Goal: Transaction & Acquisition: Purchase product/service

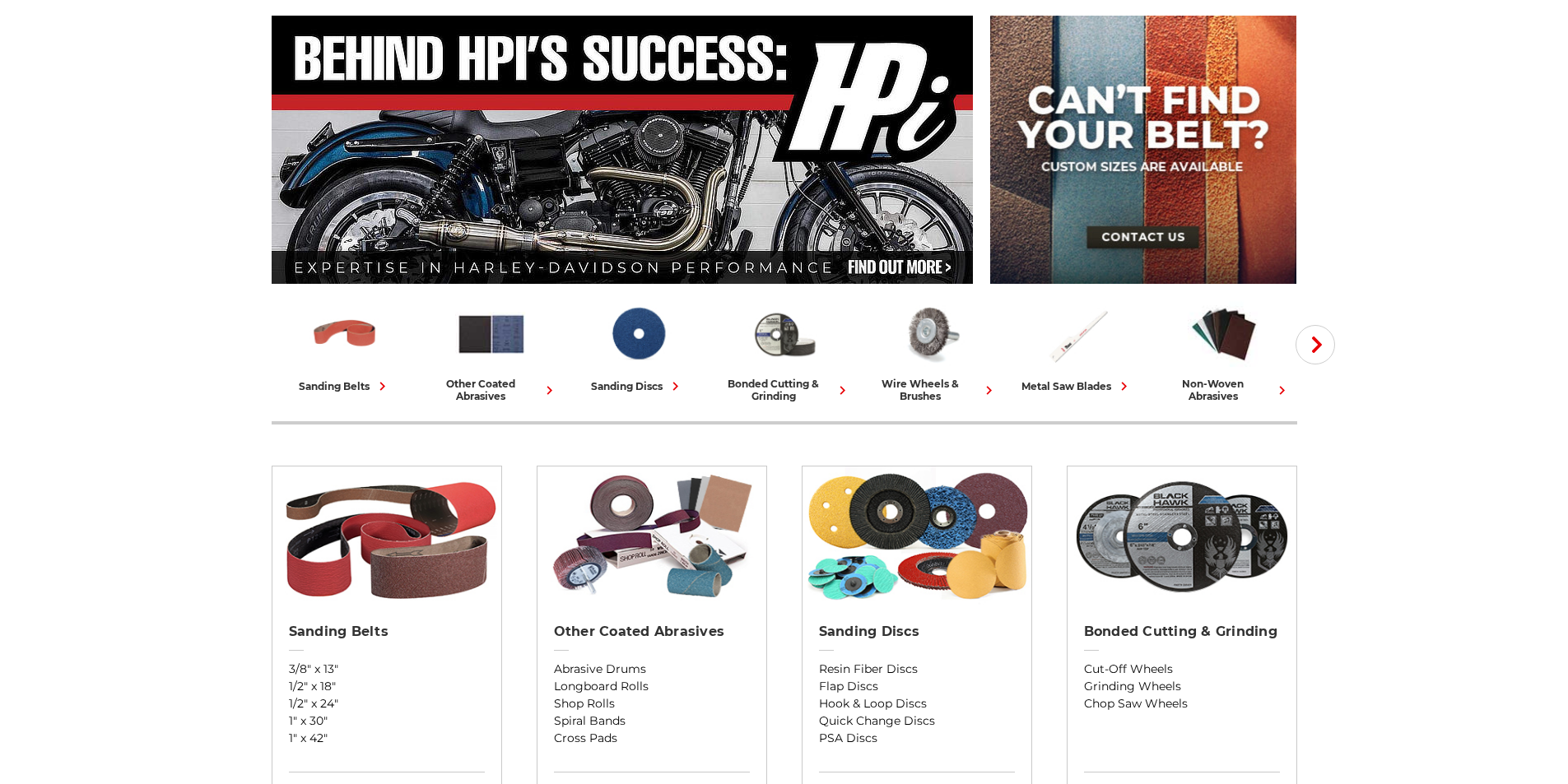
click at [1225, 549] on img at bounding box center [1182, 536] width 228 height 140
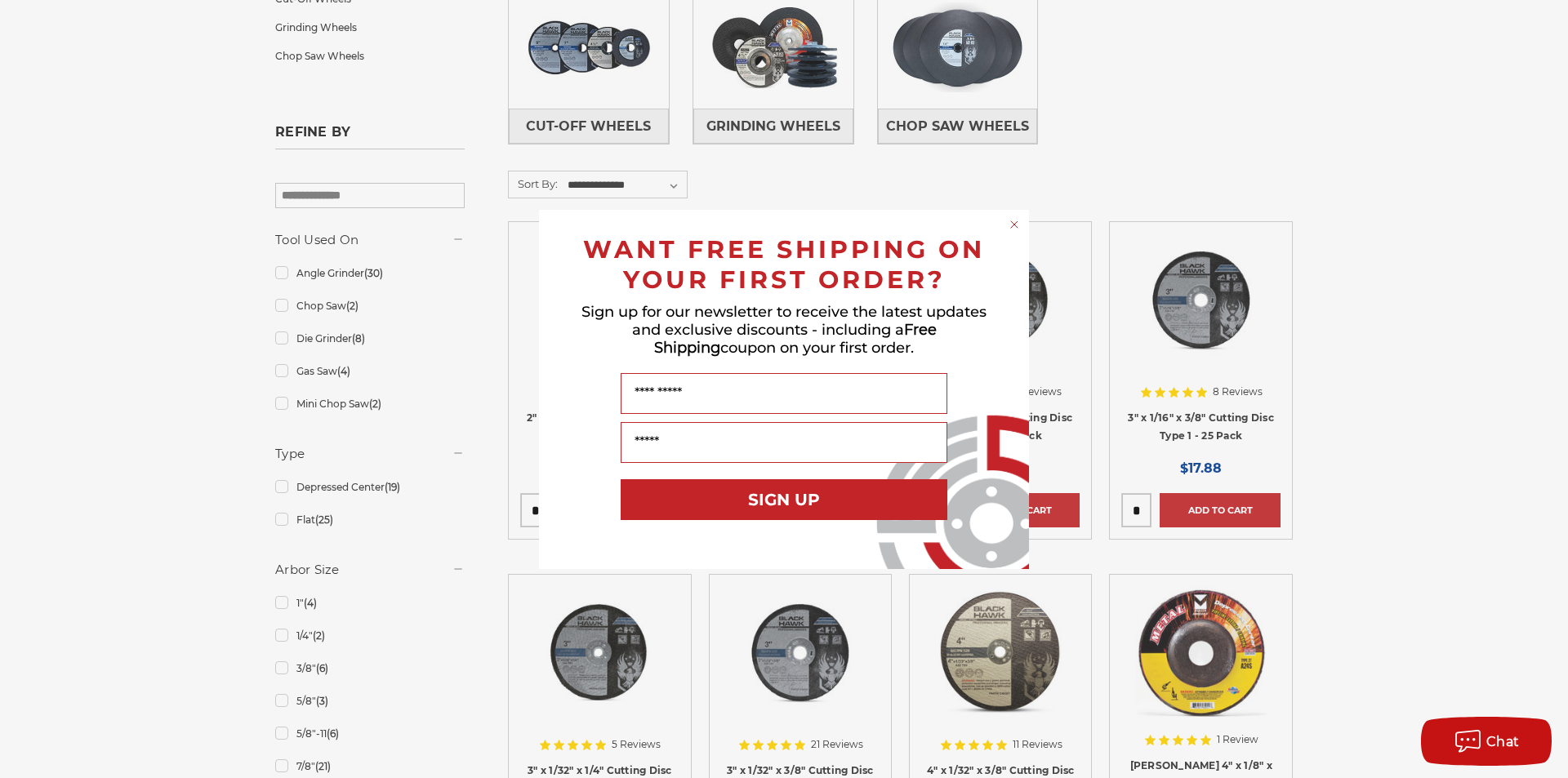
click at [1415, 382] on div "Close dialog WANT FREE SHIPPING ON YOUR FIRST ORDER? Sign up for our newsletter…" at bounding box center [784, 389] width 1568 height 778
click at [1021, 221] on icon "Close dialog" at bounding box center [1014, 224] width 16 height 16
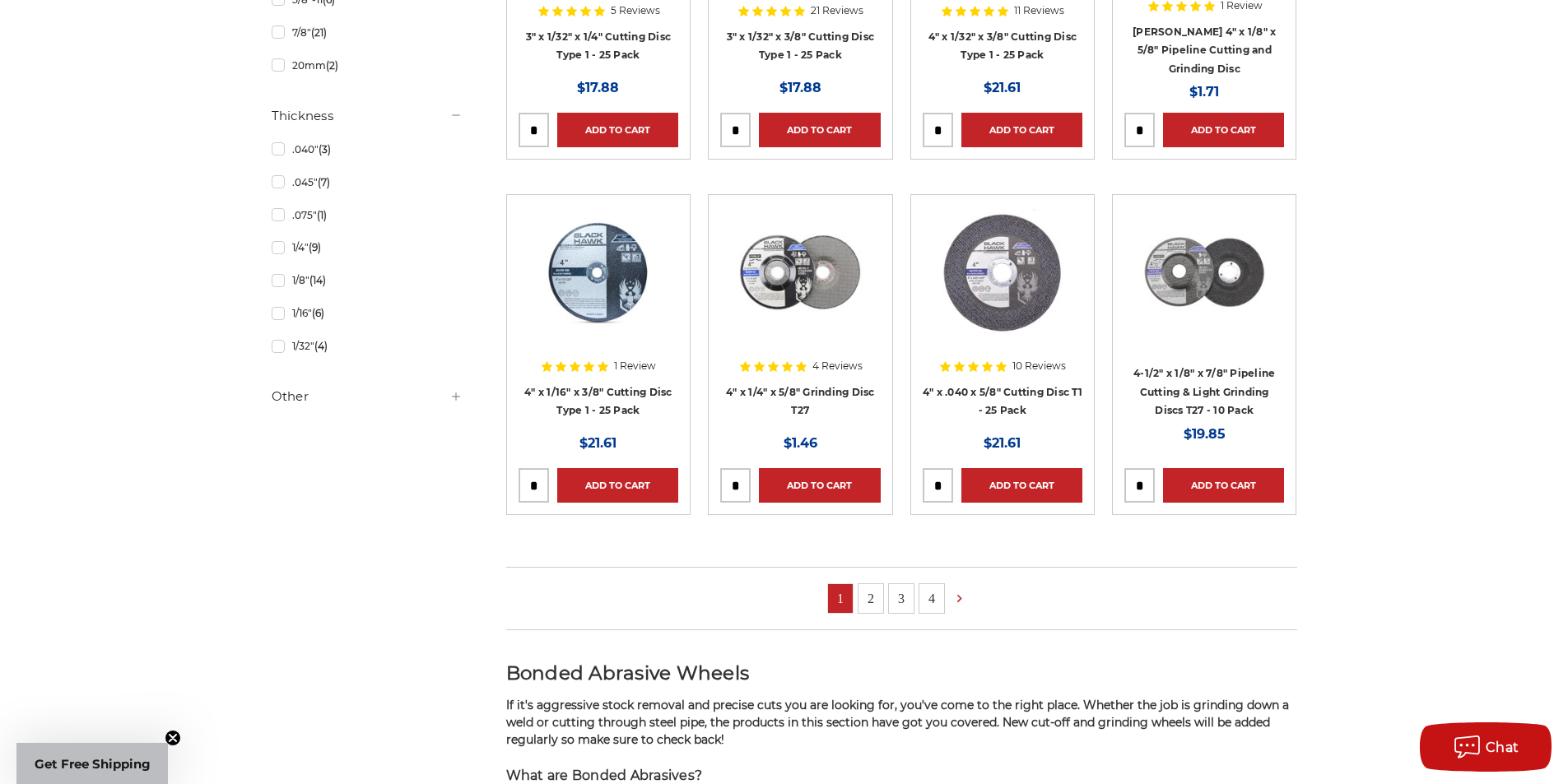
scroll to position [1070, 0]
click at [873, 590] on link "2" at bounding box center [871, 598] width 25 height 29
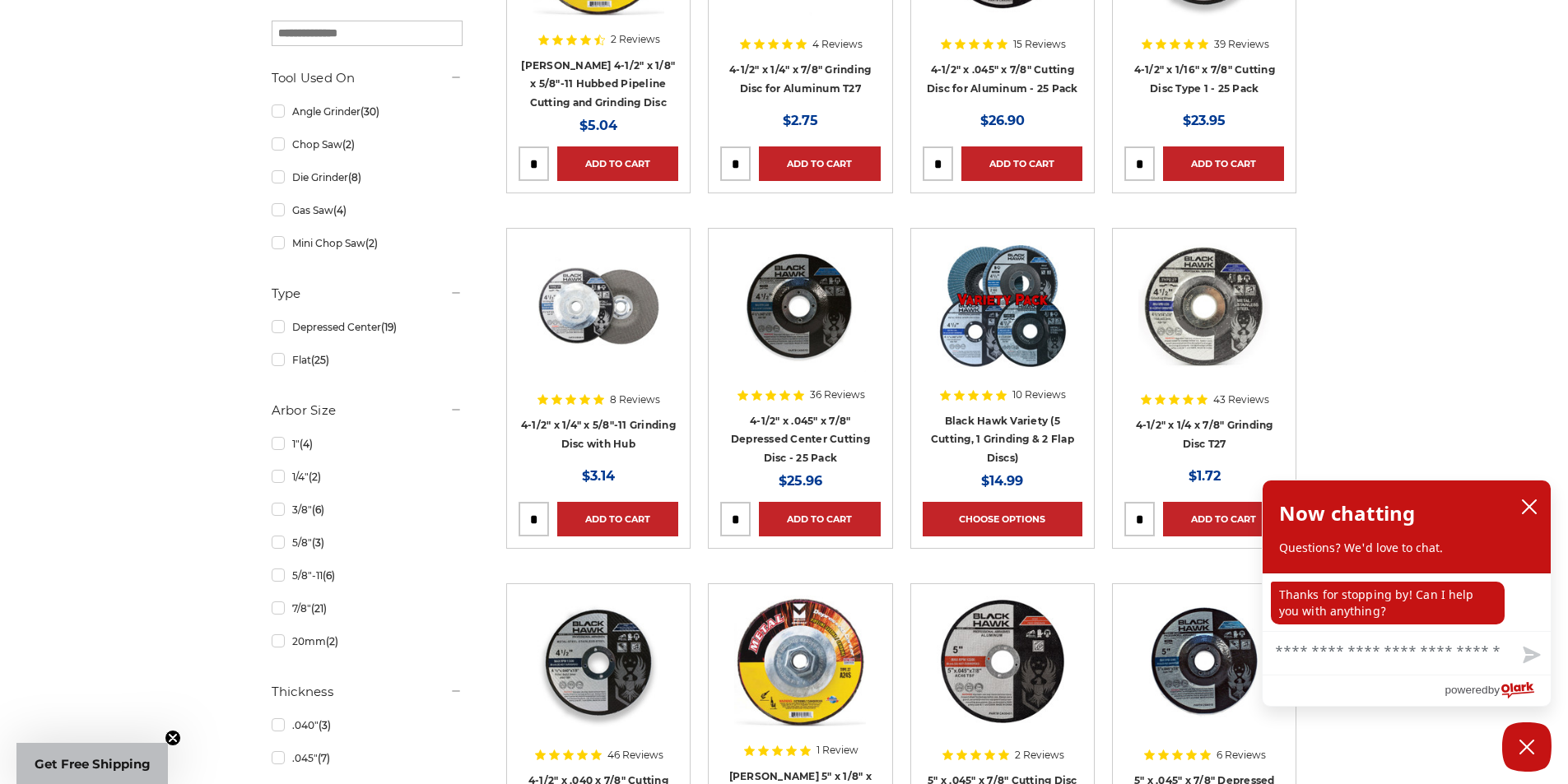
scroll to position [494, 0]
click at [1209, 313] on img at bounding box center [1204, 305] width 132 height 132
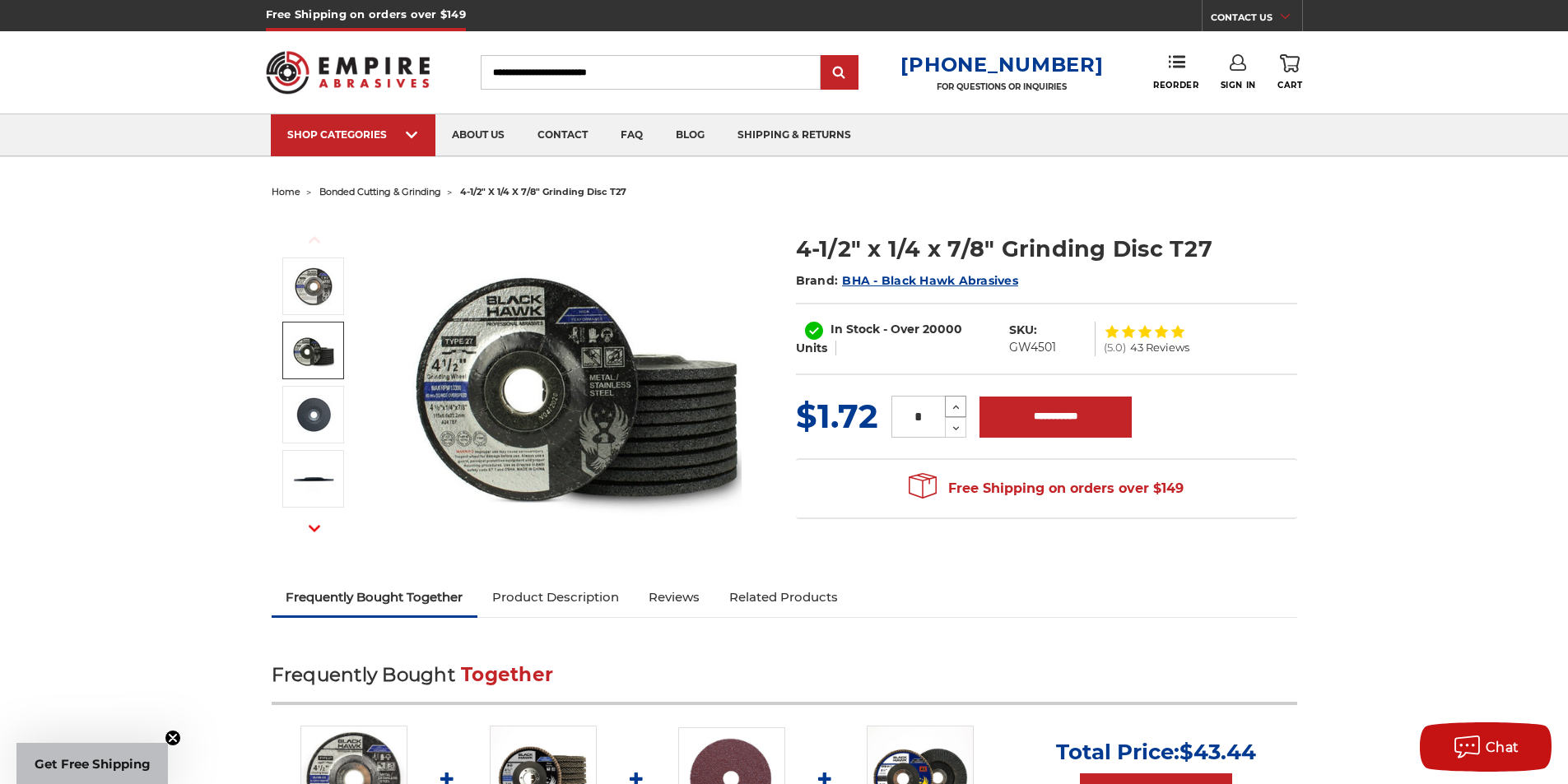
click at [955, 409] on icon at bounding box center [956, 407] width 13 height 14
click at [953, 409] on icon at bounding box center [956, 407] width 13 height 14
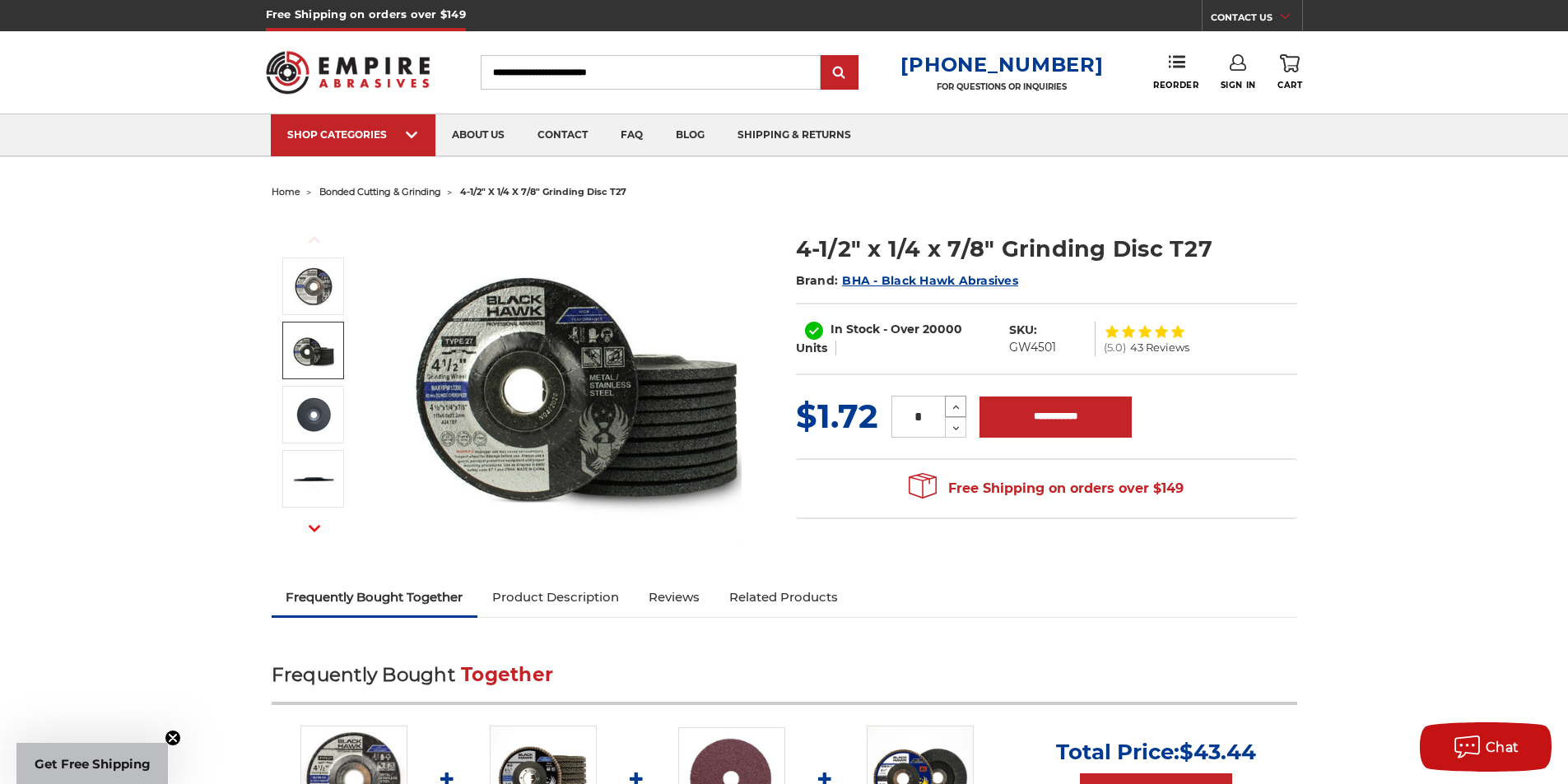
click at [953, 409] on use at bounding box center [956, 408] width 7 height 4
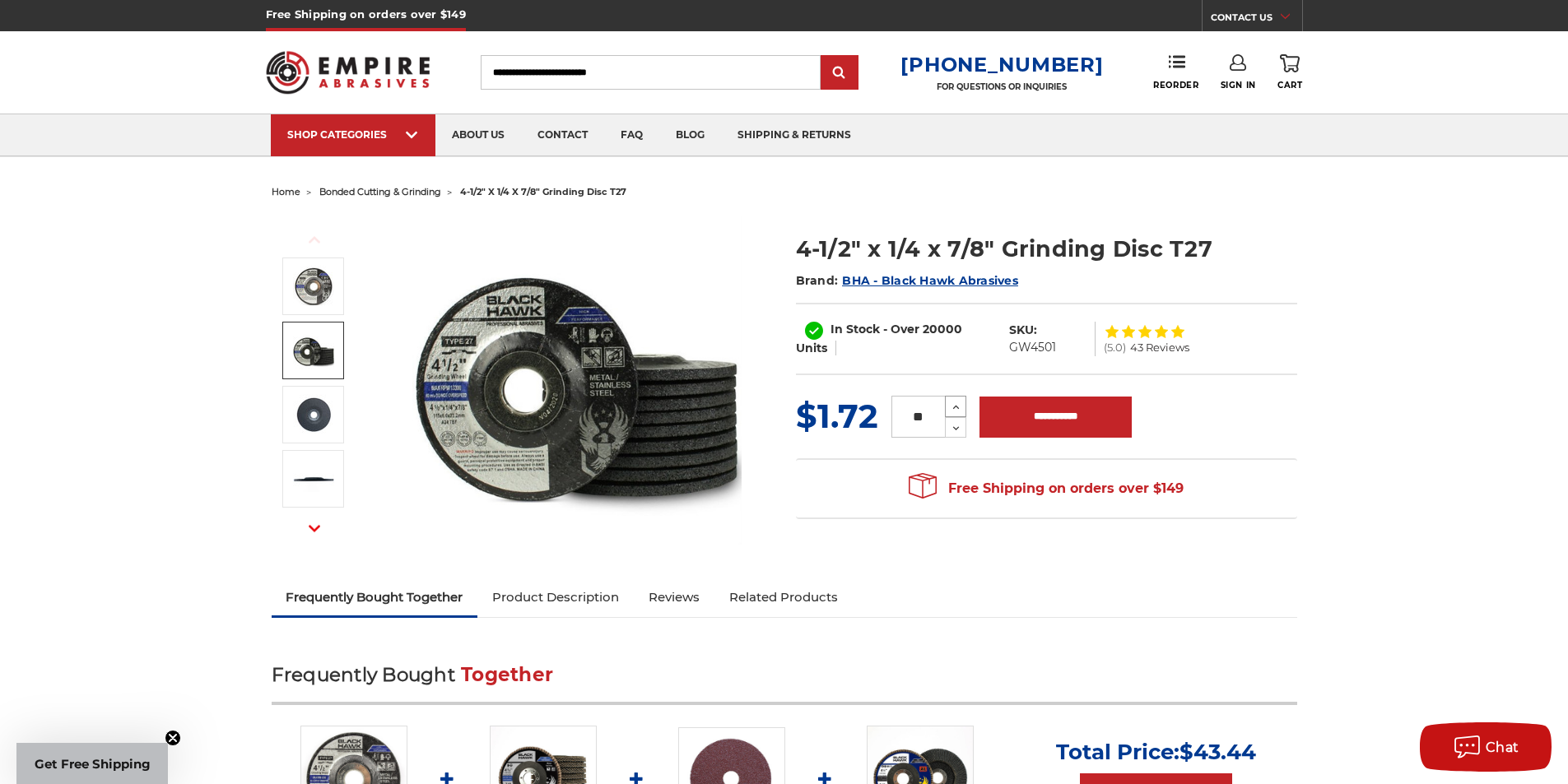
click at [953, 409] on use at bounding box center [956, 408] width 7 height 4
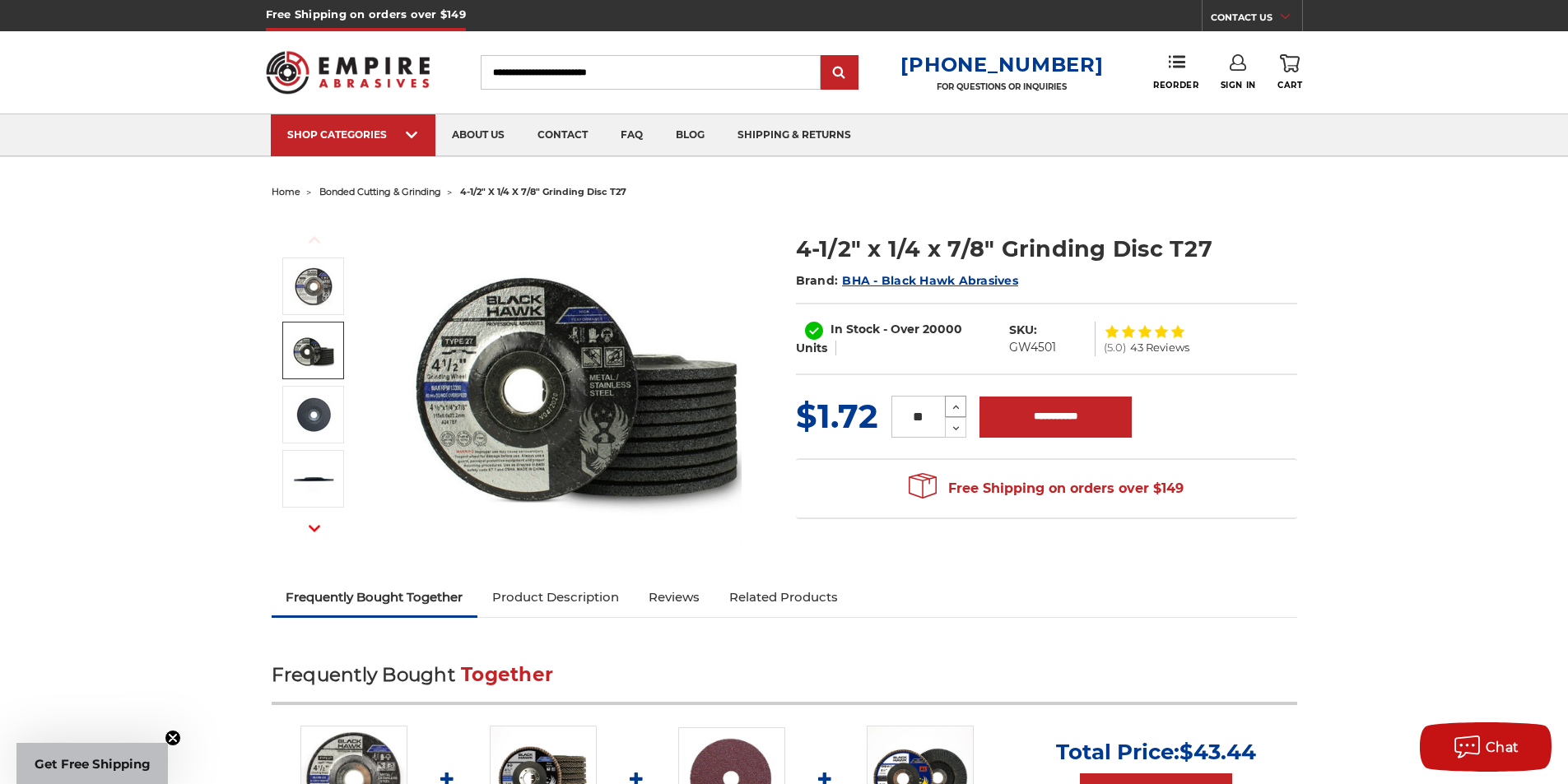
click at [953, 409] on use at bounding box center [956, 408] width 7 height 4
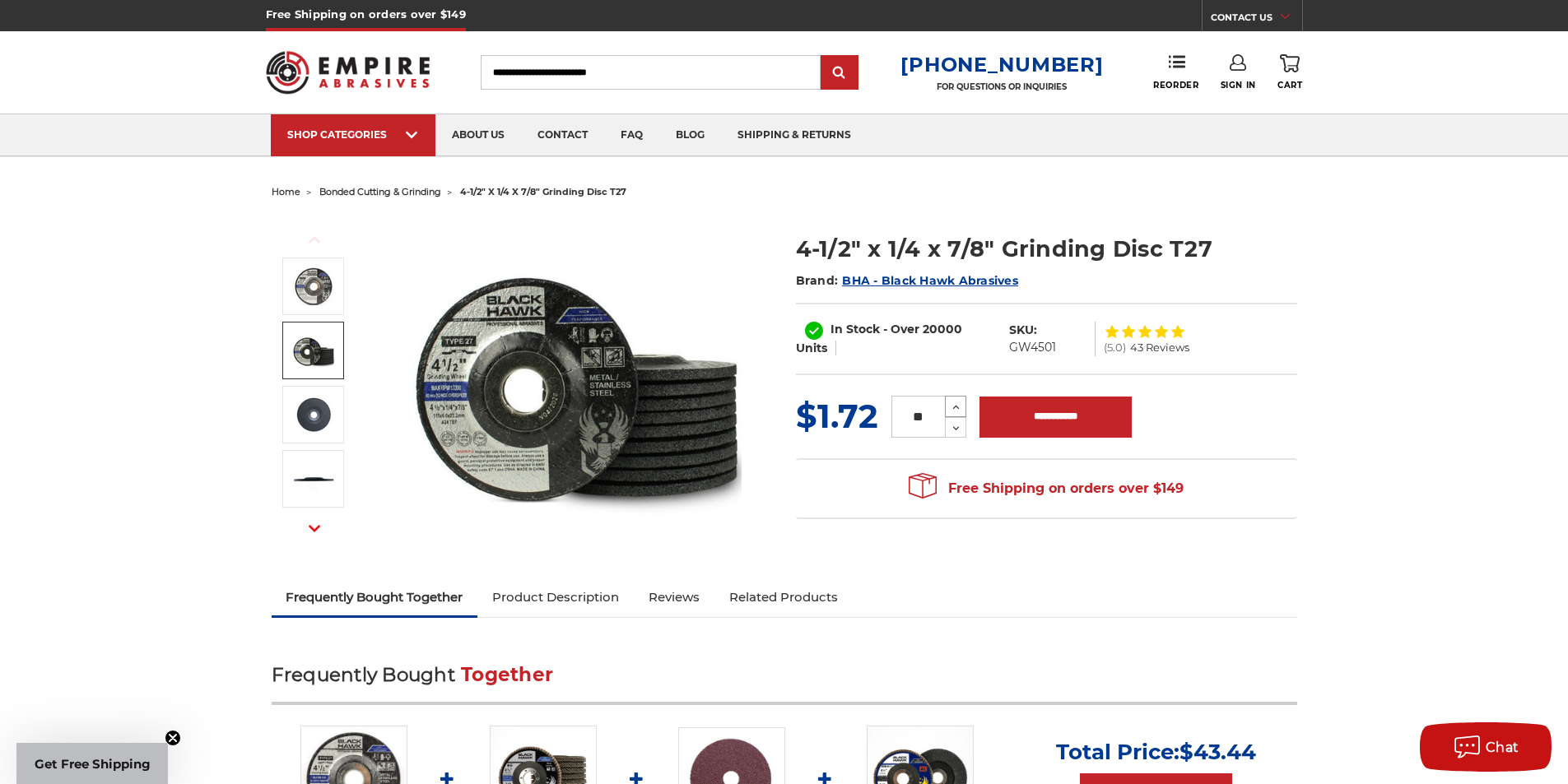
click at [953, 409] on use at bounding box center [956, 408] width 7 height 4
type input "**"
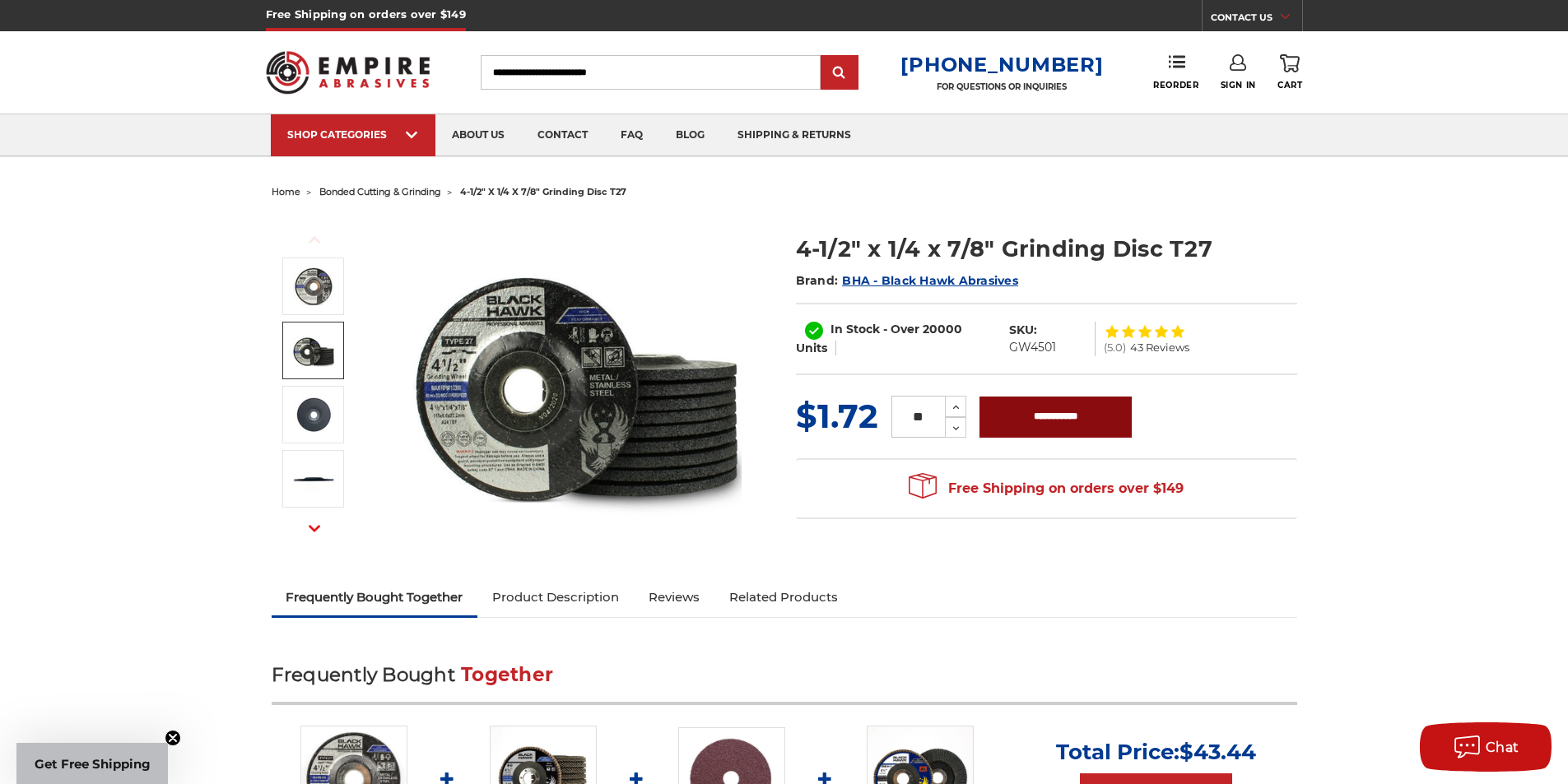
click at [1018, 412] on input "**********" at bounding box center [1055, 417] width 152 height 41
type input "**********"
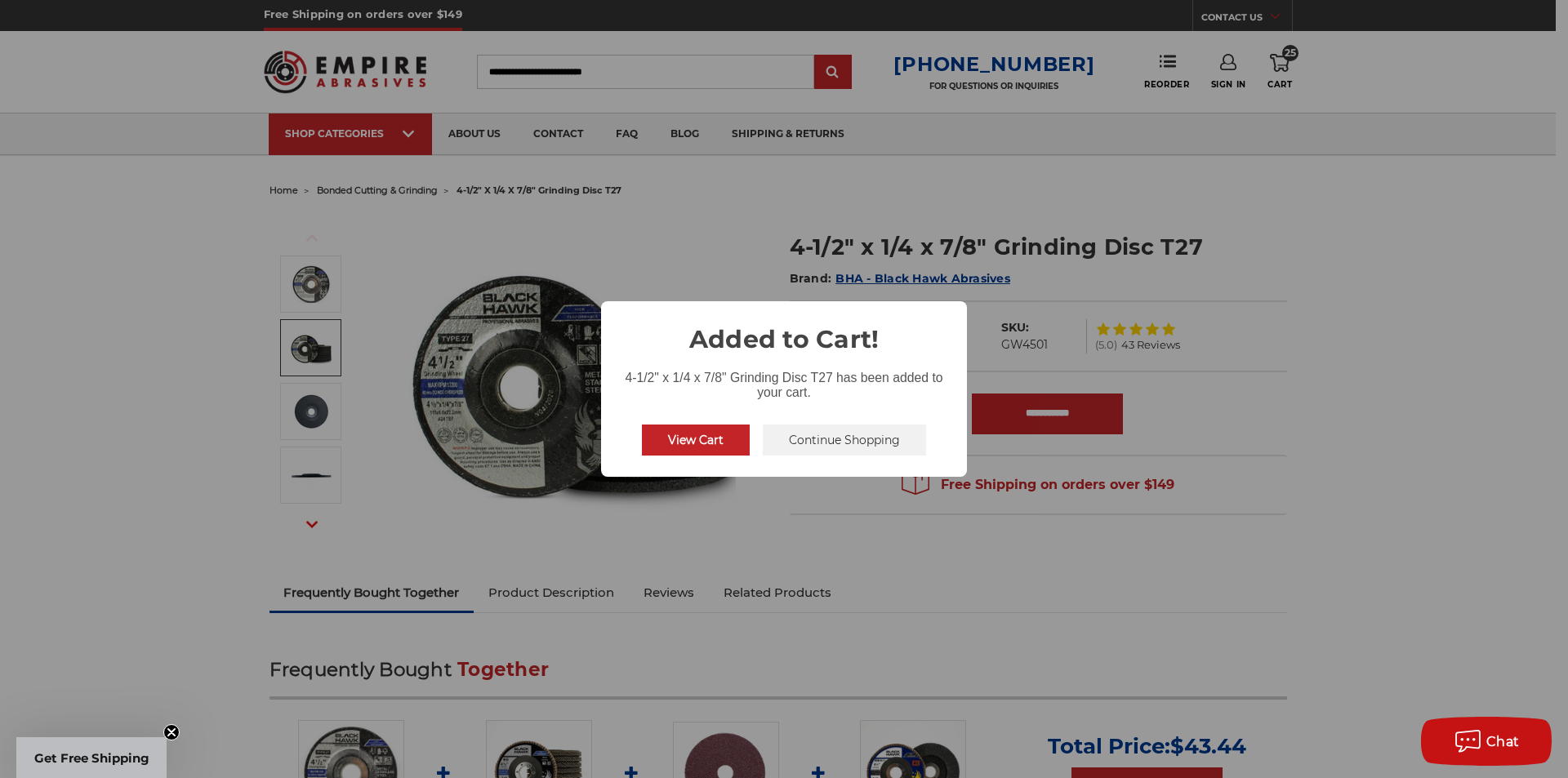
click at [696, 440] on button "View Cart" at bounding box center [696, 440] width 108 height 31
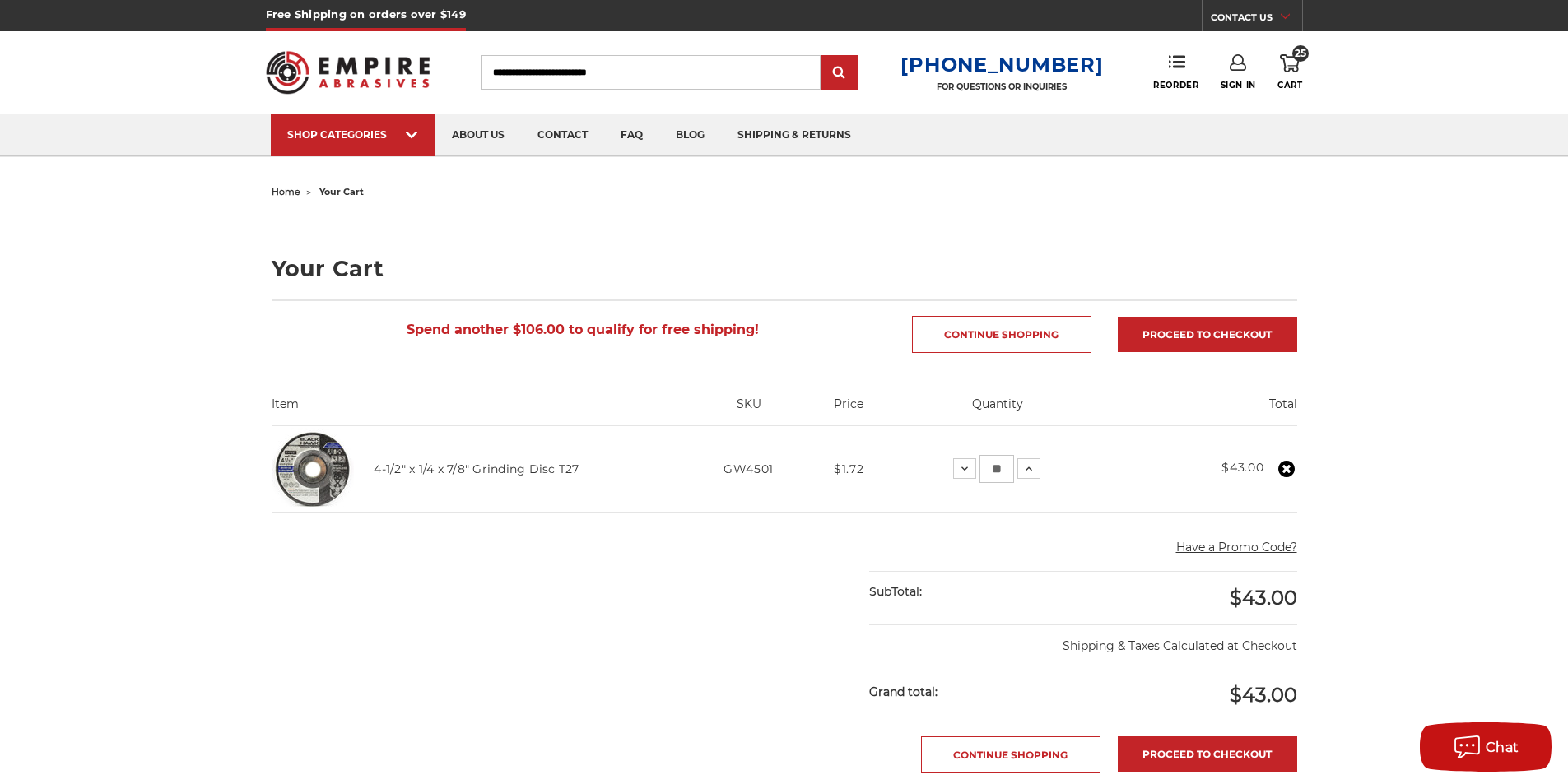
click at [639, 78] on input "Search" at bounding box center [651, 72] width 340 height 35
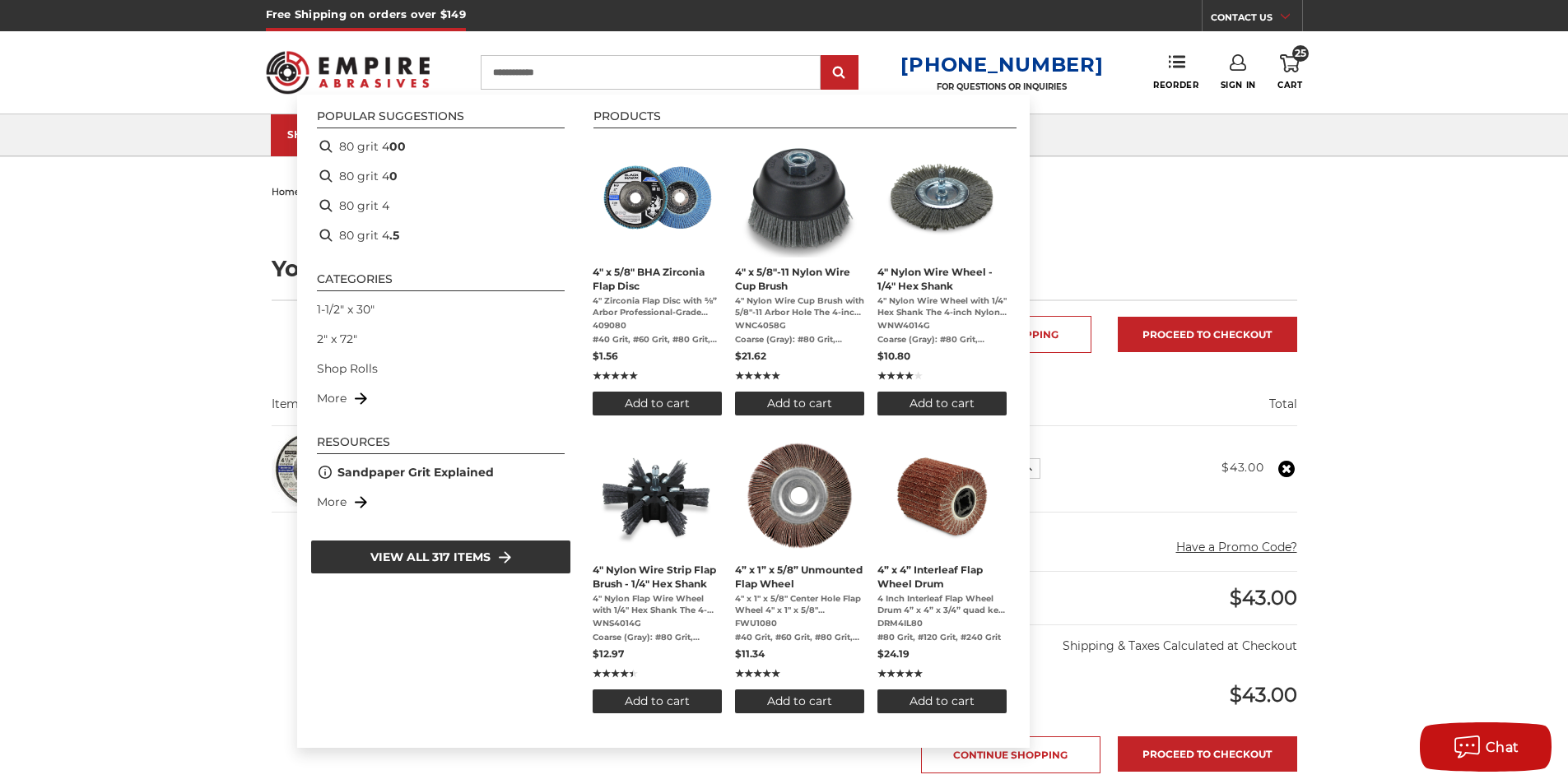
type input "**********"
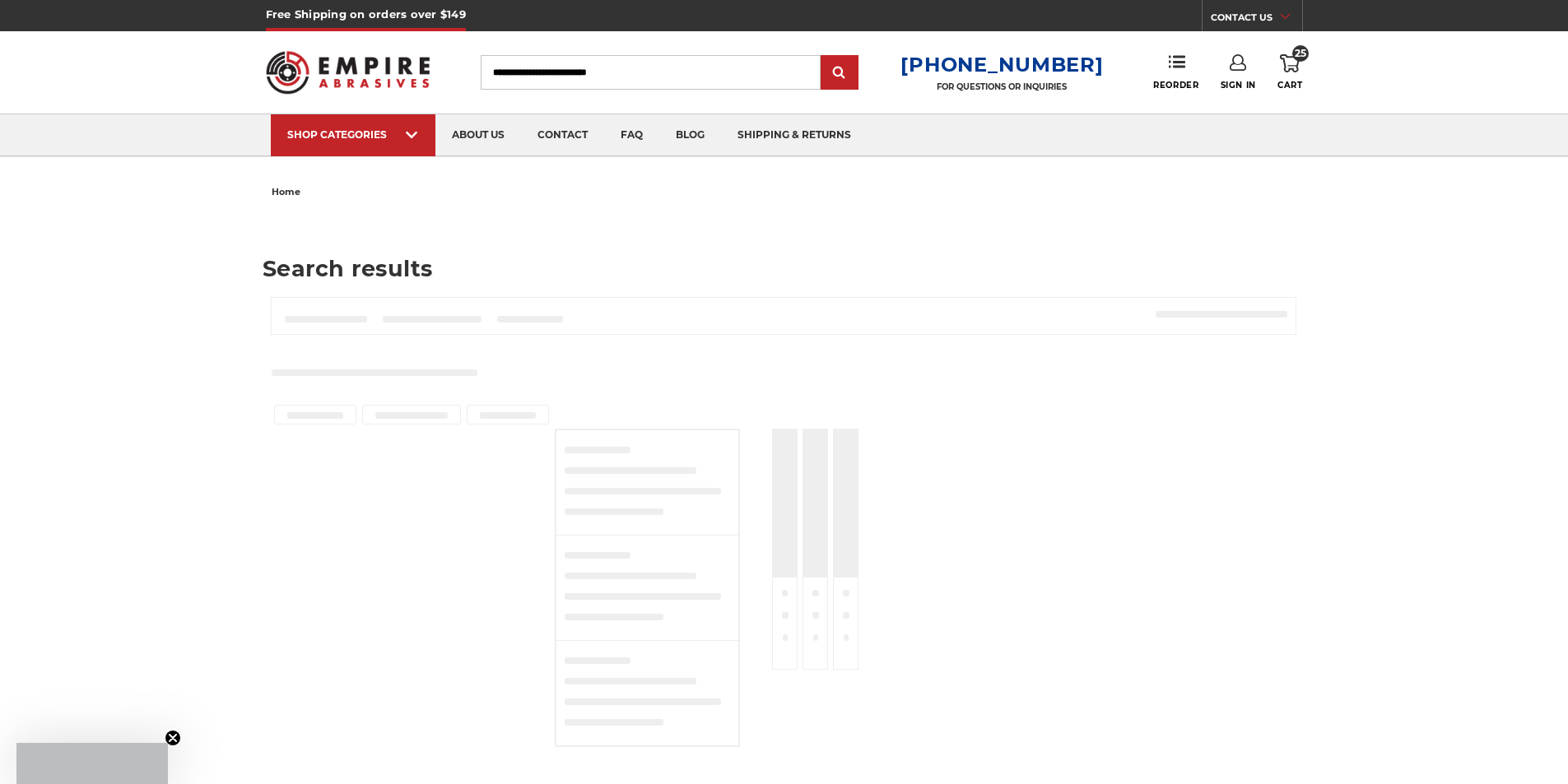
type input "**********"
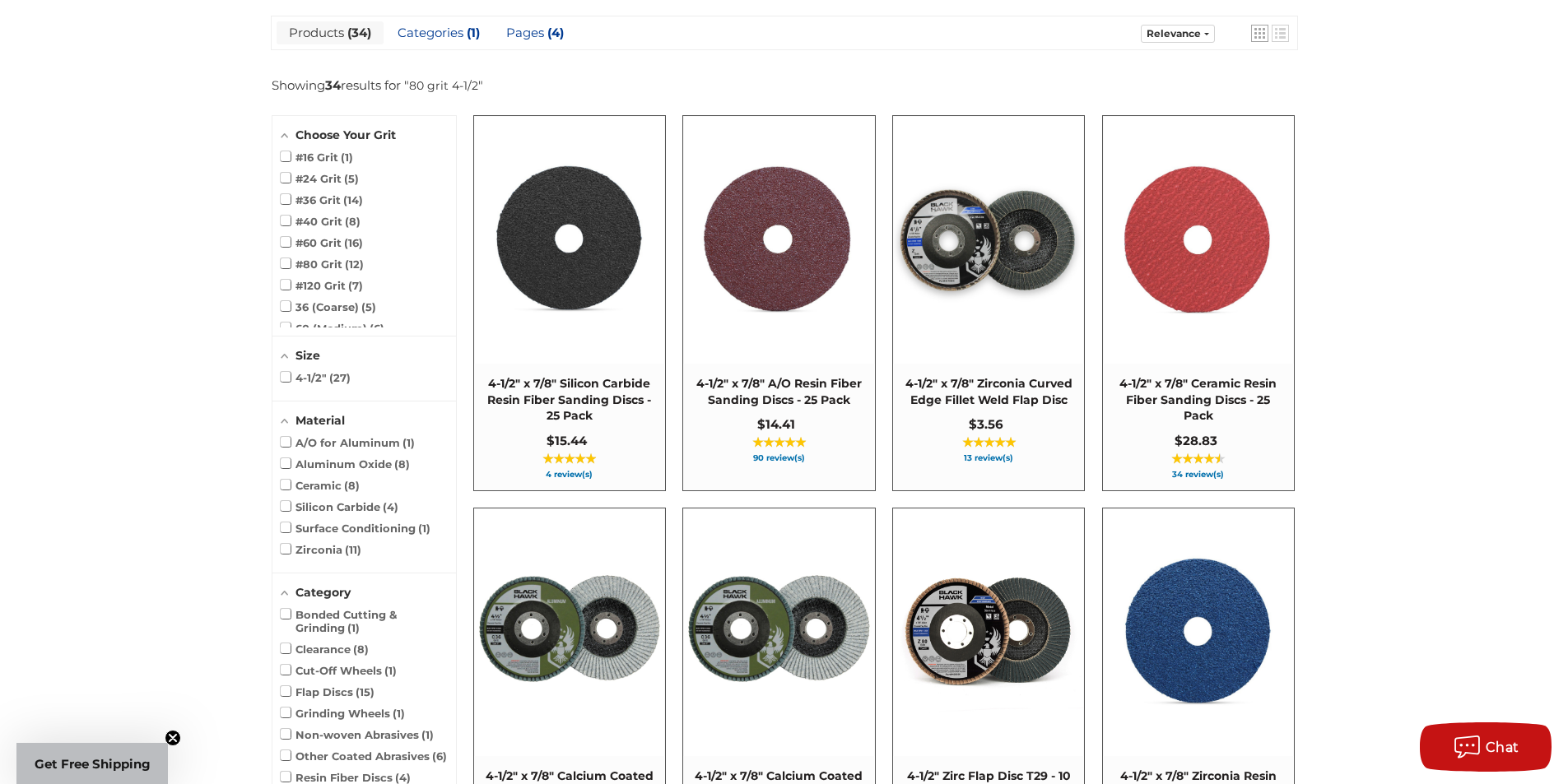
scroll to position [247, 0]
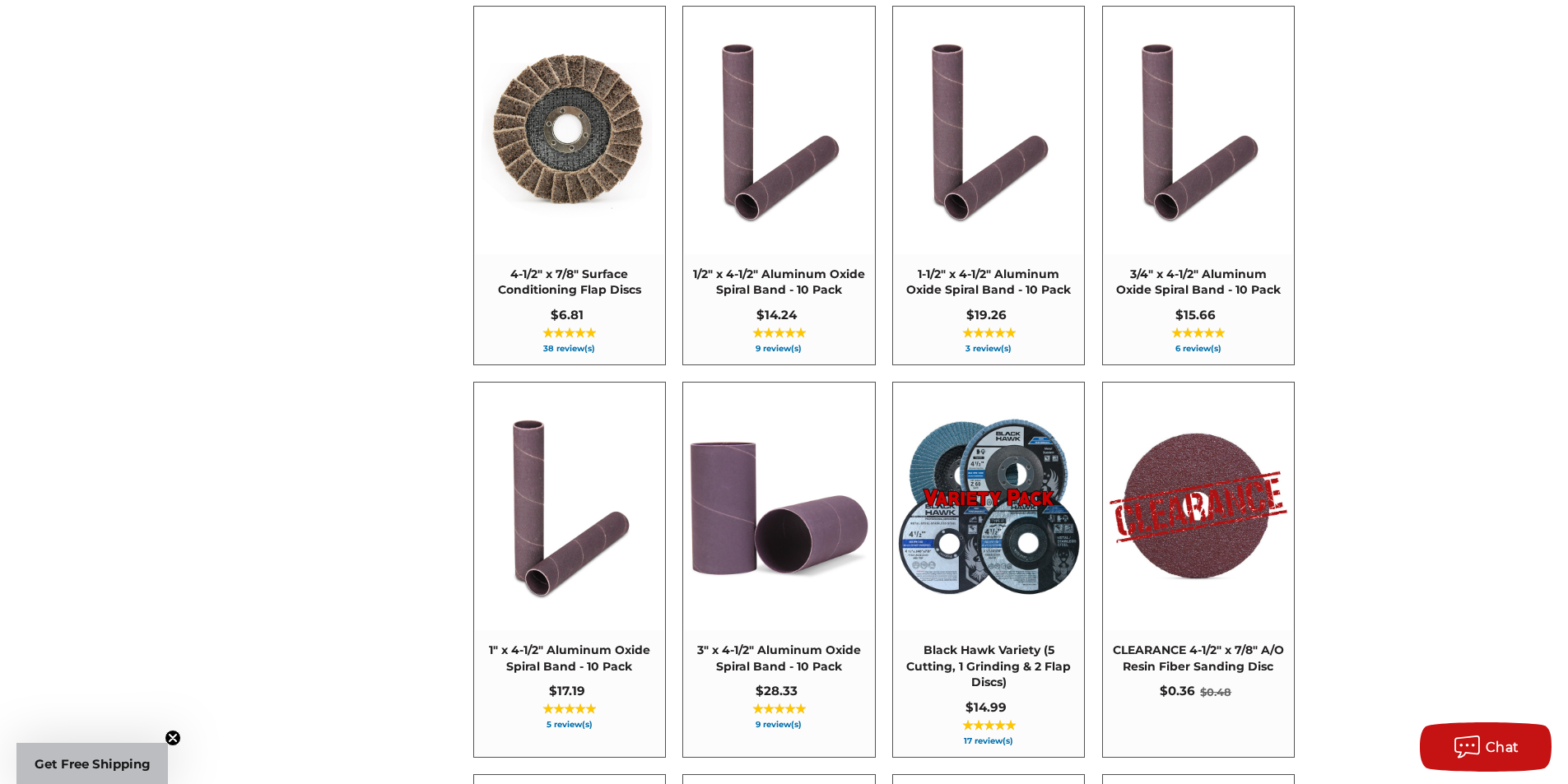
scroll to position [2140, 0]
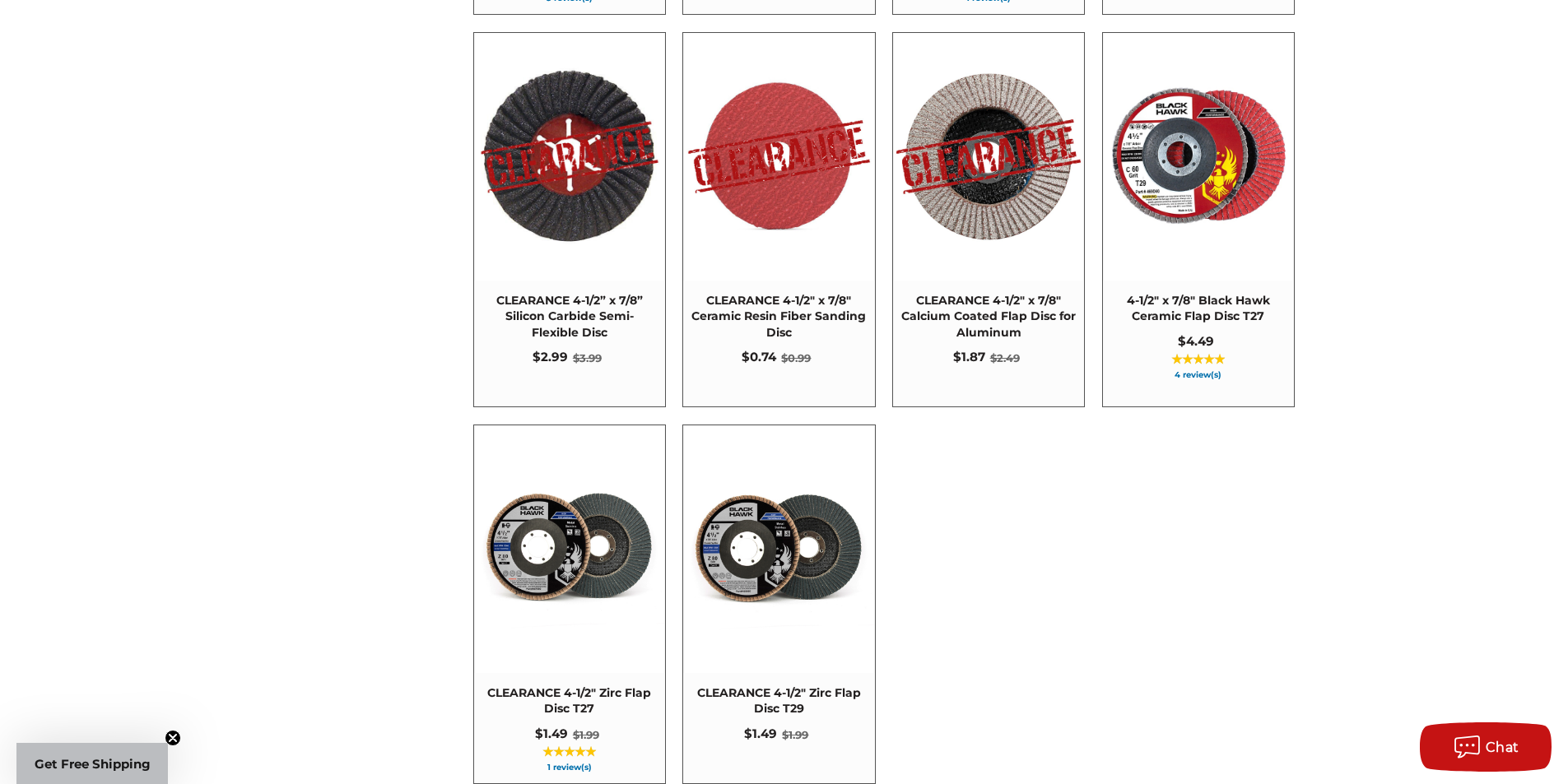
scroll to position [3375, 0]
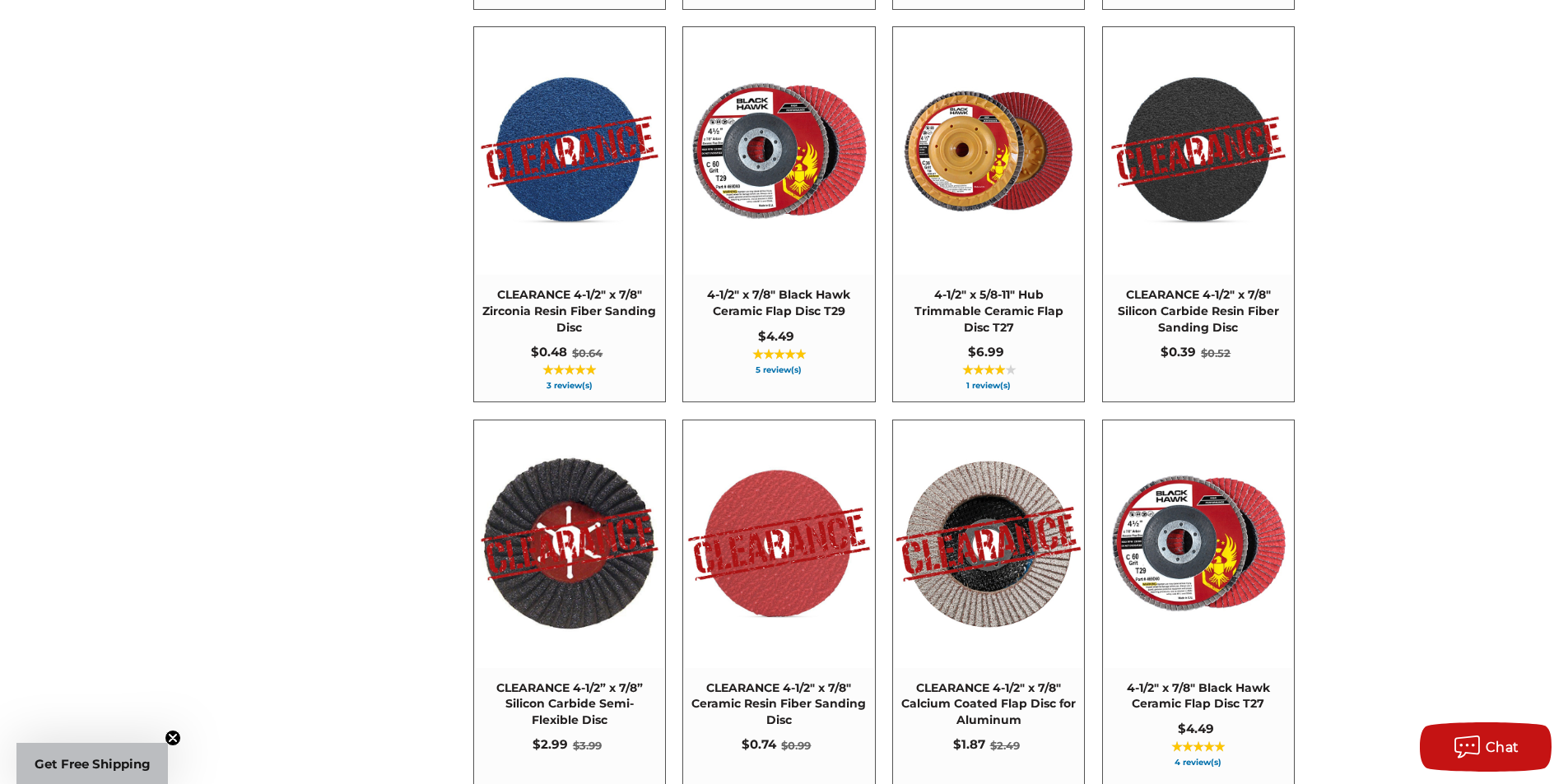
drag, startPoint x: 1312, startPoint y: 353, endPoint x: 1317, endPoint y: 173, distance: 180.1
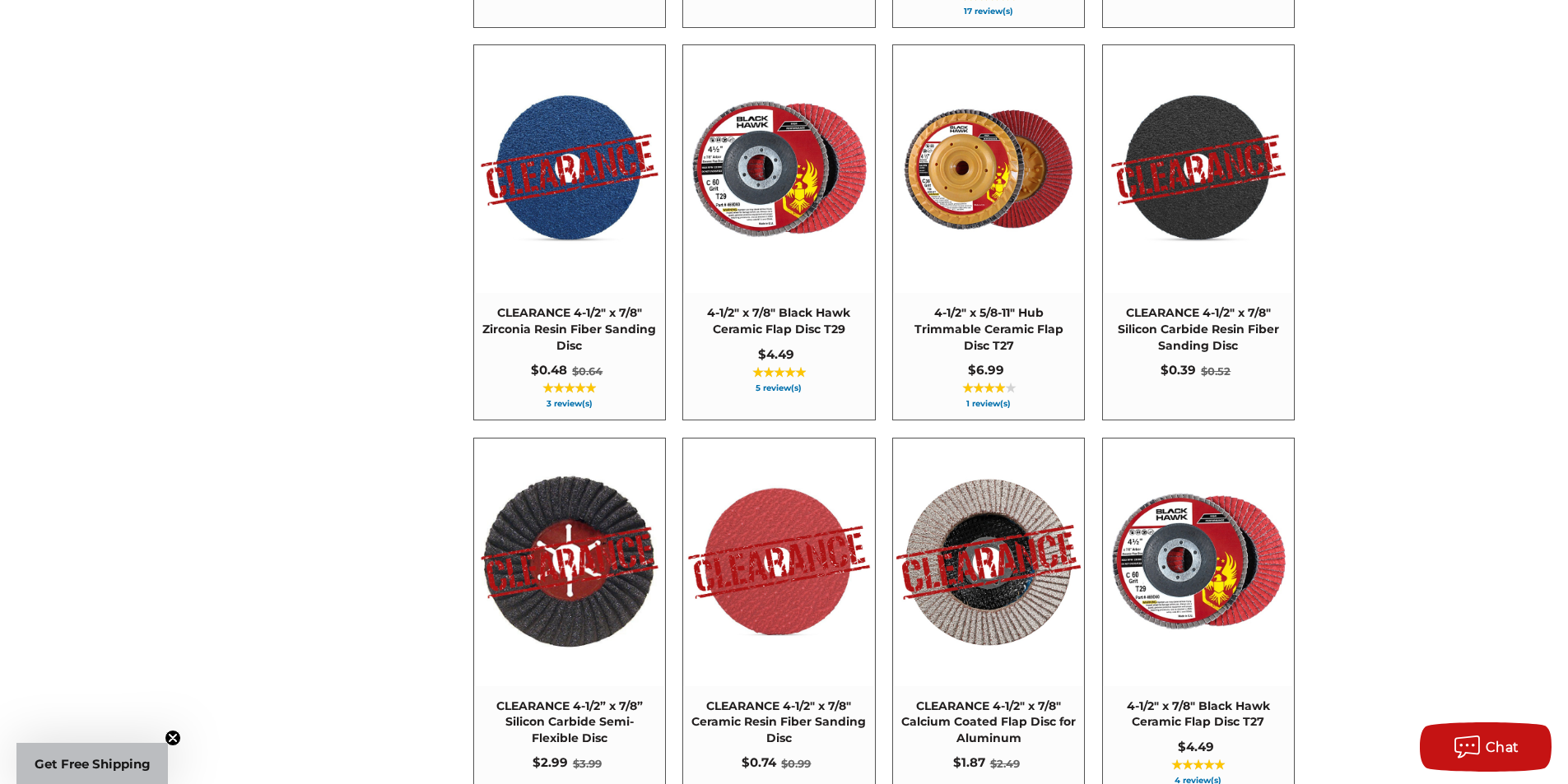
scroll to position [2578, 0]
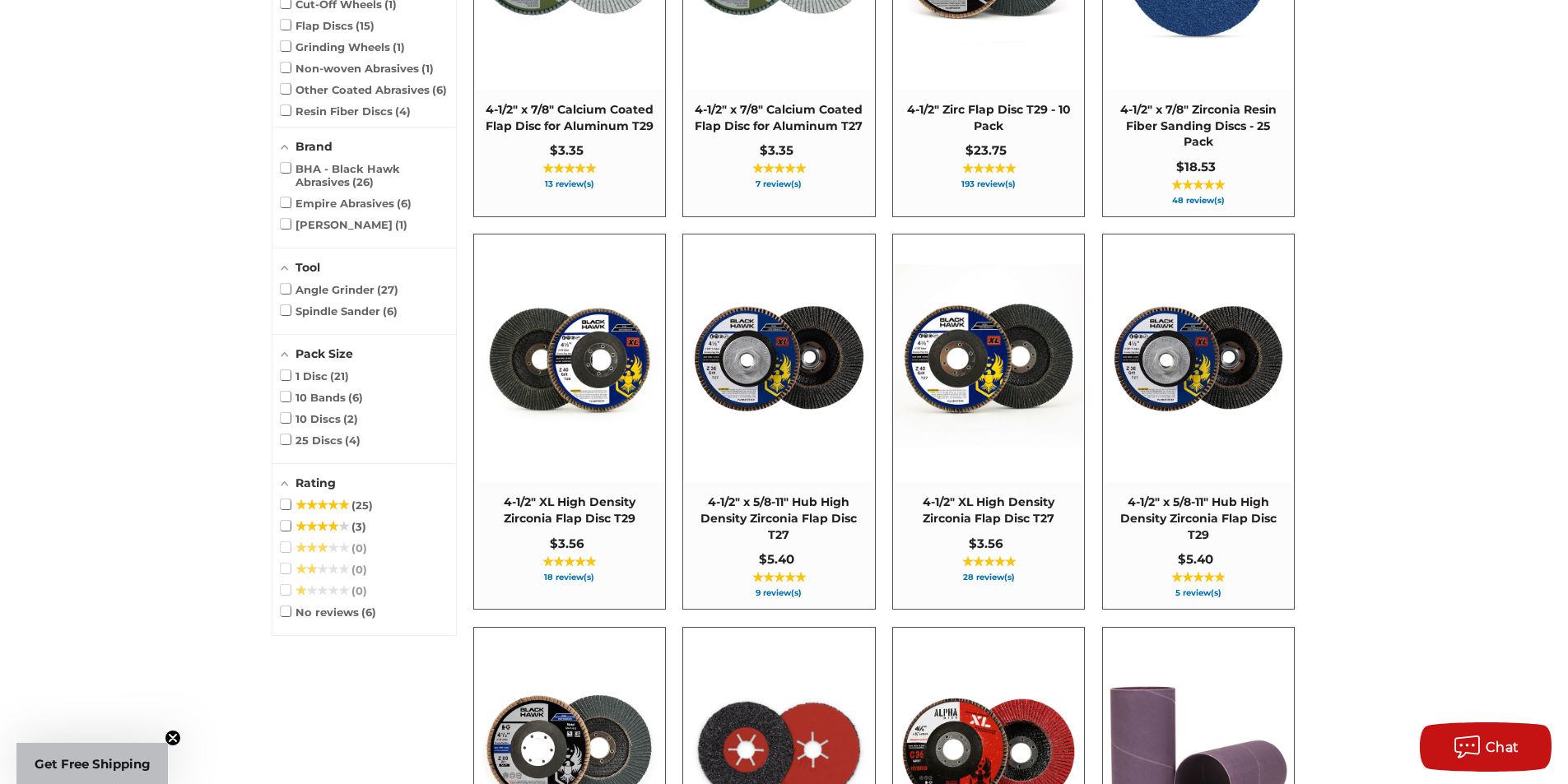
drag, startPoint x: 1348, startPoint y: 215, endPoint x: 1397, endPoint y: 109, distance: 116.8
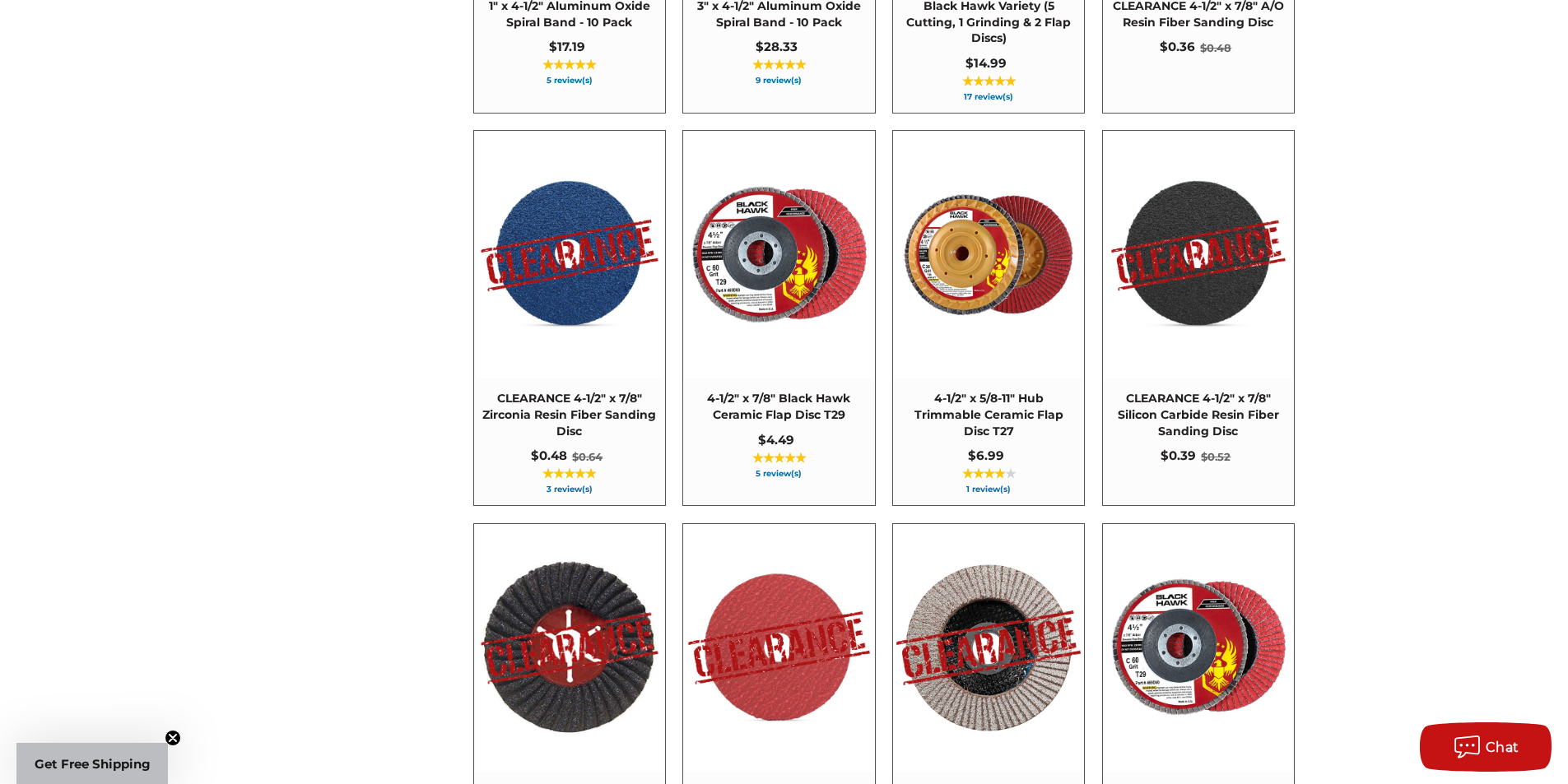
scroll to position [2743, 0]
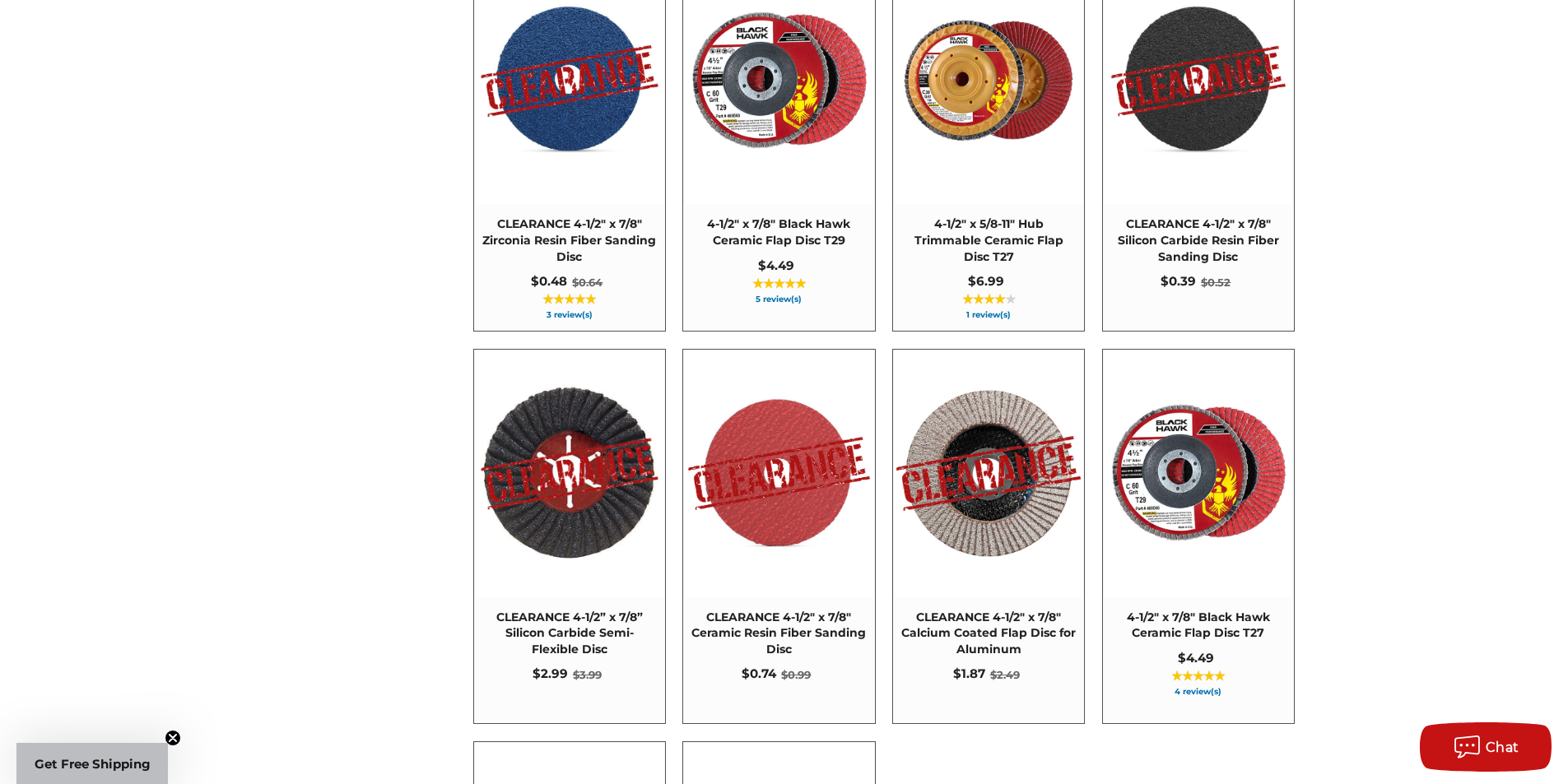
click at [838, 473] on img at bounding box center [778, 473] width 189 height 188
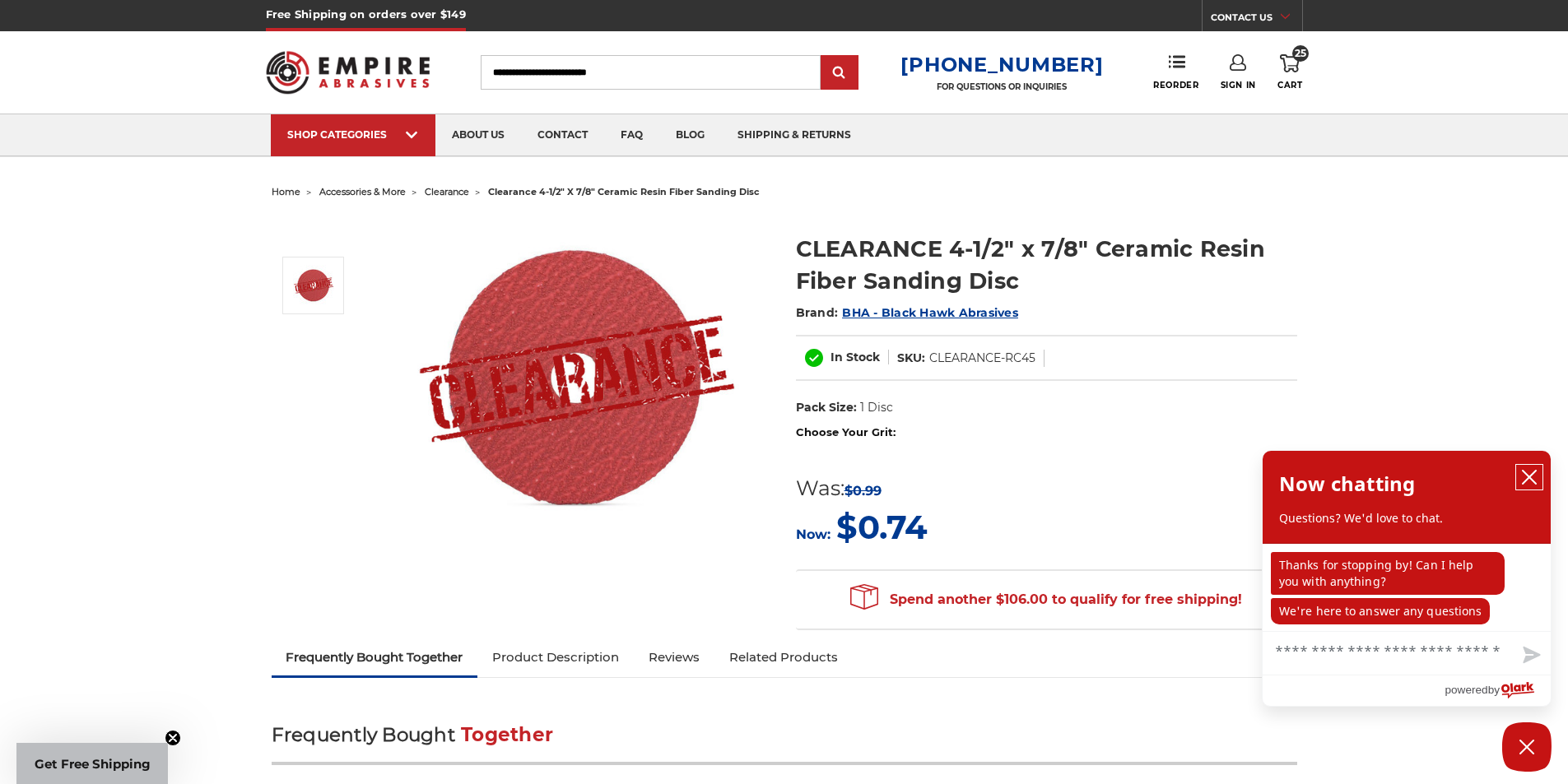
click at [1531, 477] on icon "close chatbox" at bounding box center [1529, 477] width 16 height 16
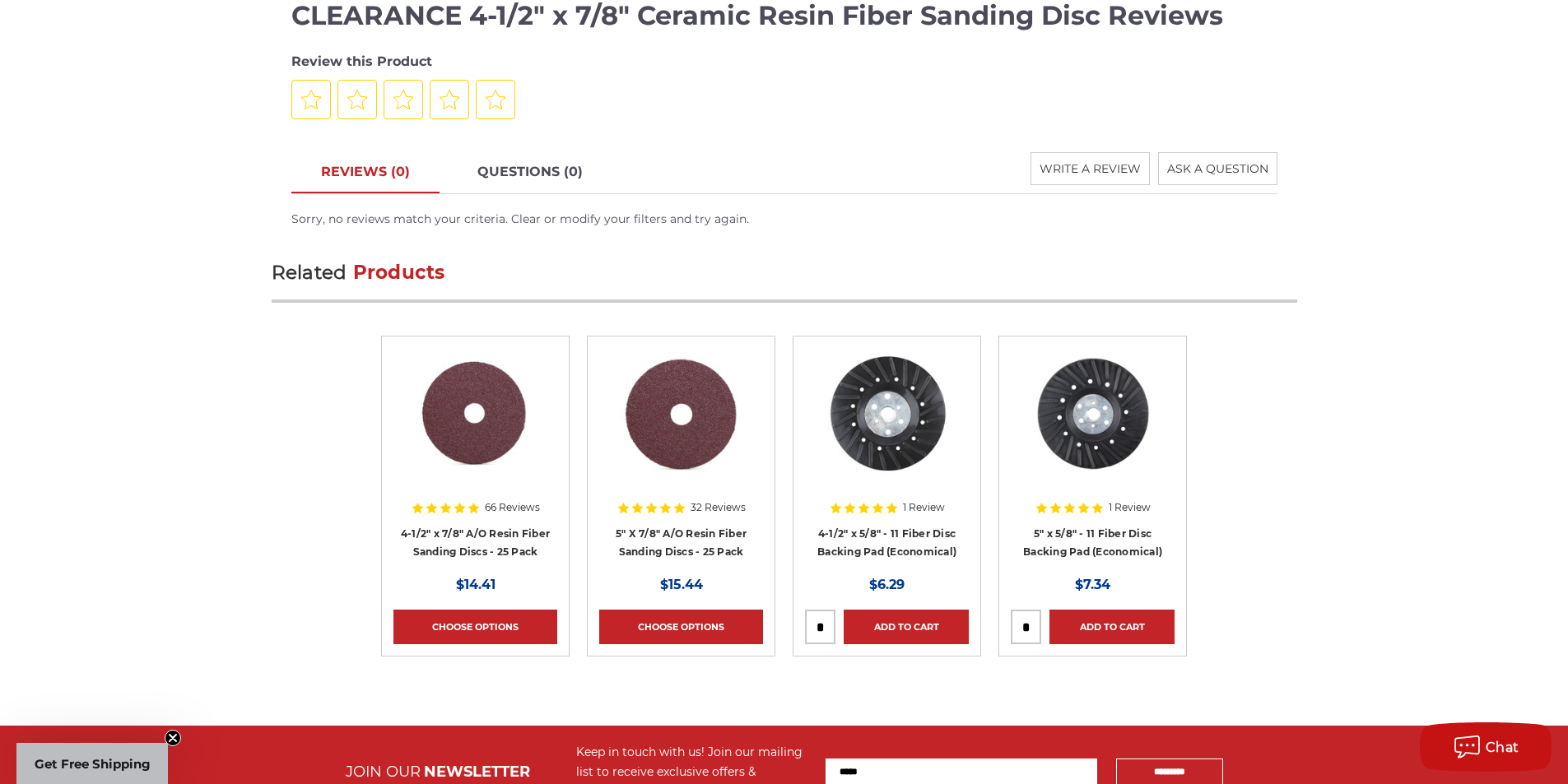
scroll to position [1455, 0]
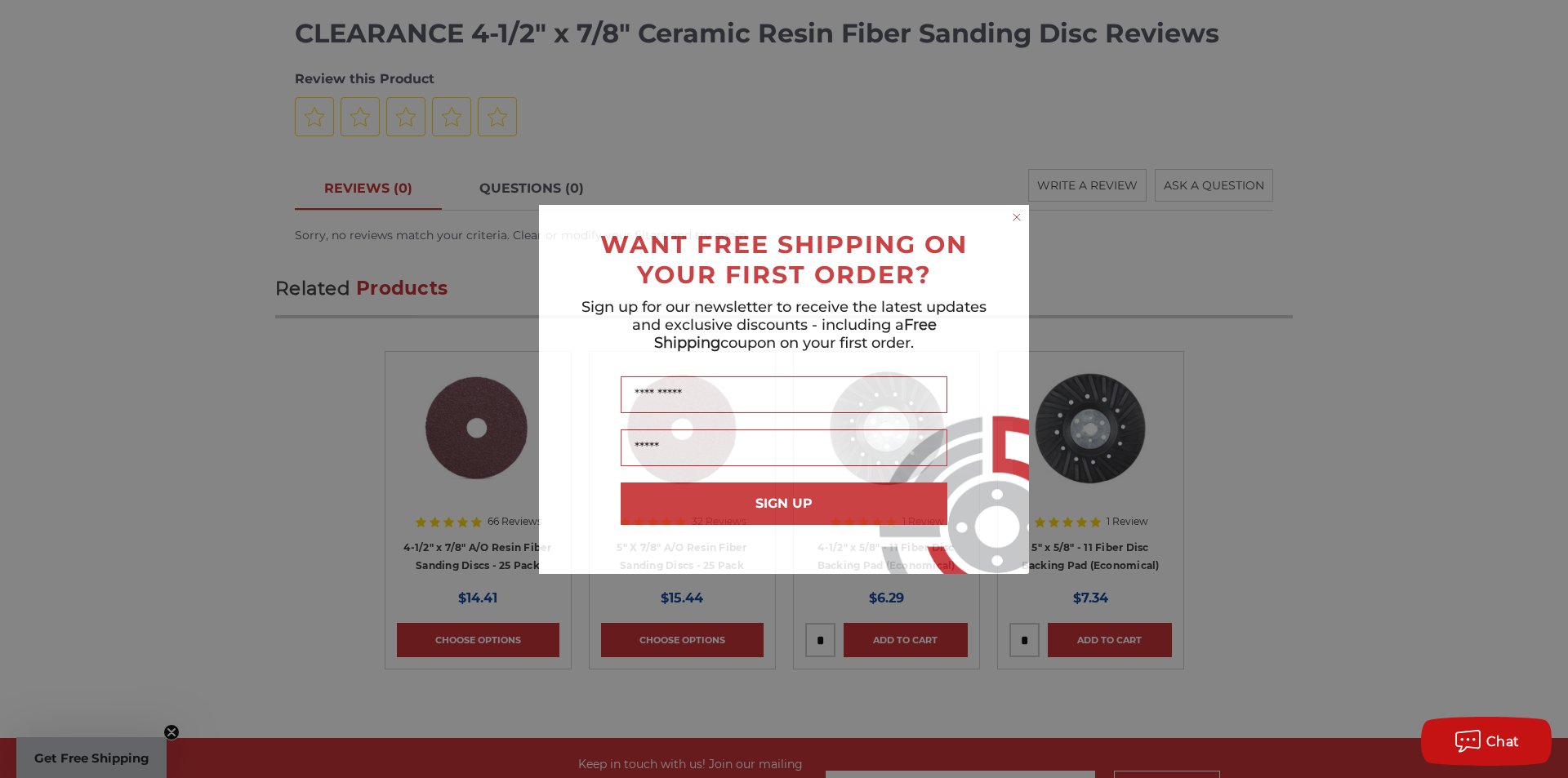
click at [1020, 212] on circle "Close dialog" at bounding box center [1017, 217] width 15 height 15
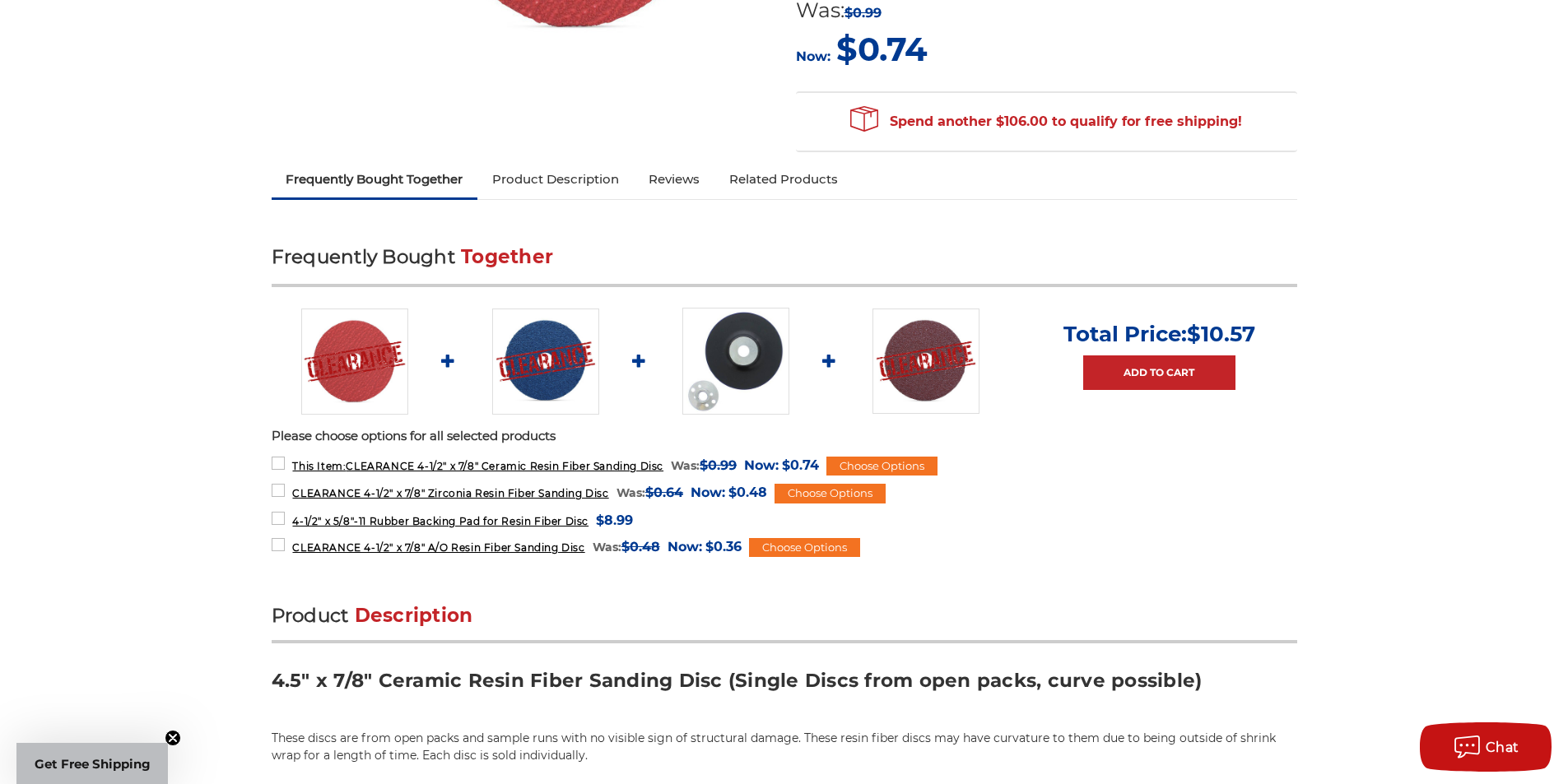
scroll to position [494, 0]
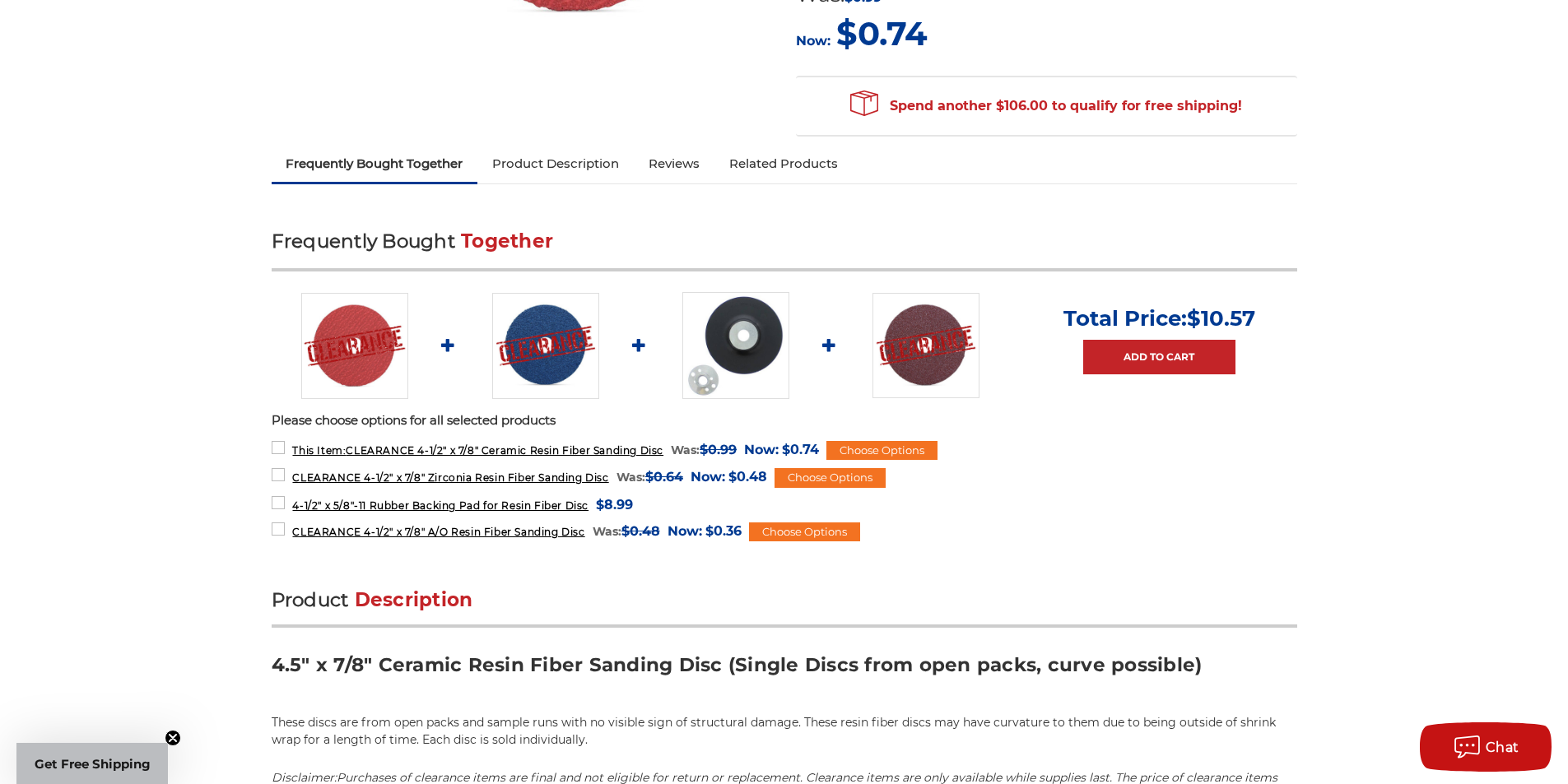
click at [868, 453] on div "Choose Options" at bounding box center [882, 450] width 111 height 20
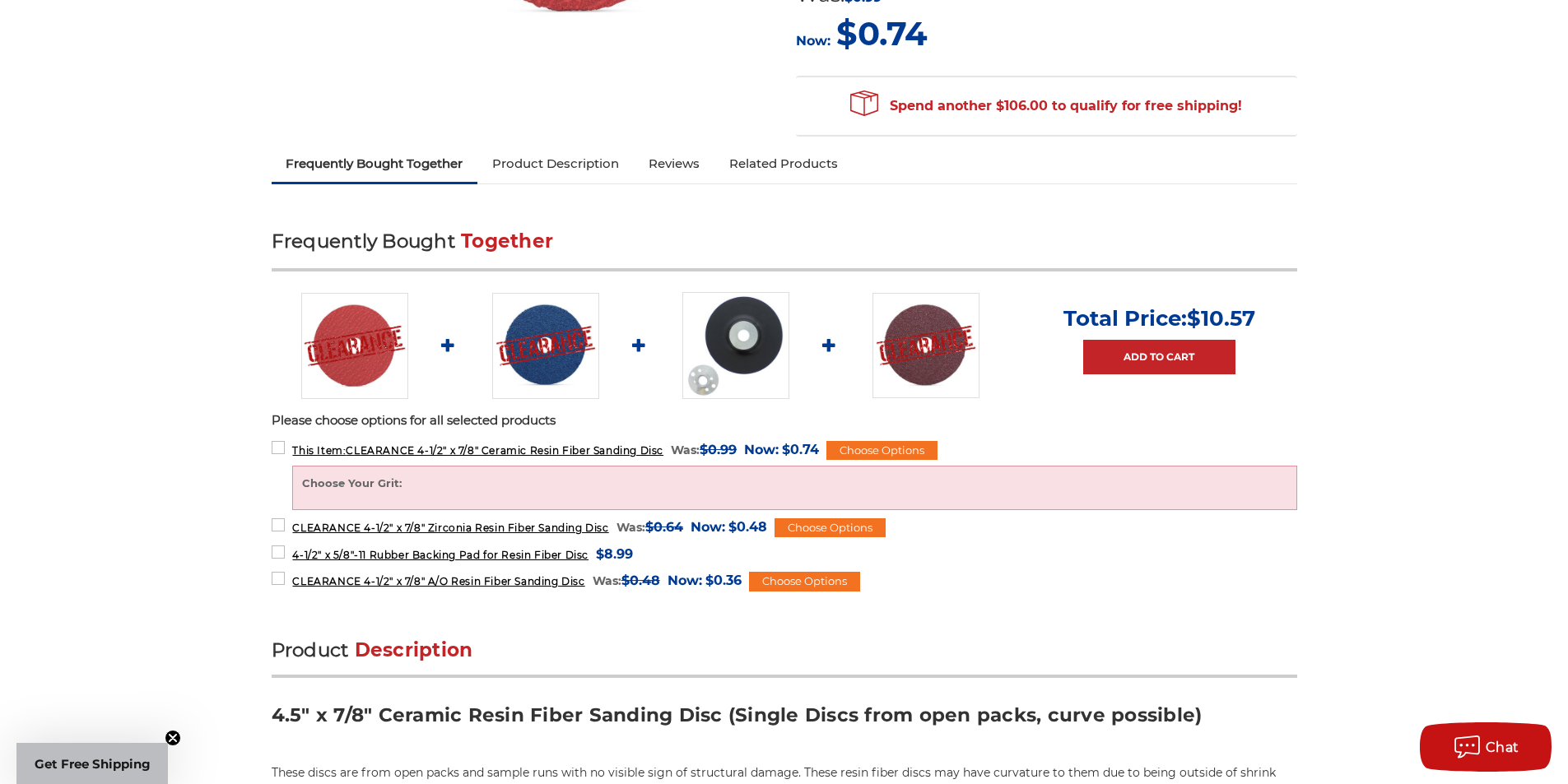
click at [779, 489] on label "Choose Your Grit:" at bounding box center [795, 483] width 985 height 16
drag, startPoint x: 680, startPoint y: 483, endPoint x: 546, endPoint y: 485, distance: 134.0
click at [678, 483] on label "Choose Your Grit:" at bounding box center [795, 483] width 985 height 16
click at [285, 471] on form "This Item: CLEARANCE 4-1/2" x 7/8" Ceramic Resin Fiber Sanding Disc MSRP: Was: …" at bounding box center [784, 474] width 1025 height 71
click at [334, 474] on div "Choose Your Grit: #24 Grit #36 Grit #60 Grit #80 Grit #120 Grit" at bounding box center [794, 487] width 1004 height 43
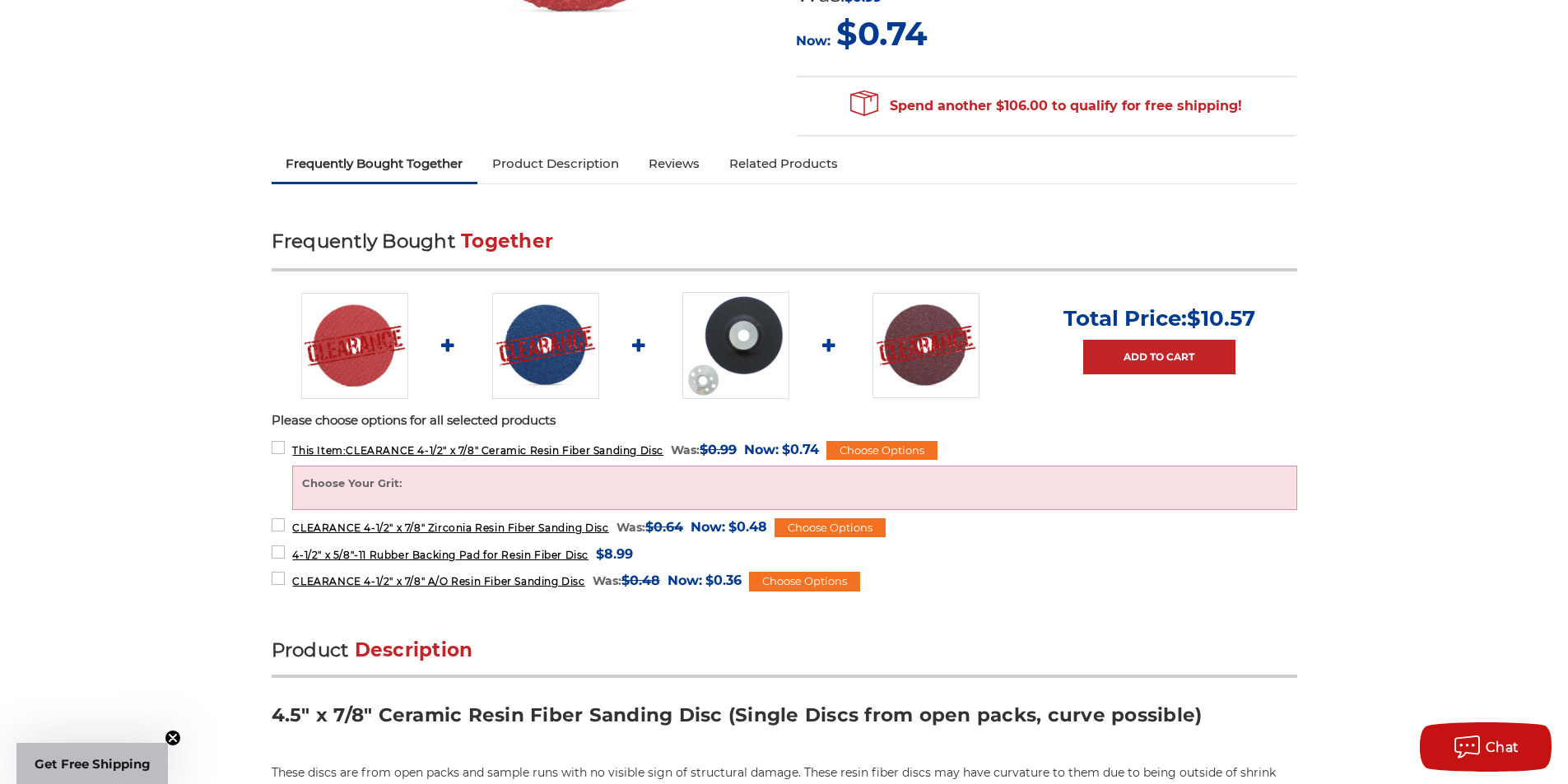
click at [347, 482] on label "Choose Your Grit:" at bounding box center [795, 483] width 985 height 16
click at [353, 482] on label "Choose Your Grit:" at bounding box center [795, 483] width 985 height 16
click at [832, 522] on div "Choose Options" at bounding box center [830, 527] width 111 height 20
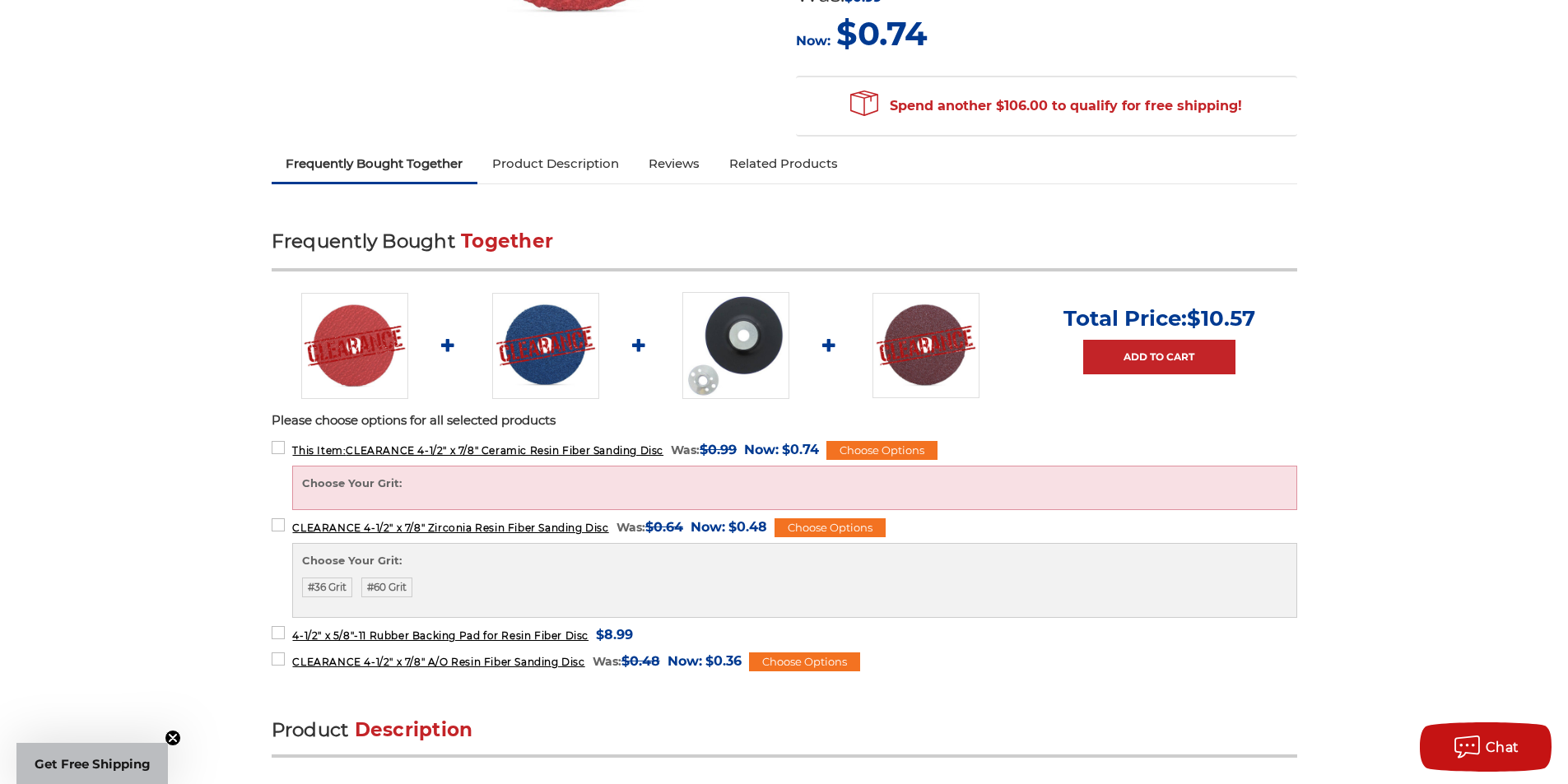
click at [396, 589] on label "#60 Grit" at bounding box center [386, 587] width 51 height 20
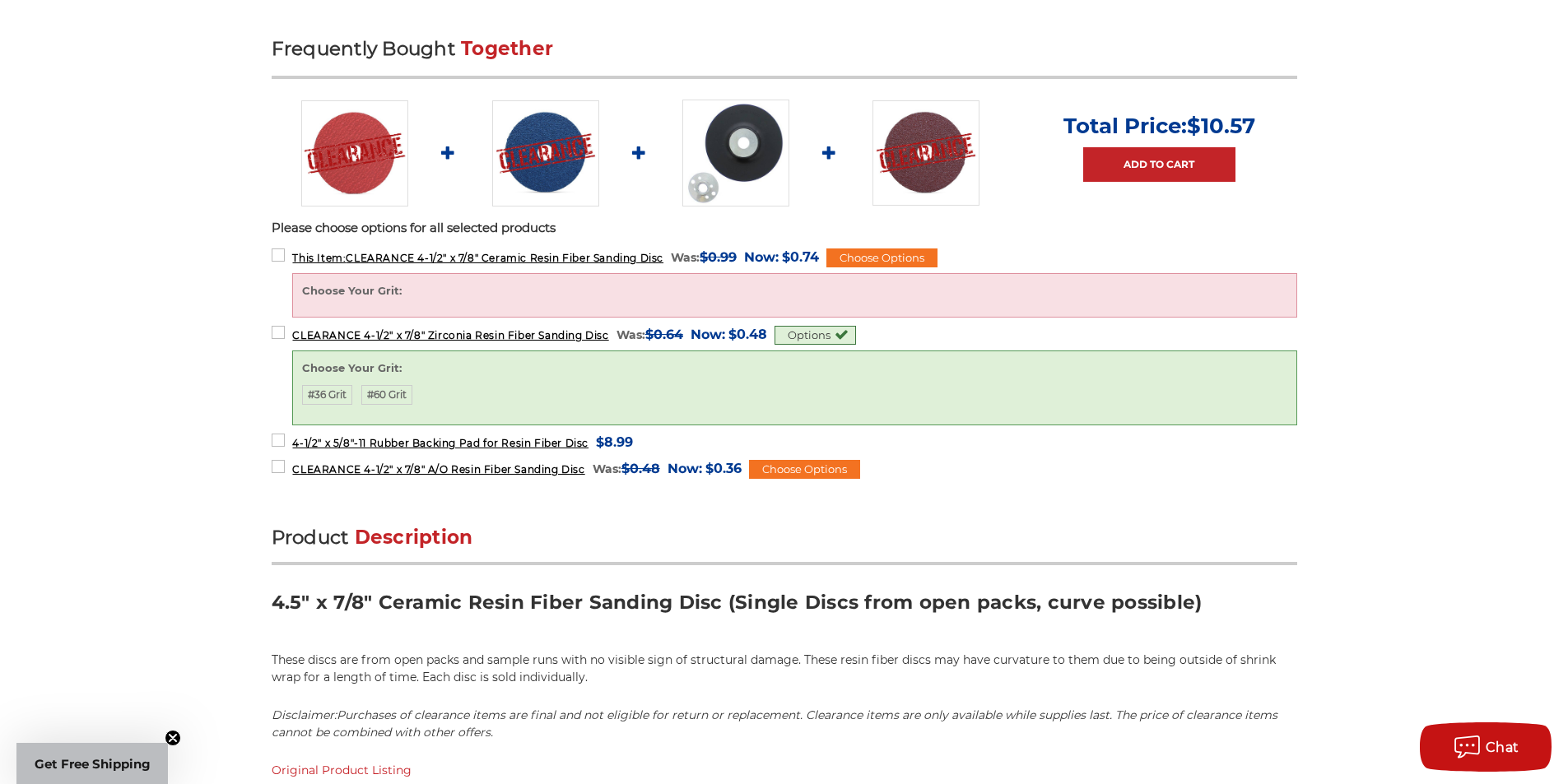
scroll to position [658, 0]
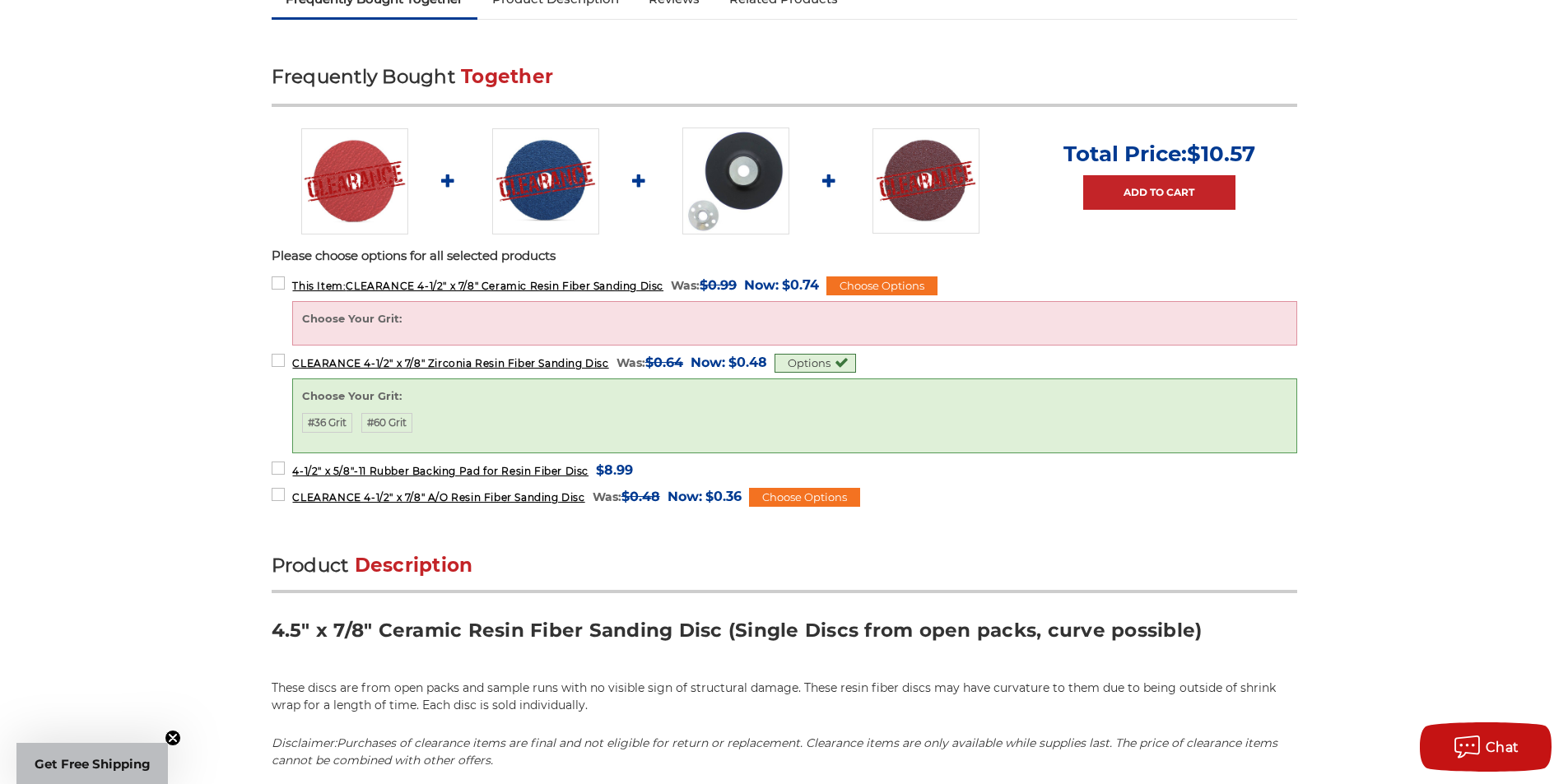
click at [574, 478] on label "4-1/2" x 5/8"-11 Rubber Backing Pad for Resin Fiber Disc MSRP: Was: Now: $8.99 …" at bounding box center [453, 471] width 362 height 22
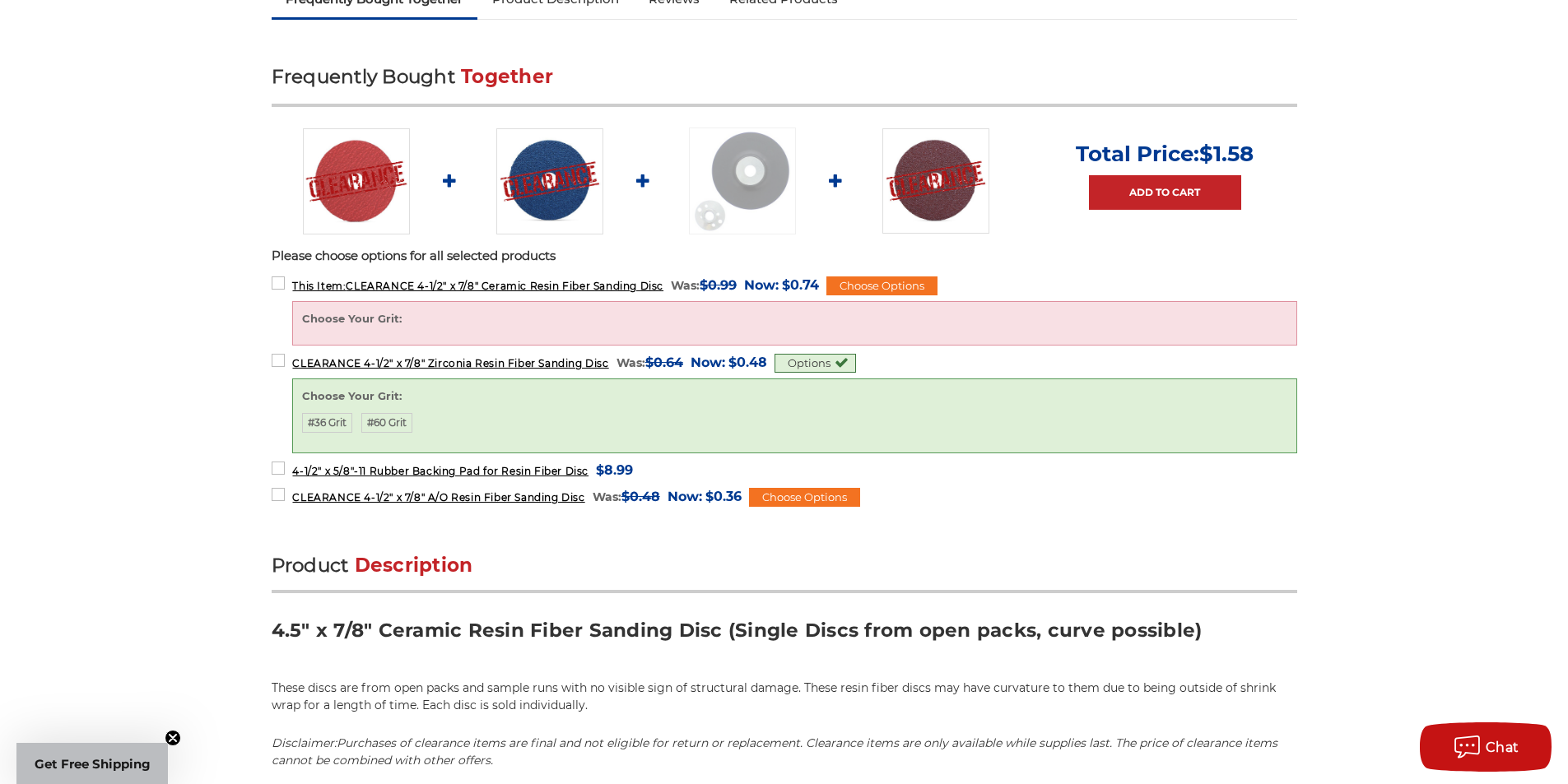
click at [571, 477] on span "4-1/2" x 5/8"-11 Rubber Backing Pad for Resin Fiber Disc" at bounding box center [440, 471] width 296 height 13
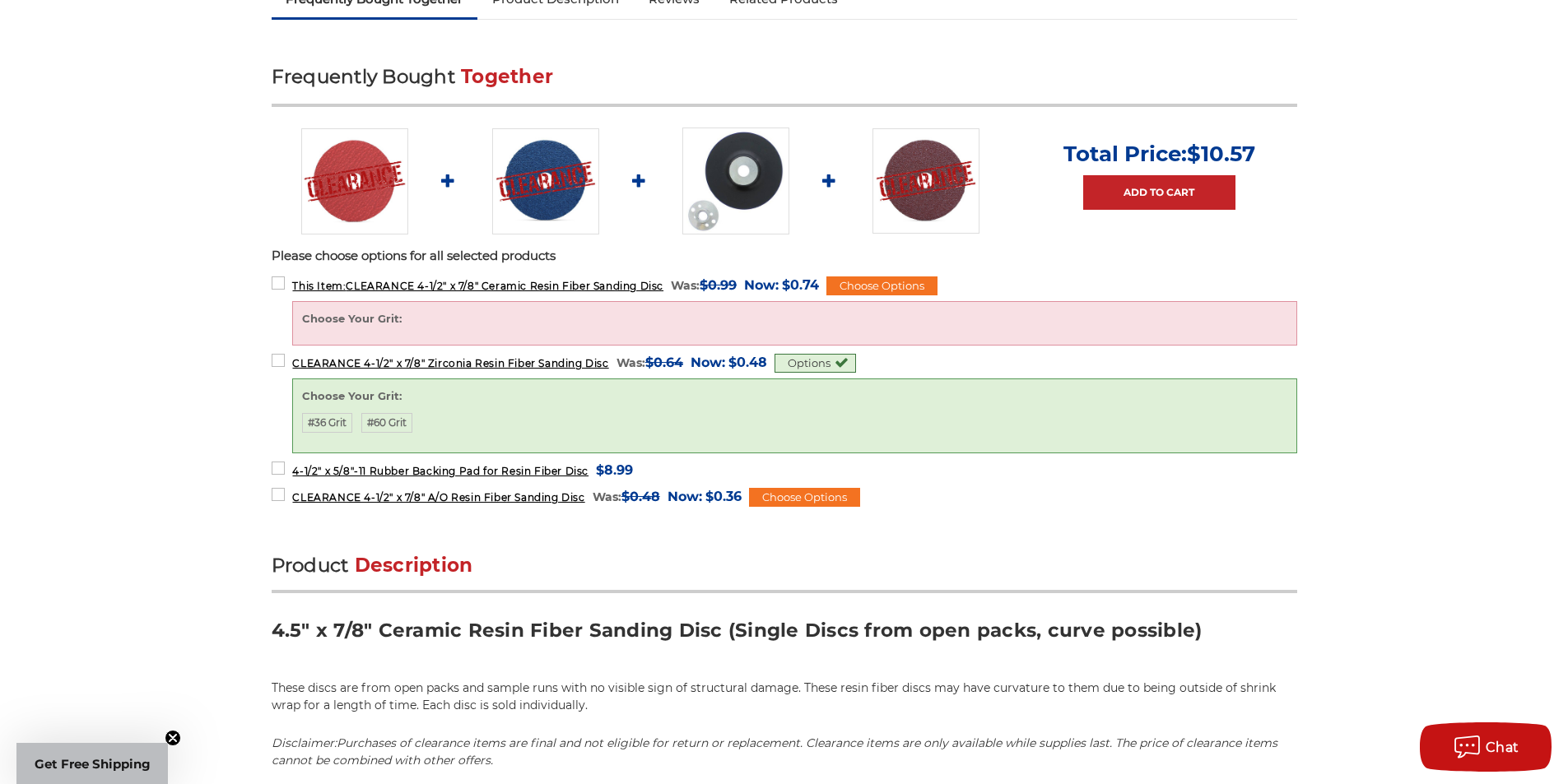
click at [285, 283] on label "This Item: CLEARANCE 4-1/2" x 7/8" Ceramic Resin Fiber Sanding Disc MSRP: Was: …" at bounding box center [545, 285] width 548 height 22
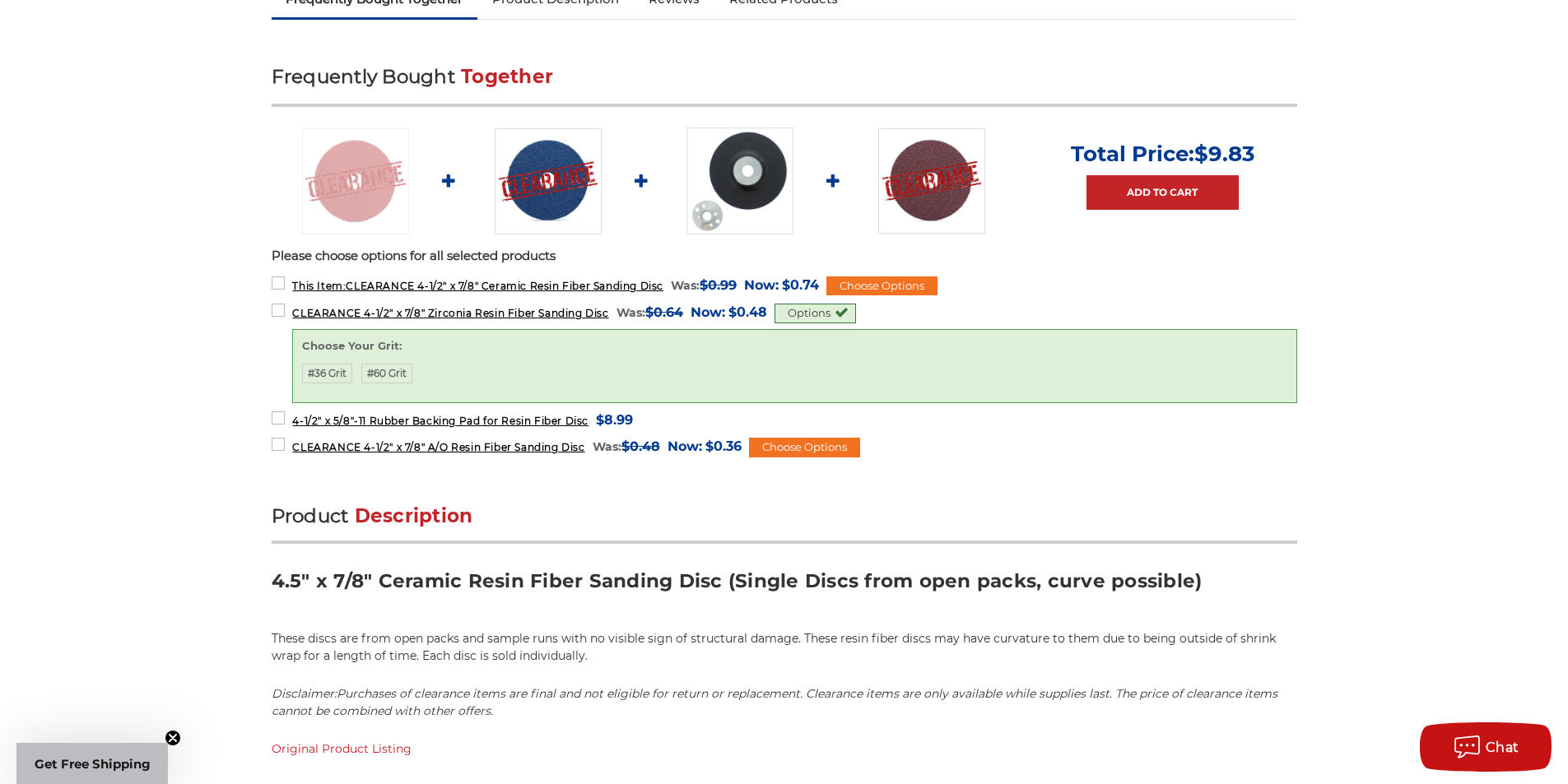
click at [673, 421] on form "4-1/2" x 5/8"-11 Rubber Backing Pad for Resin Fiber Disc MSRP: Was: Now: $8.99 …" at bounding box center [784, 420] width 1025 height 20
click at [607, 415] on span "$8.99" at bounding box center [615, 420] width 37 height 22
click at [281, 414] on label "4-1/2" x 5/8"-11 Rubber Backing Pad for Resin Fiber Disc MSRP: Was: Now: $8.99 …" at bounding box center [453, 420] width 362 height 22
click at [299, 441] on span "CLEARANCE 4-1/2" x 7/8" A/O Resin Fiber Sanding Disc" at bounding box center [438, 447] width 292 height 13
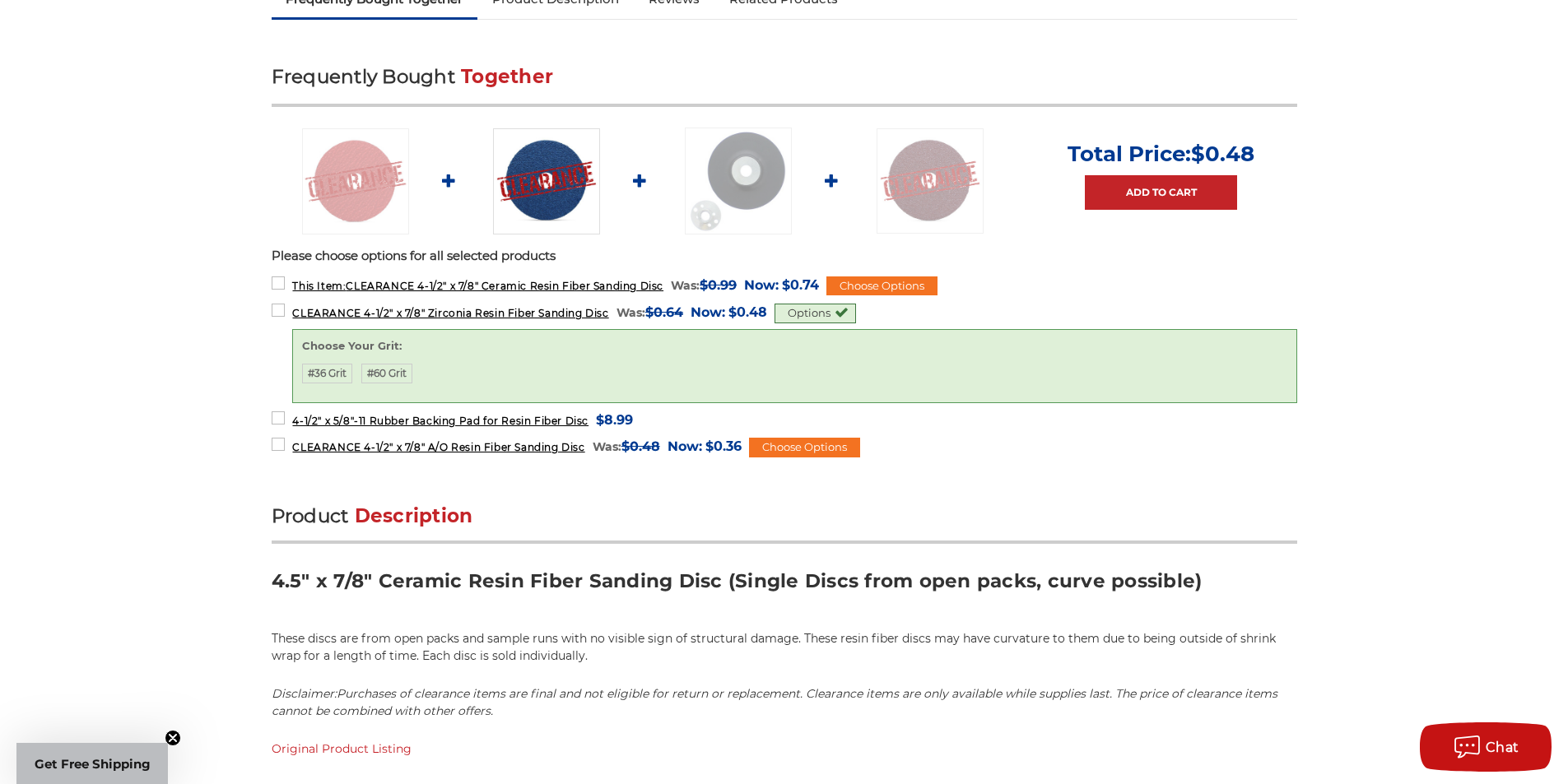
click at [809, 444] on div "Choose Options" at bounding box center [804, 448] width 111 height 20
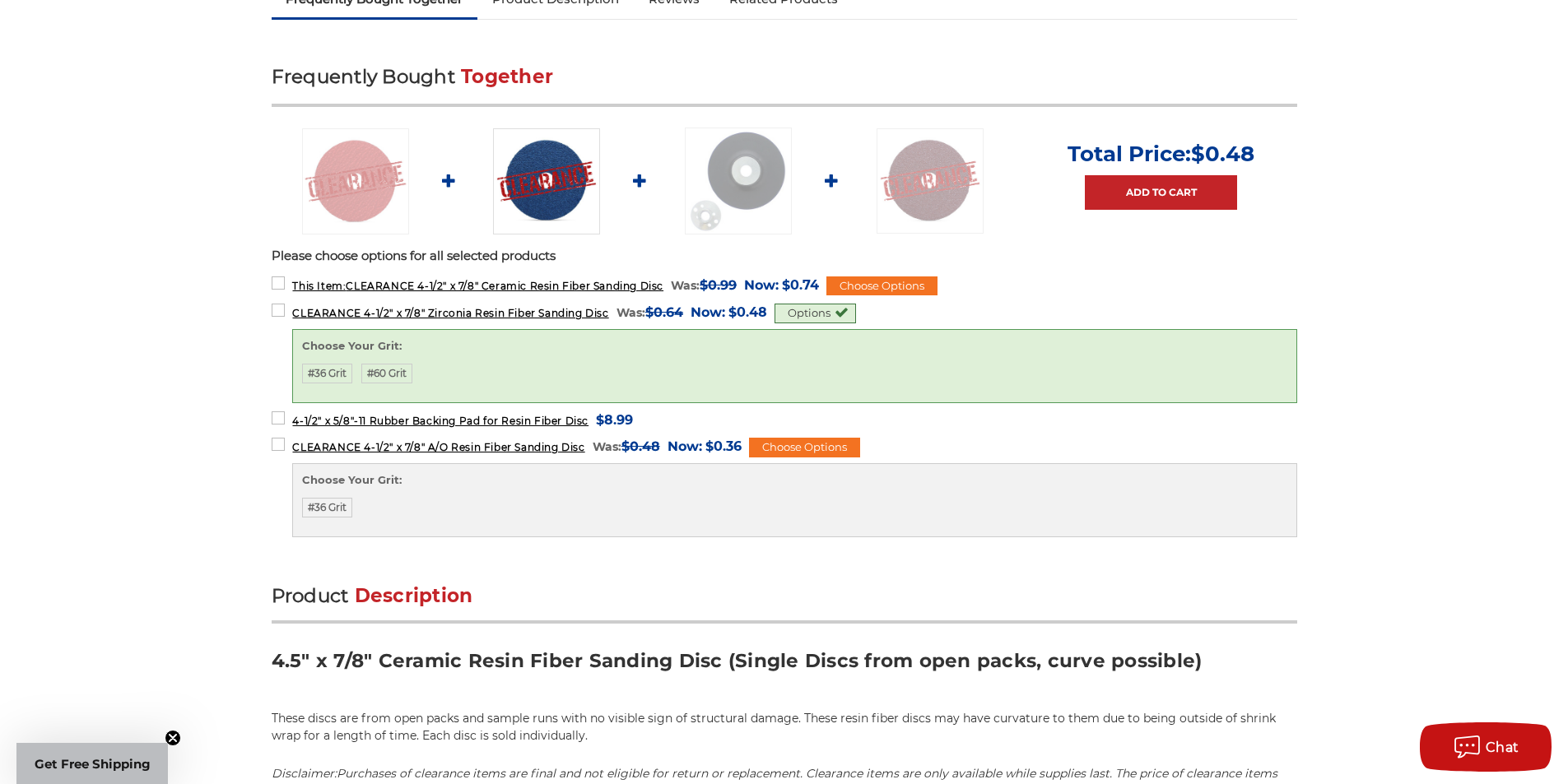
click at [242, 460] on div "home accessories & more clearance clearance 4-1/2" x 7/8" ceramic resin fiber s…" at bounding box center [784, 585] width 1164 height 2128
click at [1193, 189] on link "Add to Cart" at bounding box center [1160, 192] width 152 height 35
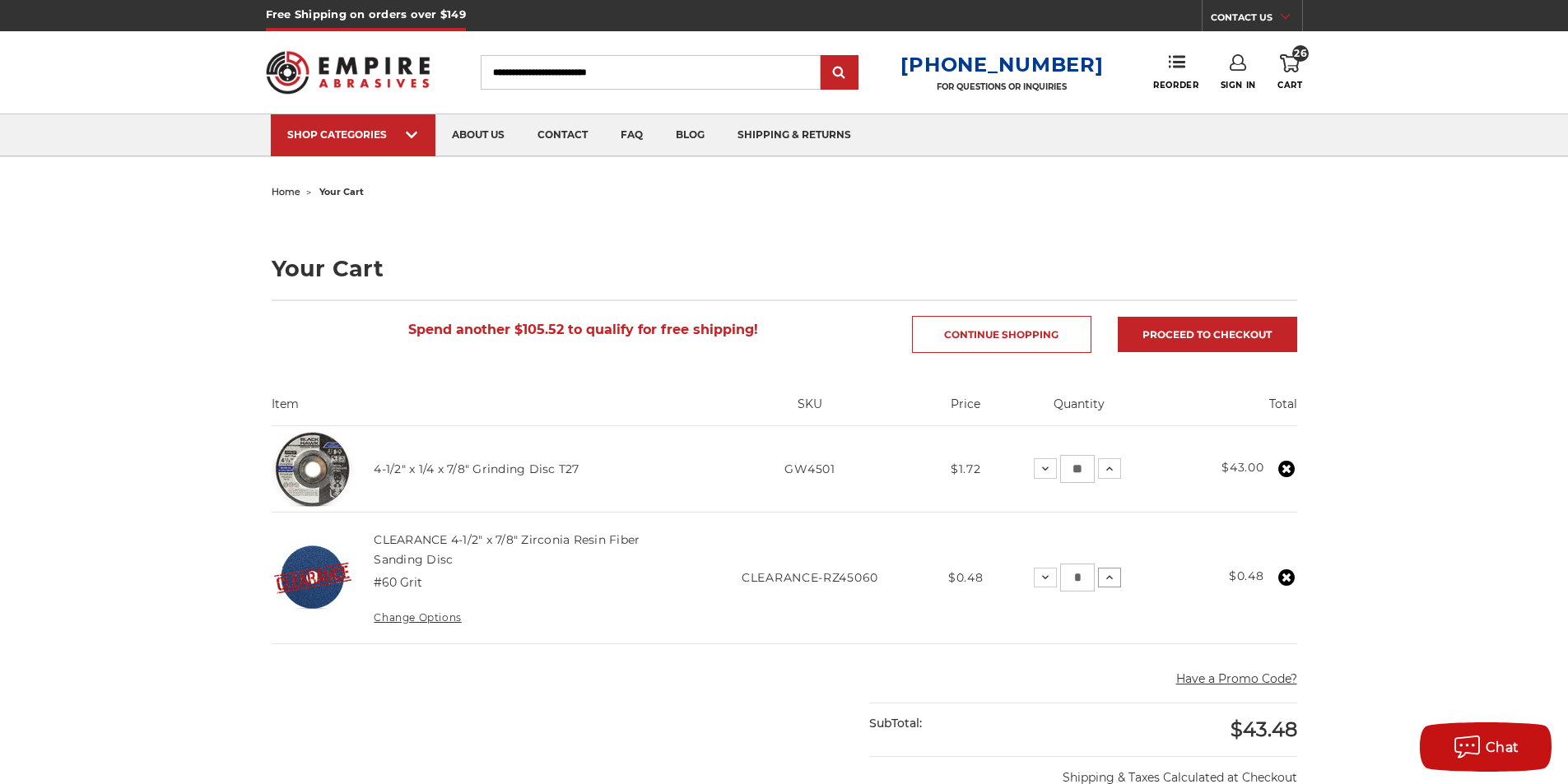
click at [1116, 582] on icon at bounding box center [1110, 578] width 14 height 14
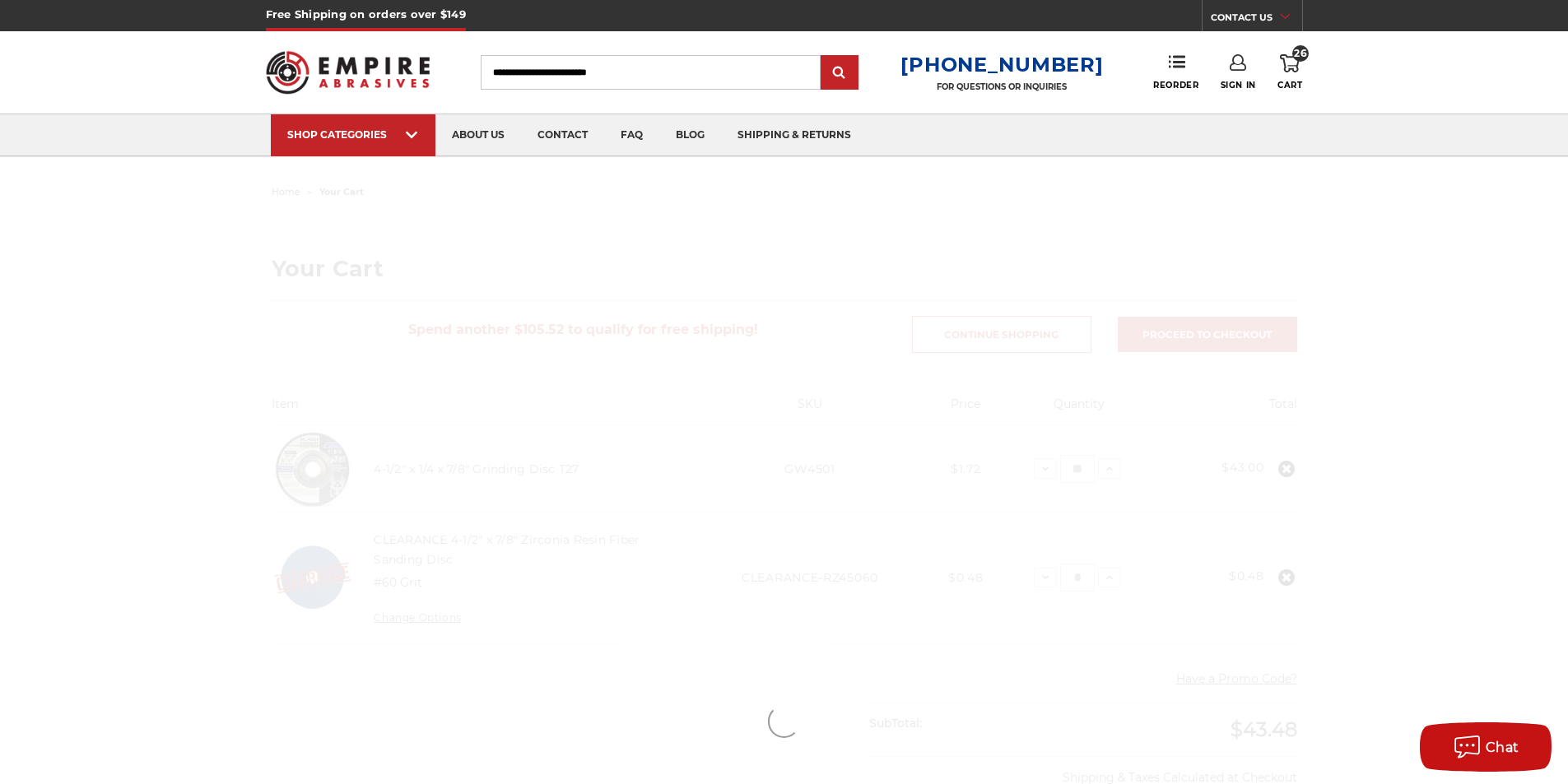
click at [1112, 576] on div at bounding box center [784, 722] width 1164 height 1084
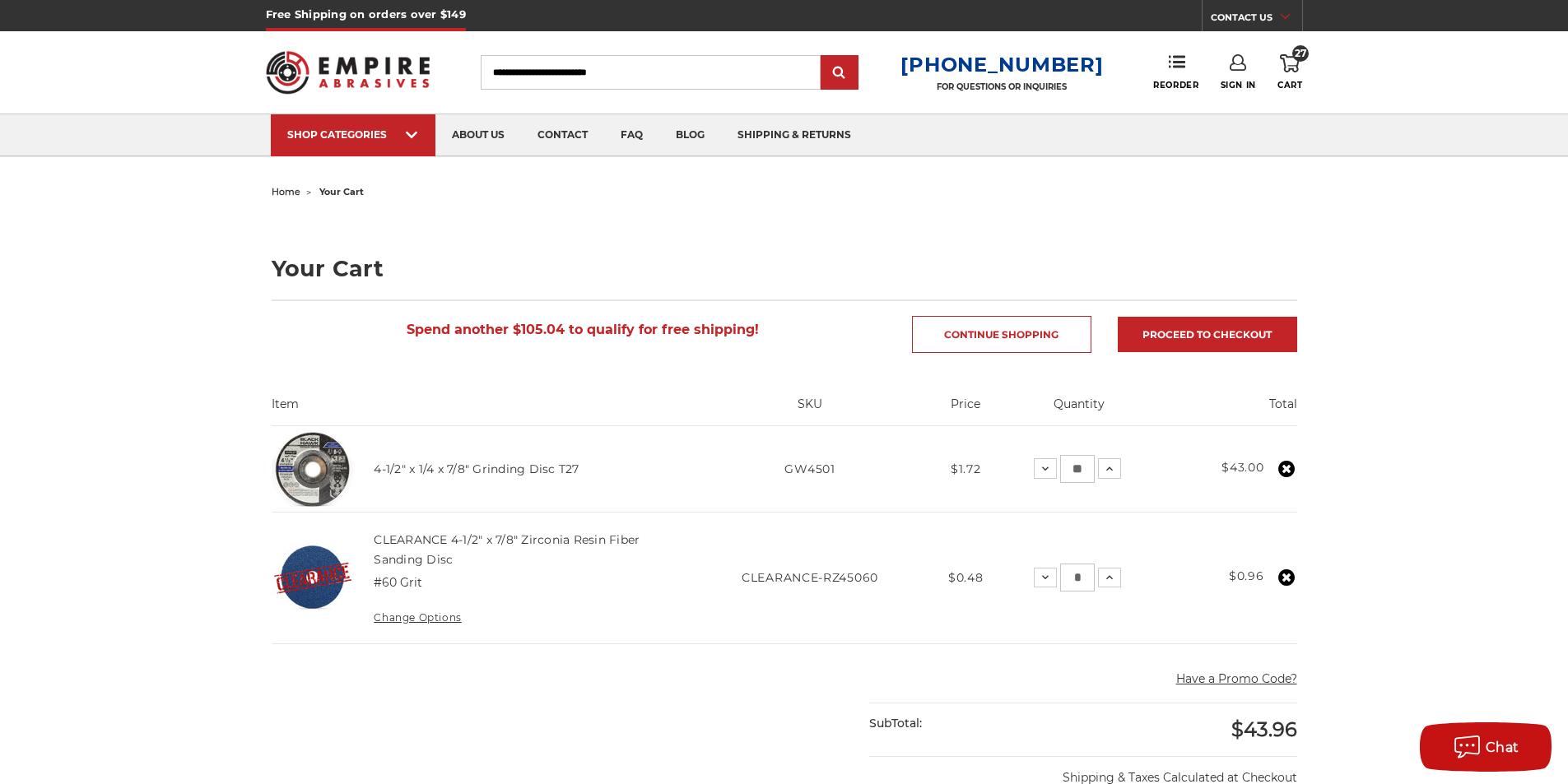
click at [1087, 579] on input "*" at bounding box center [1077, 578] width 35 height 28
drag, startPoint x: 1087, startPoint y: 579, endPoint x: 1057, endPoint y: 576, distance: 30.1
click at [1057, 576] on div "Decrease Quantity: * Increase Quantity:" at bounding box center [1077, 578] width 87 height 28
click at [1426, 576] on div "home your cart Your Cart Spend another $105.04 to qualify for free shipping! Co…" at bounding box center [784, 722] width 1568 height 1084
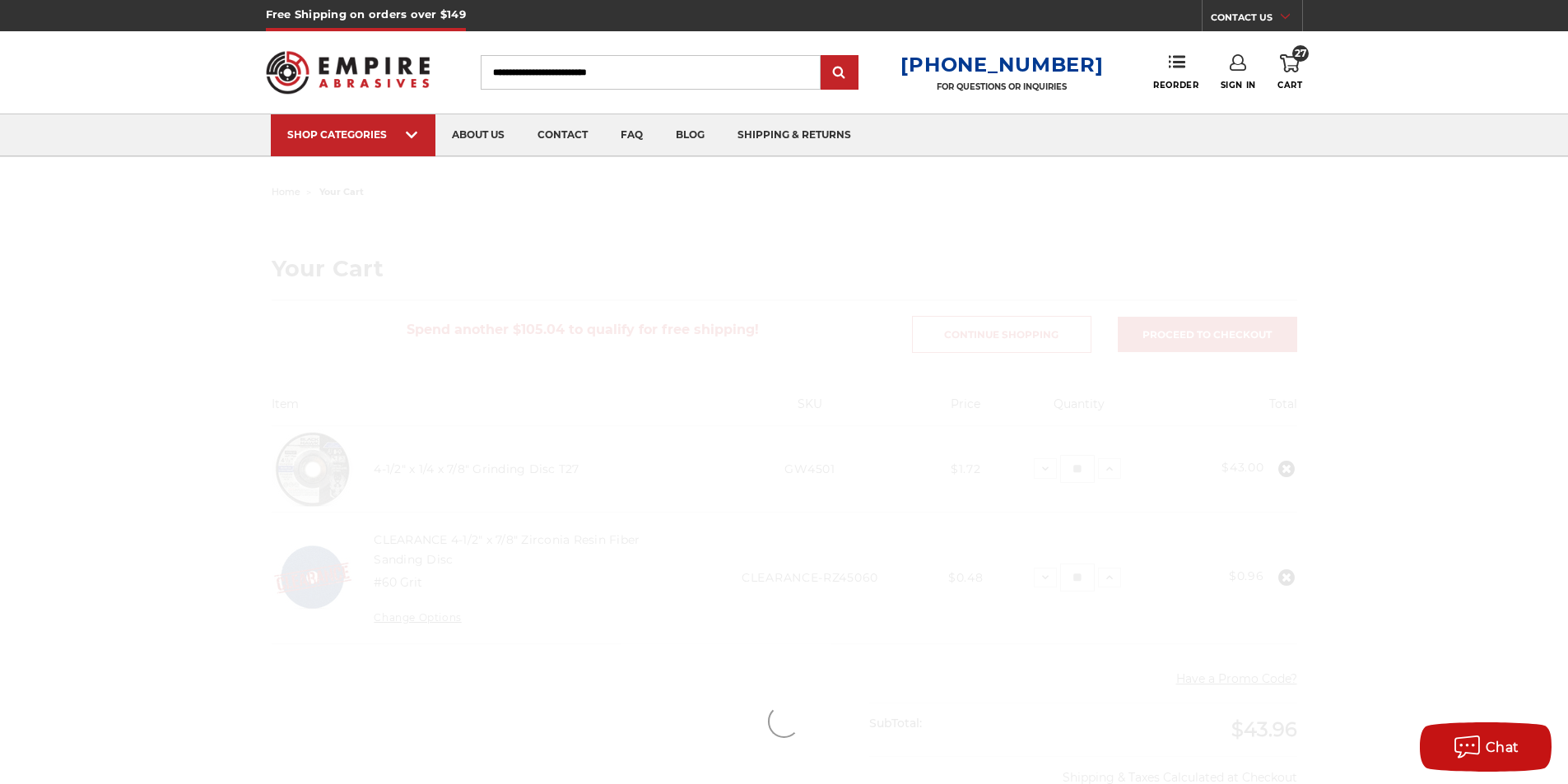
type input "*"
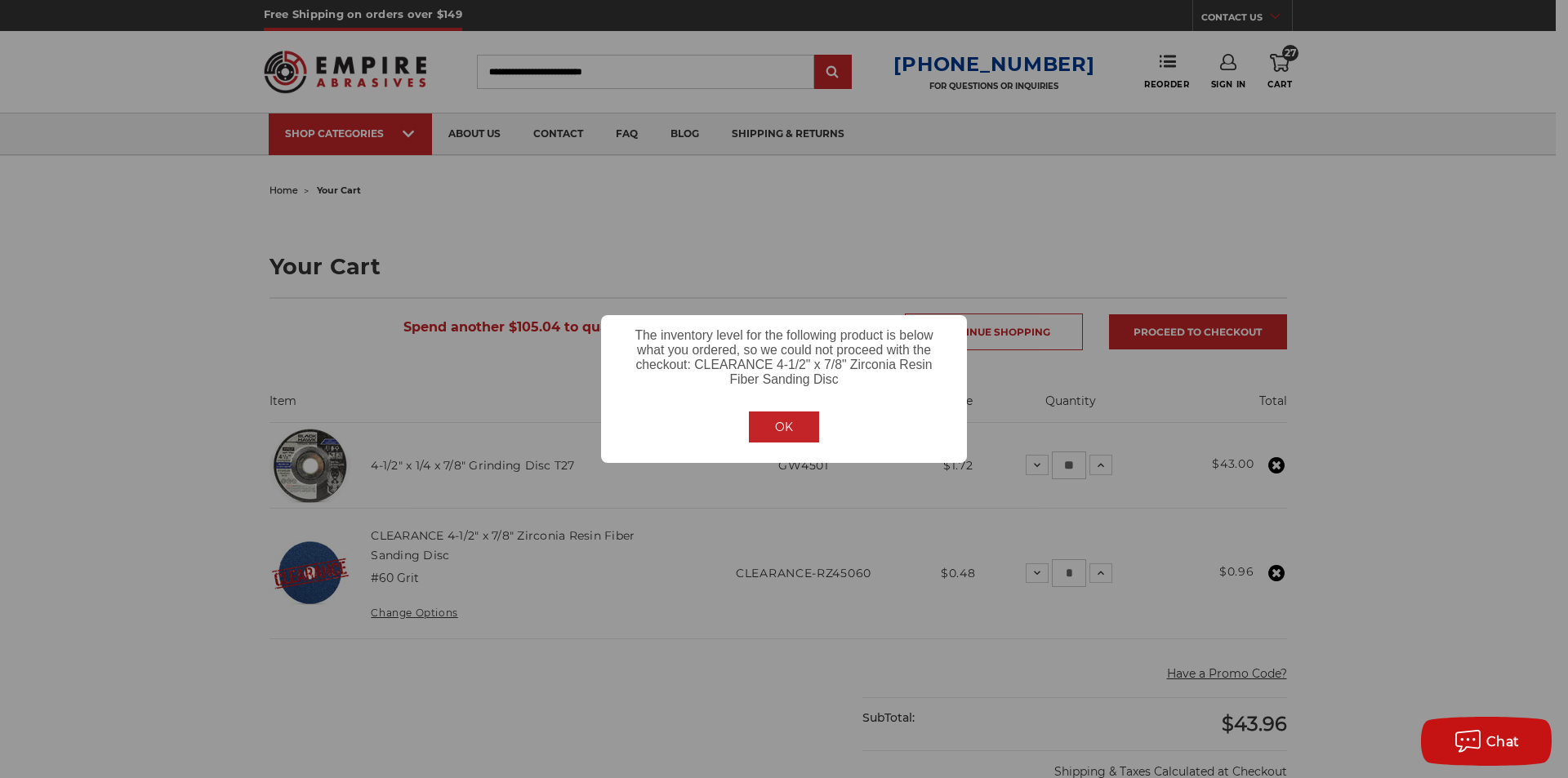
click at [804, 428] on button "OK" at bounding box center [784, 427] width 70 height 31
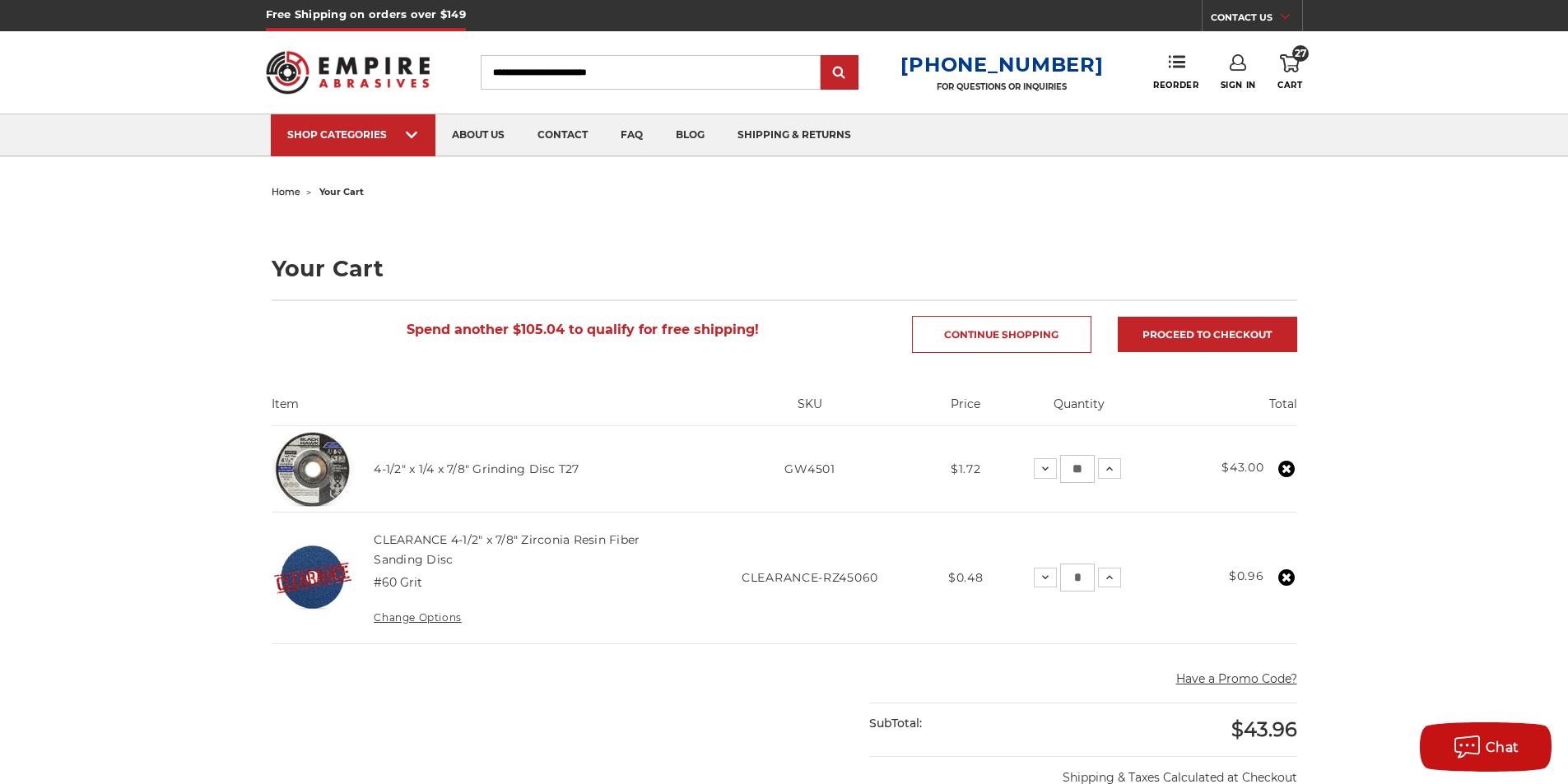
click at [1283, 577] on use at bounding box center [1286, 578] width 16 height 16
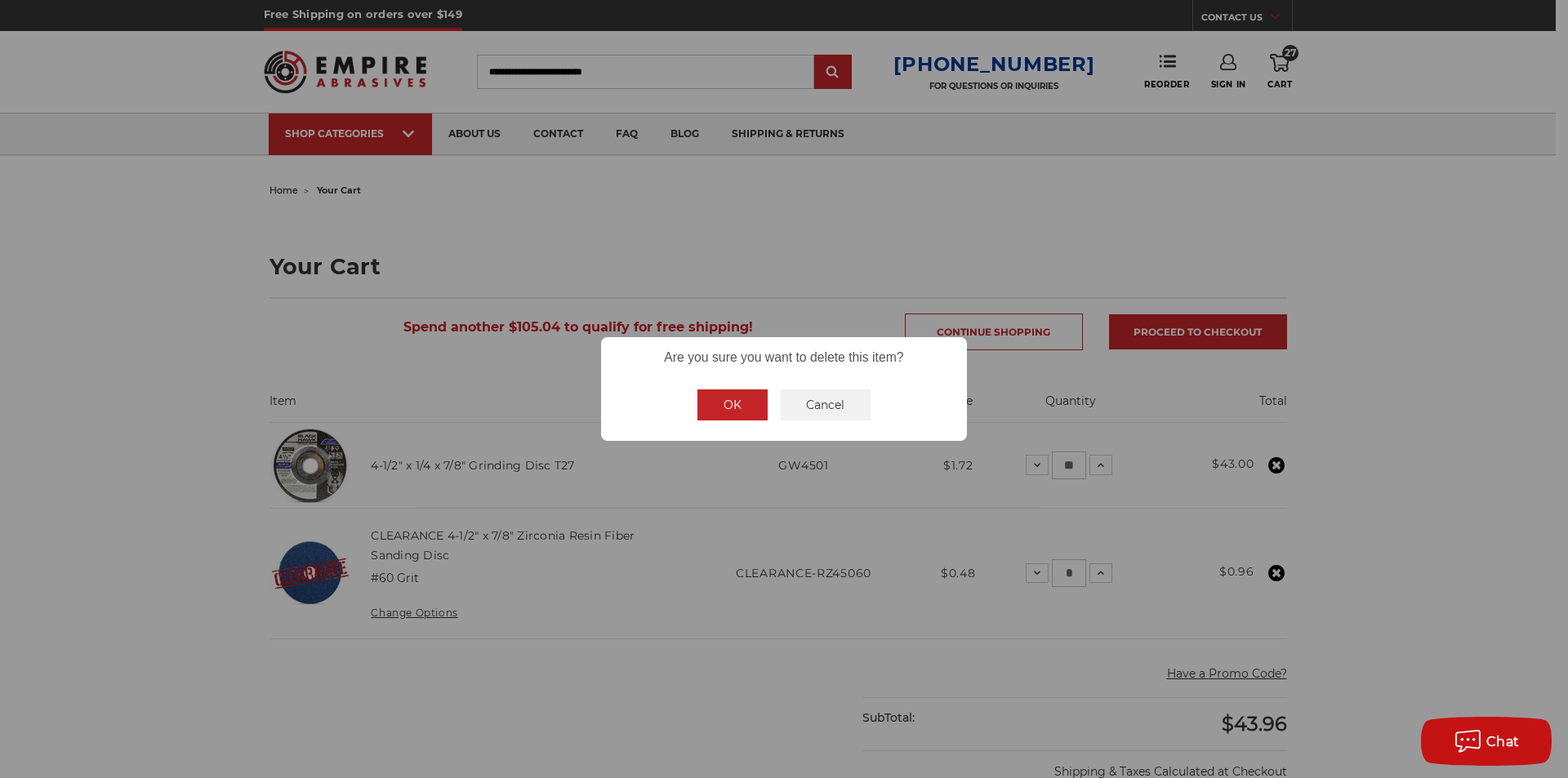
click at [768, 402] on div "OK No Cancel" at bounding box center [784, 405] width 187 height 44
click at [742, 405] on button "OK" at bounding box center [732, 405] width 70 height 31
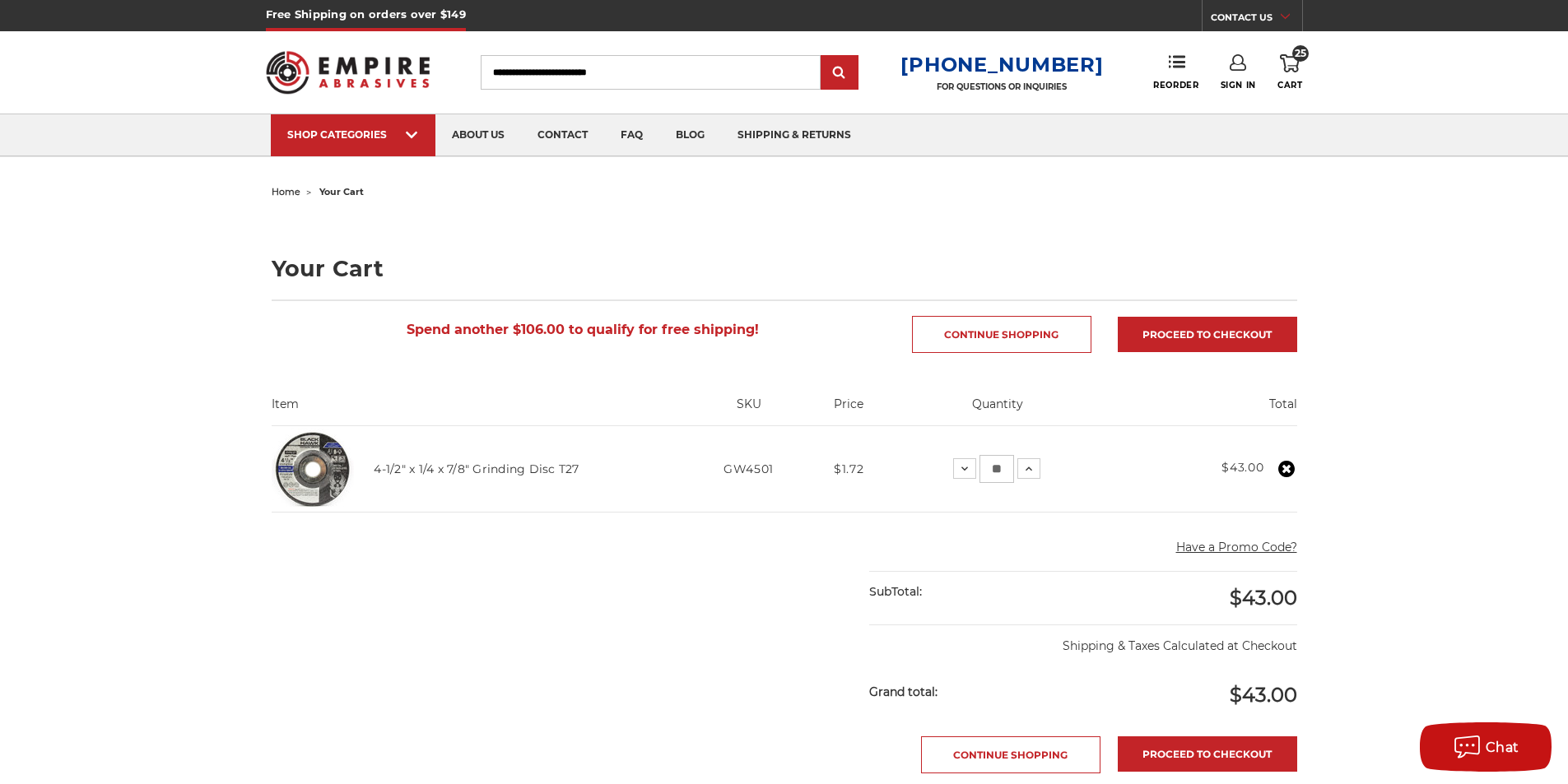
click at [88, 359] on div "home your cart Your Cart Spend another $106.00 to qualify for free shipping! Co…" at bounding box center [784, 656] width 1568 height 952
click at [622, 66] on input "Search" at bounding box center [651, 72] width 340 height 35
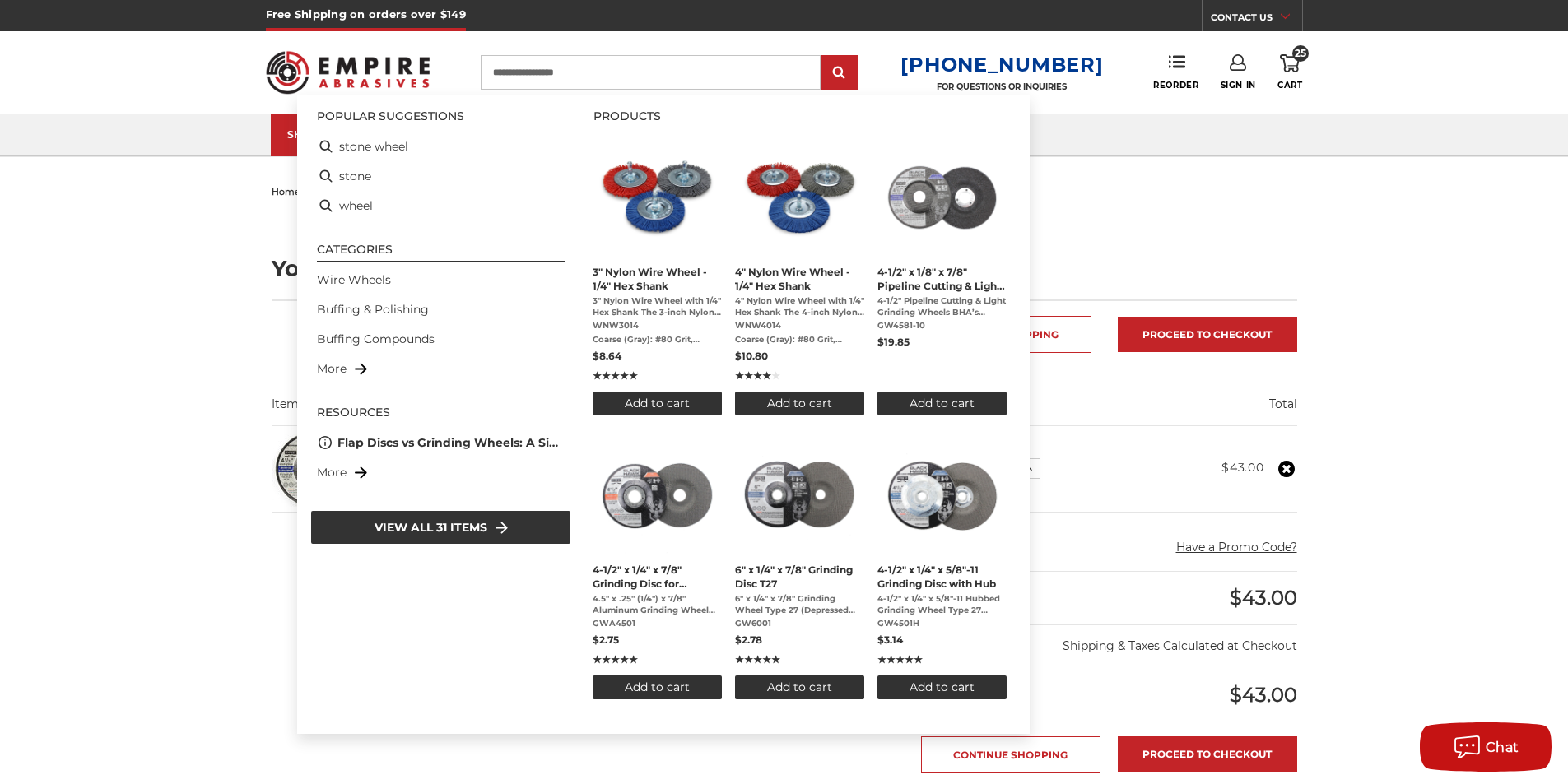
type input "**********"
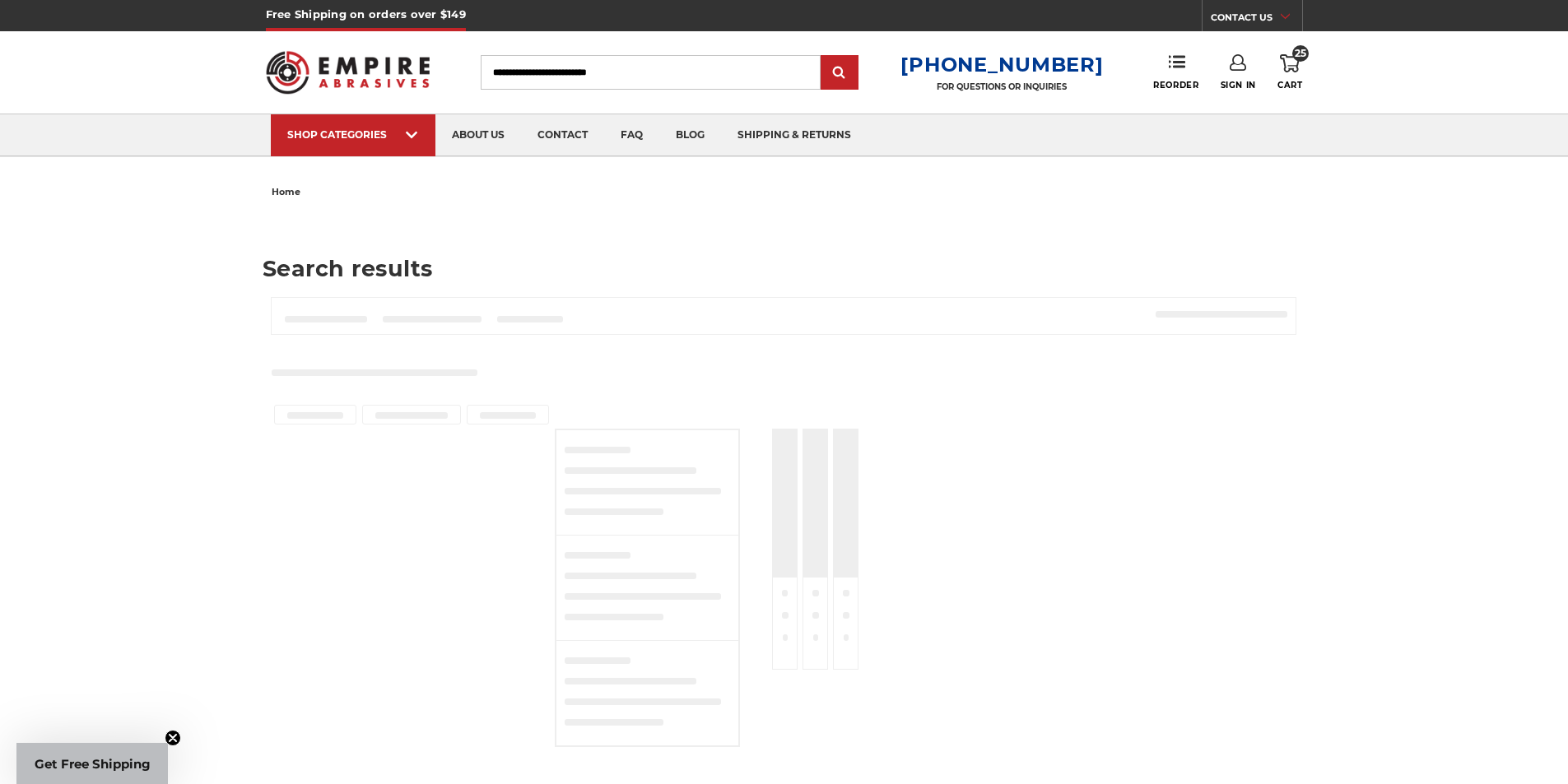
type input "**********"
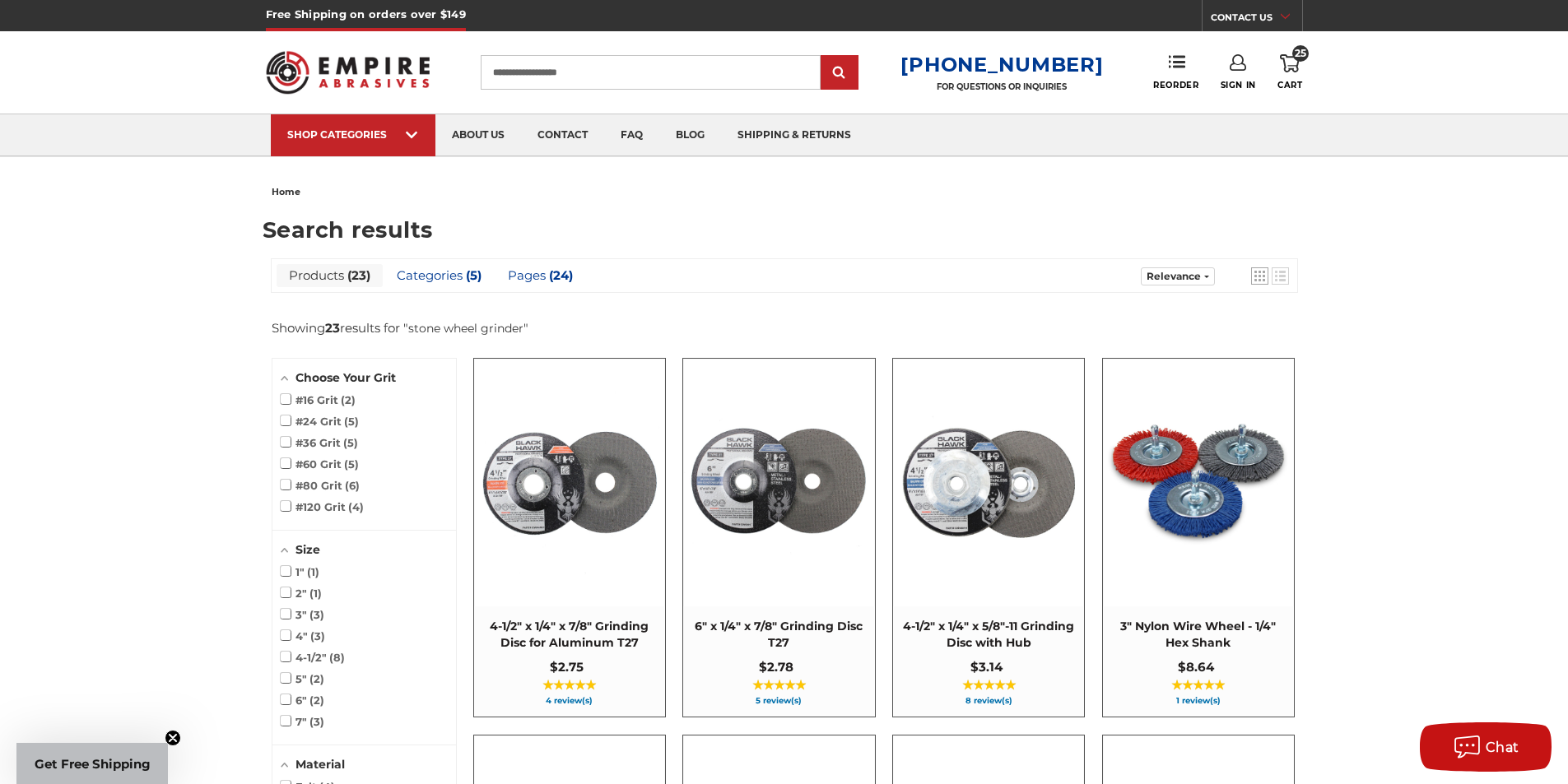
scroll to position [82, 0]
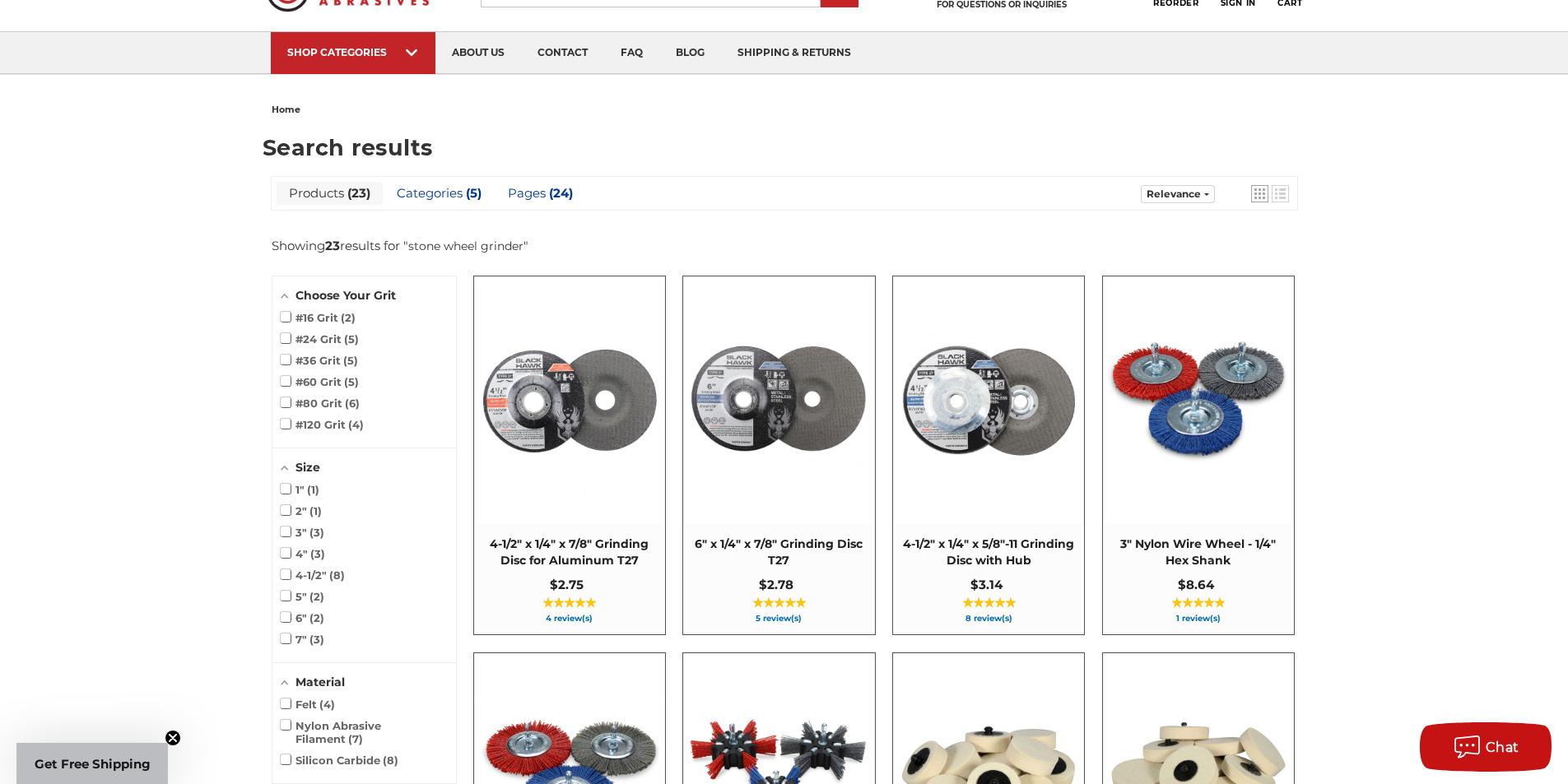
click at [792, 437] on img at bounding box center [778, 400] width 189 height 189
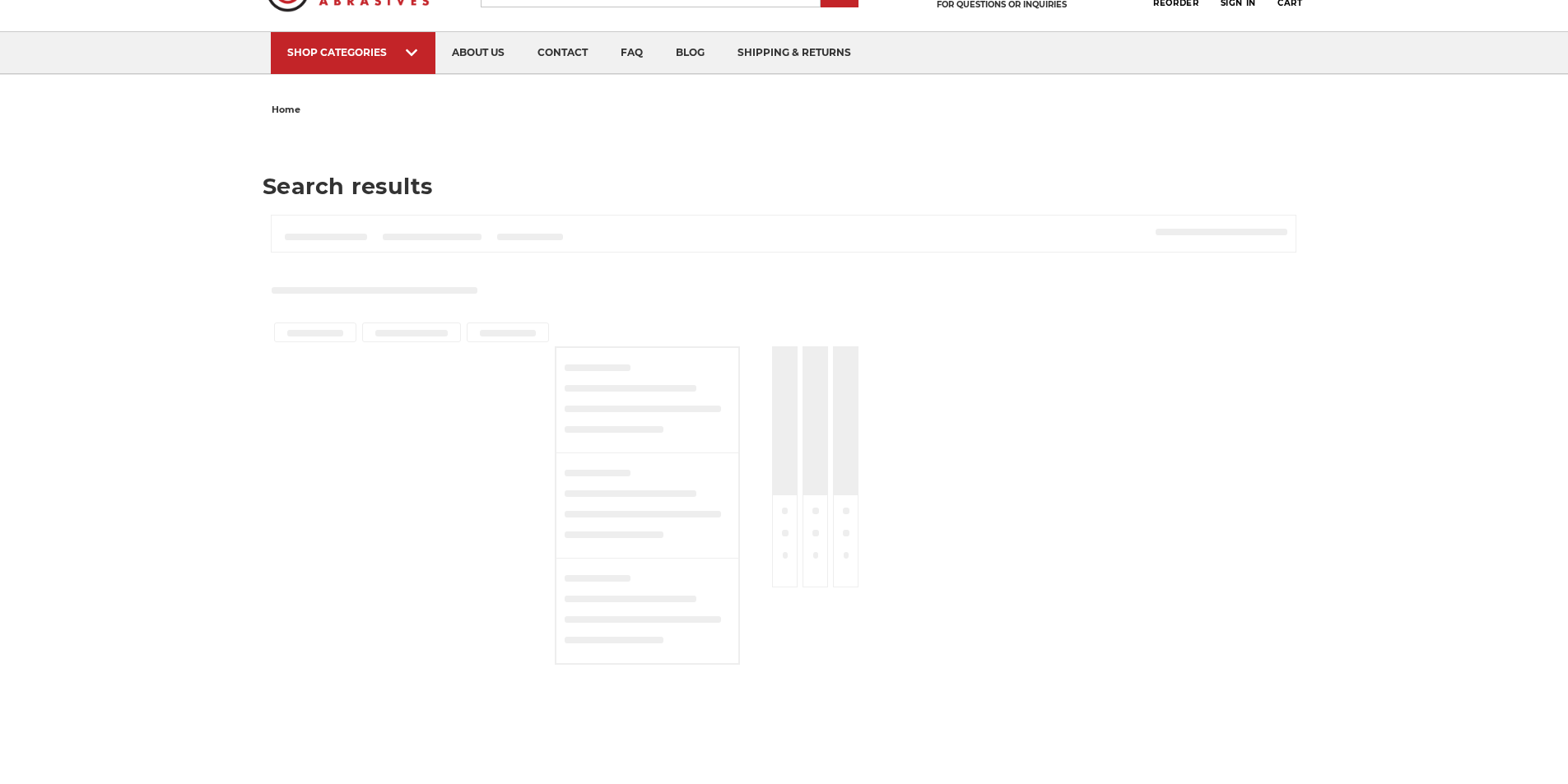
type input "**********"
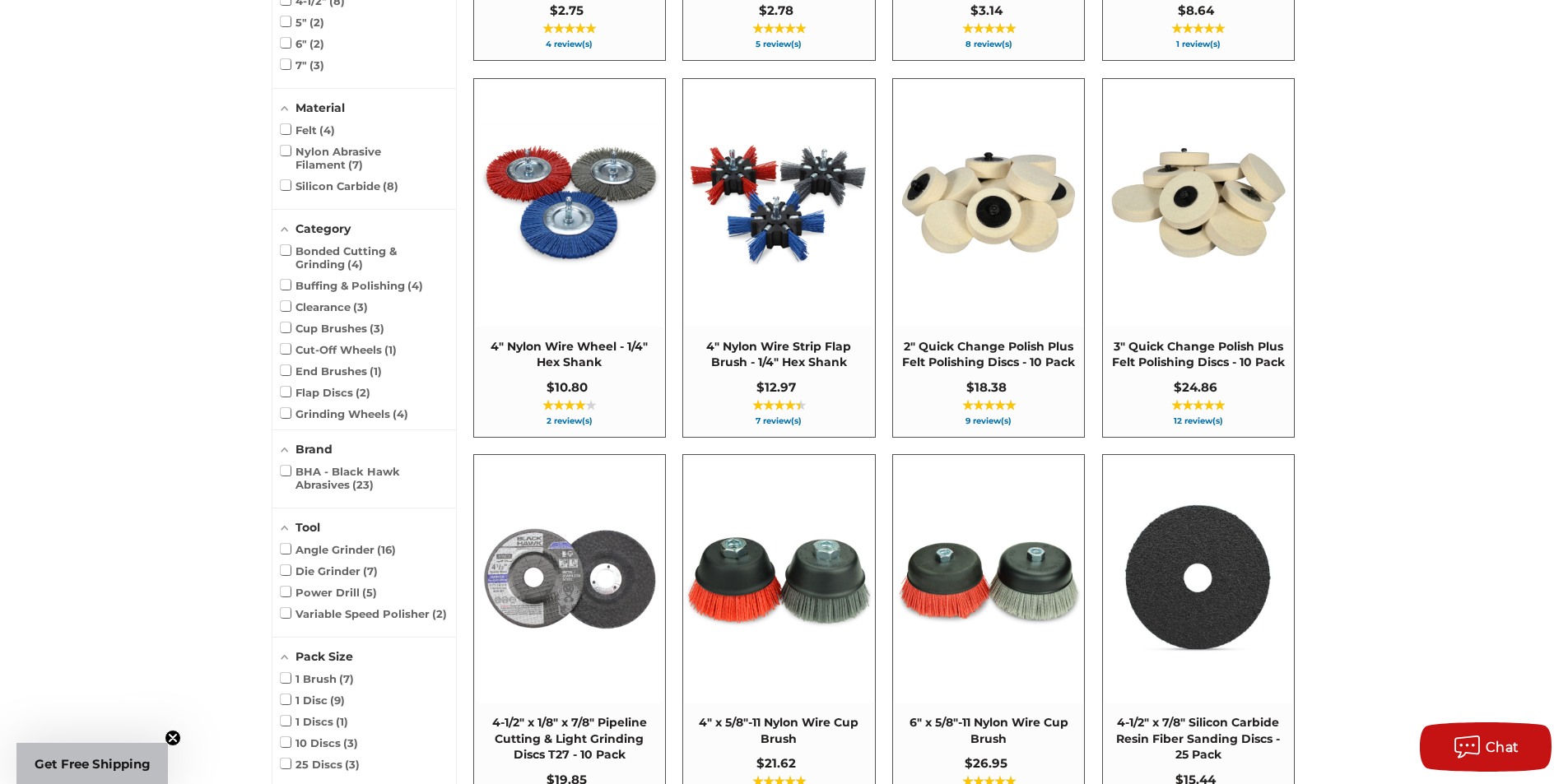
scroll to position [658, 0]
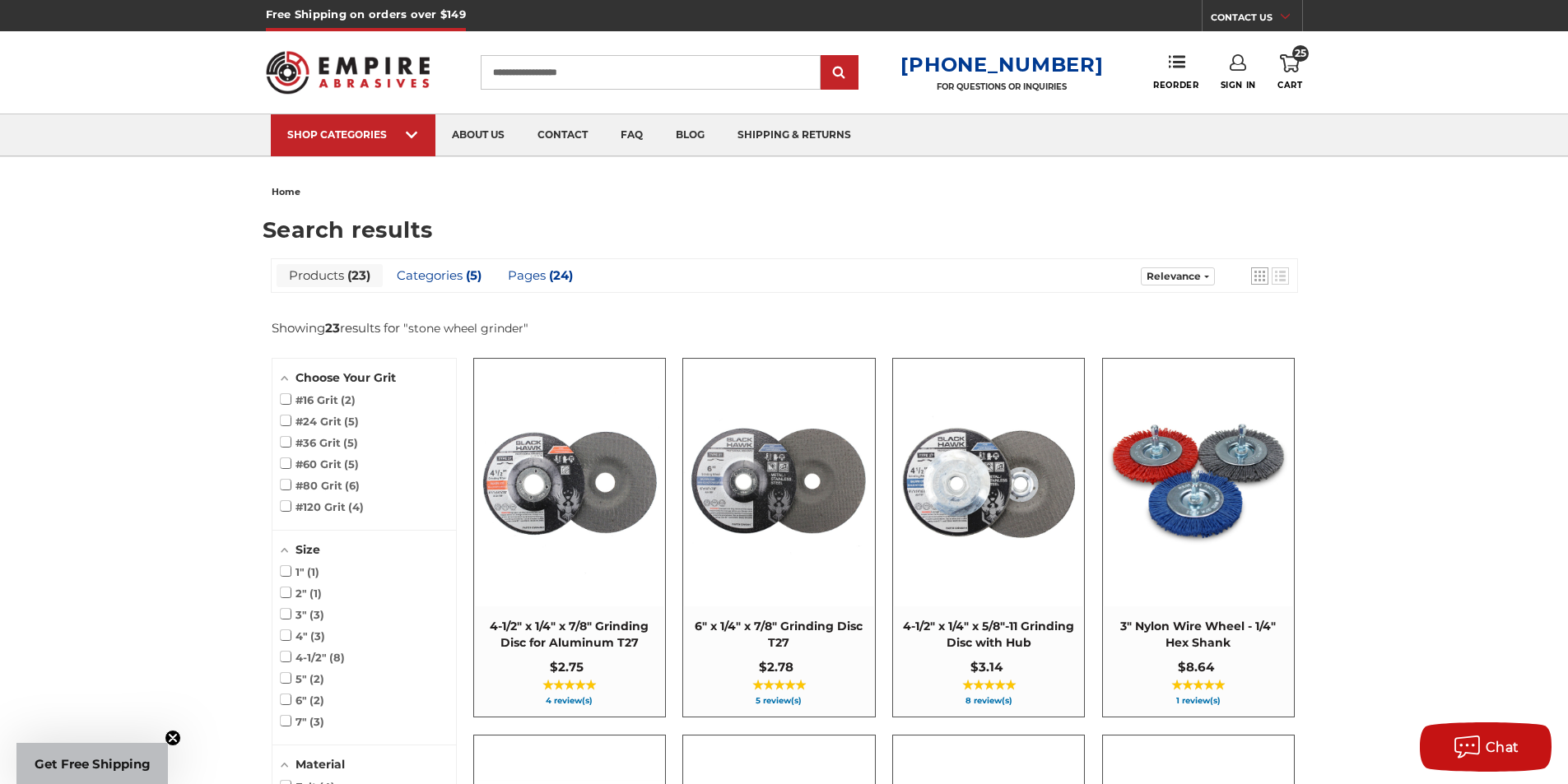
click at [634, 62] on input "**********" at bounding box center [651, 72] width 340 height 35
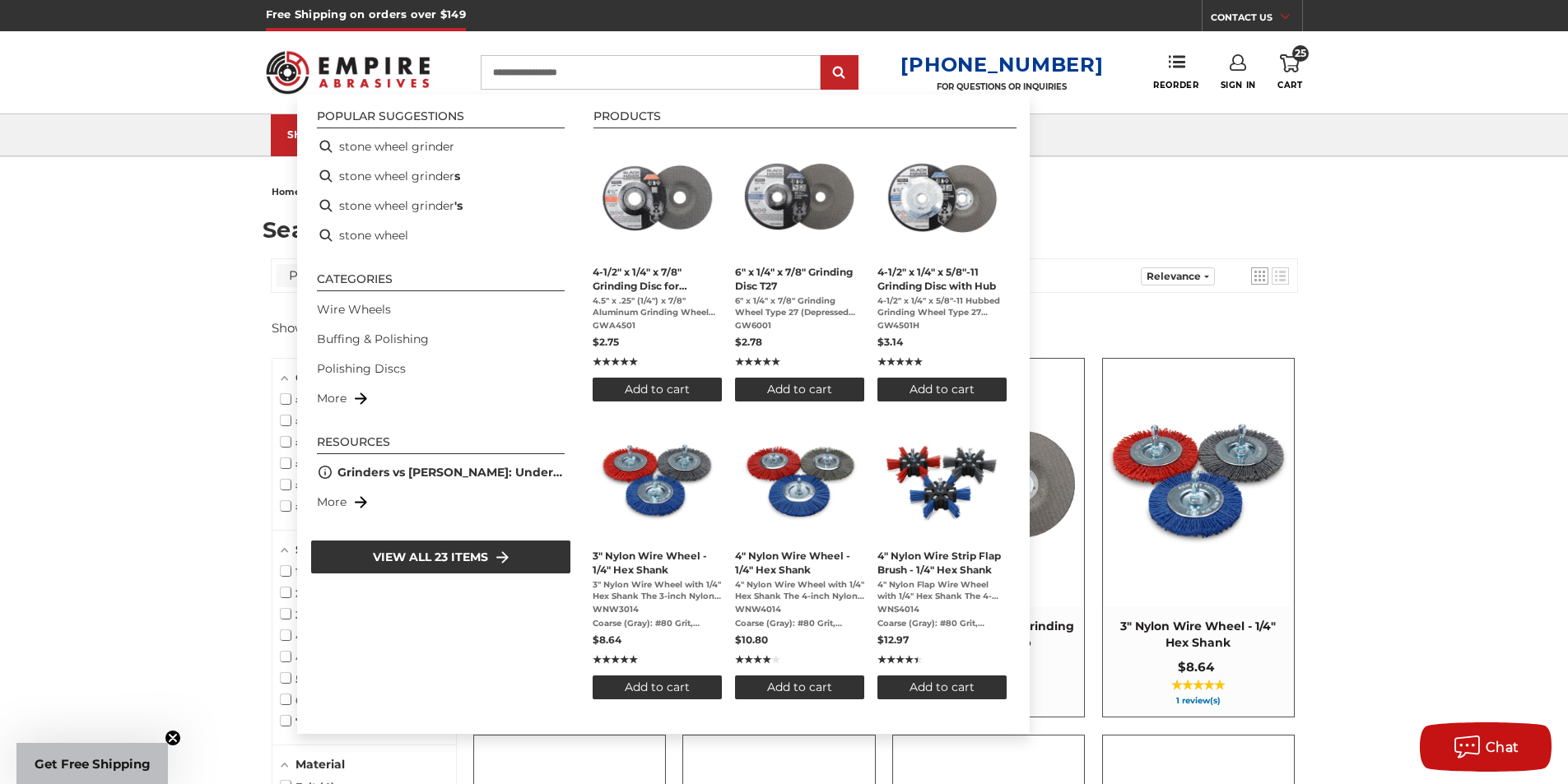
drag, startPoint x: 646, startPoint y: 71, endPoint x: 464, endPoint y: 48, distance: 183.4
click at [465, 48] on div "**********" at bounding box center [784, 72] width 1037 height 82
type input "**********"
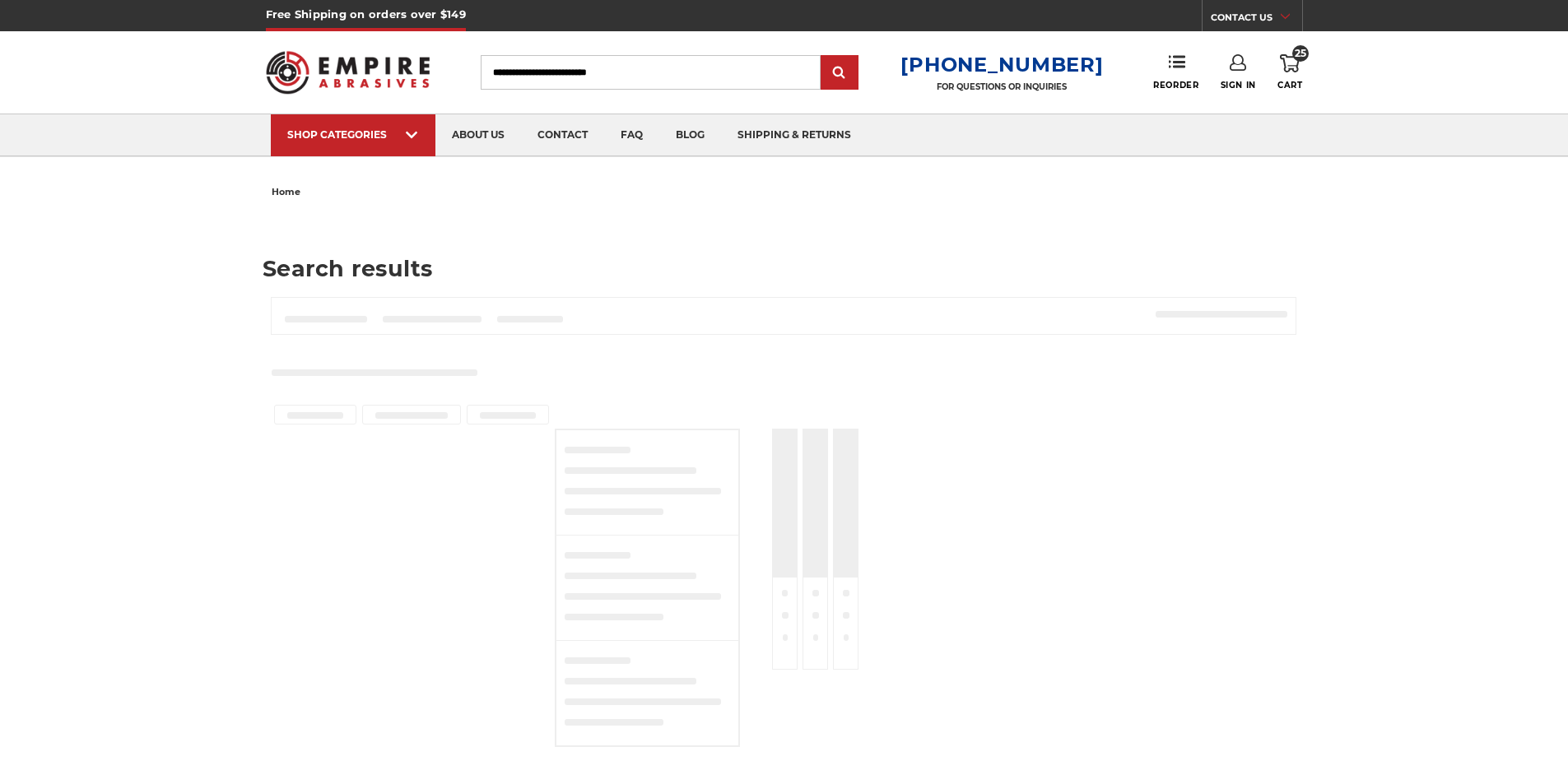
type input "**********"
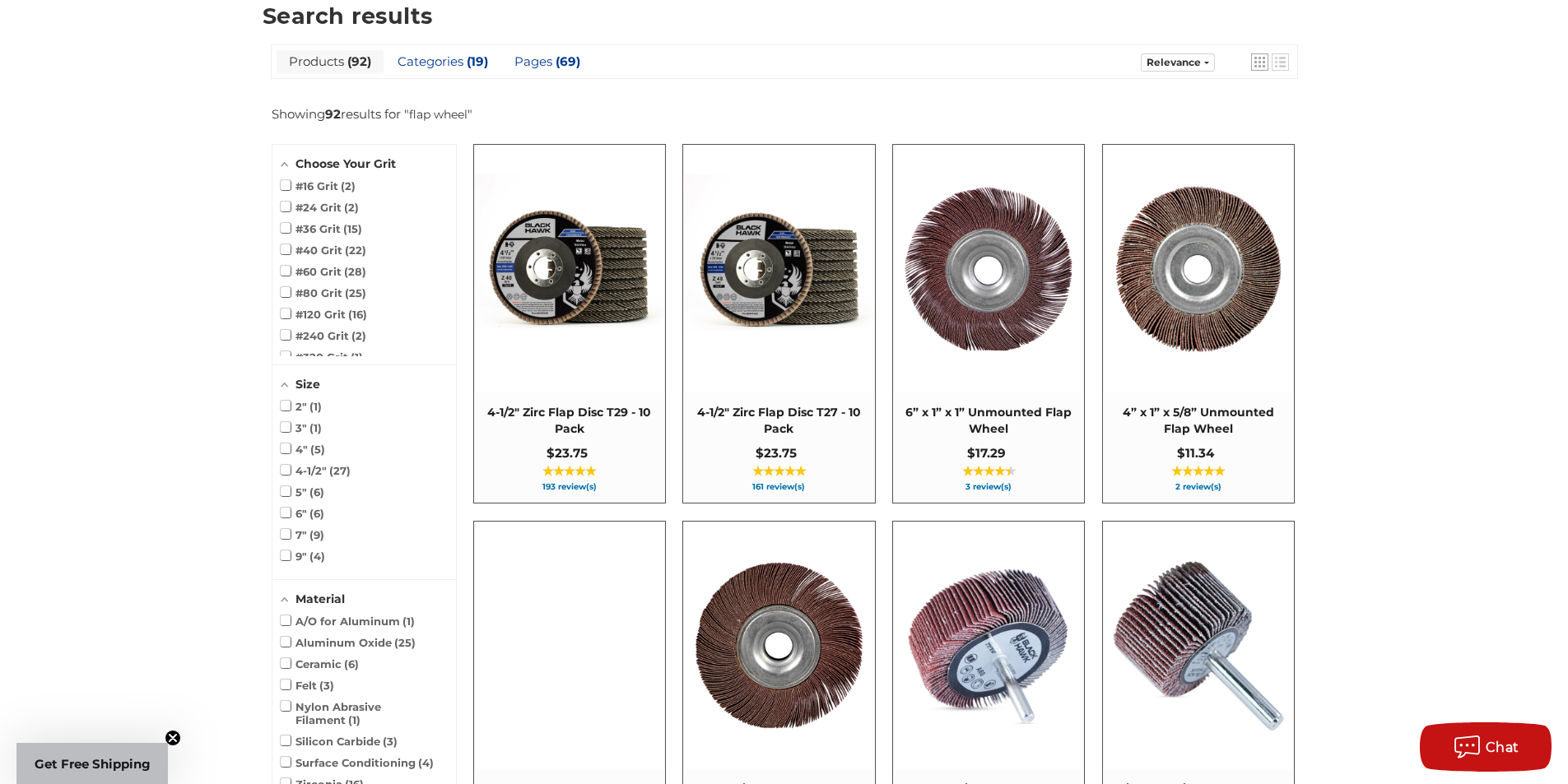
scroll to position [330, 0]
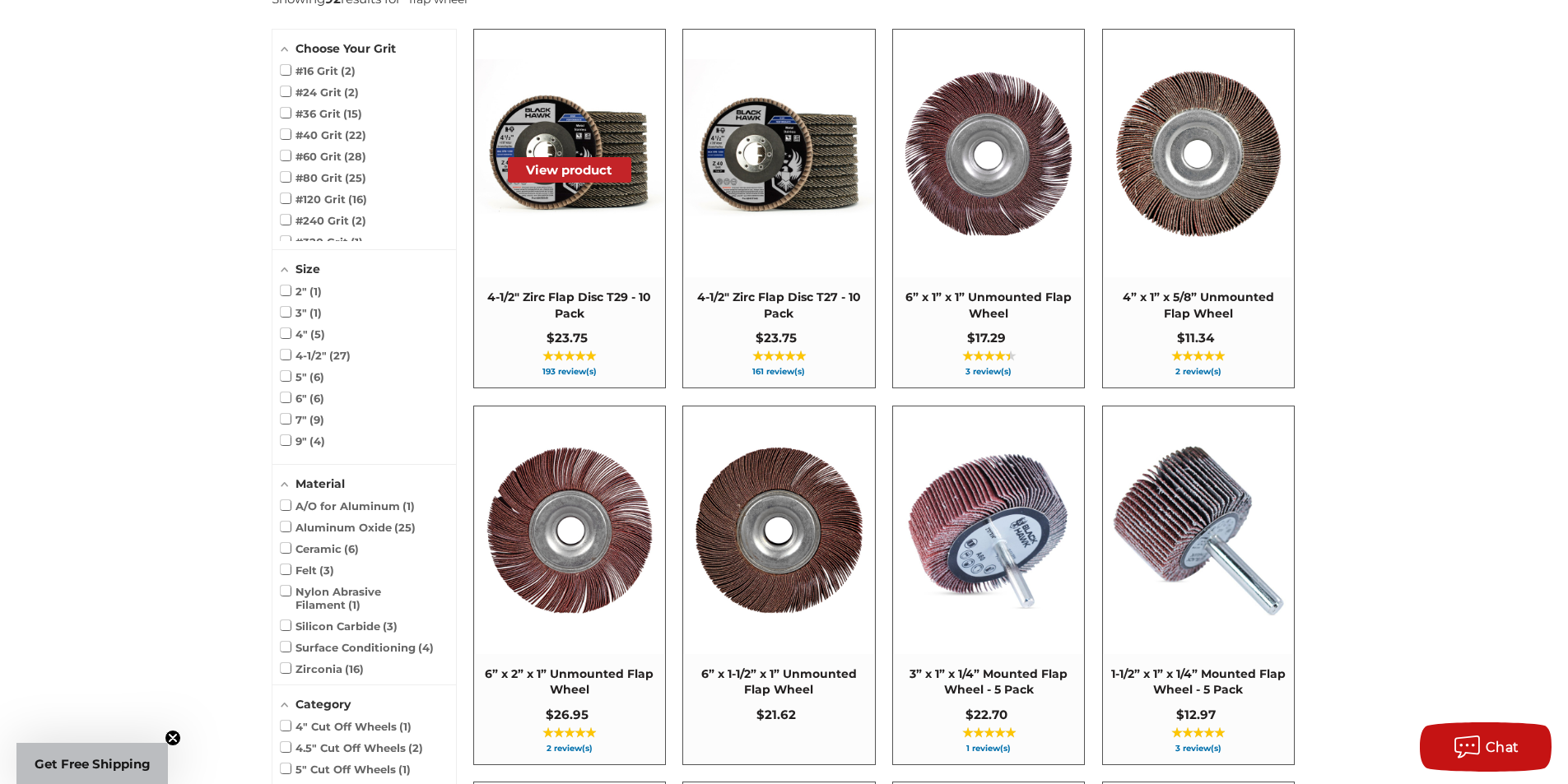
click at [567, 179] on button "View product" at bounding box center [569, 170] width 123 height 25
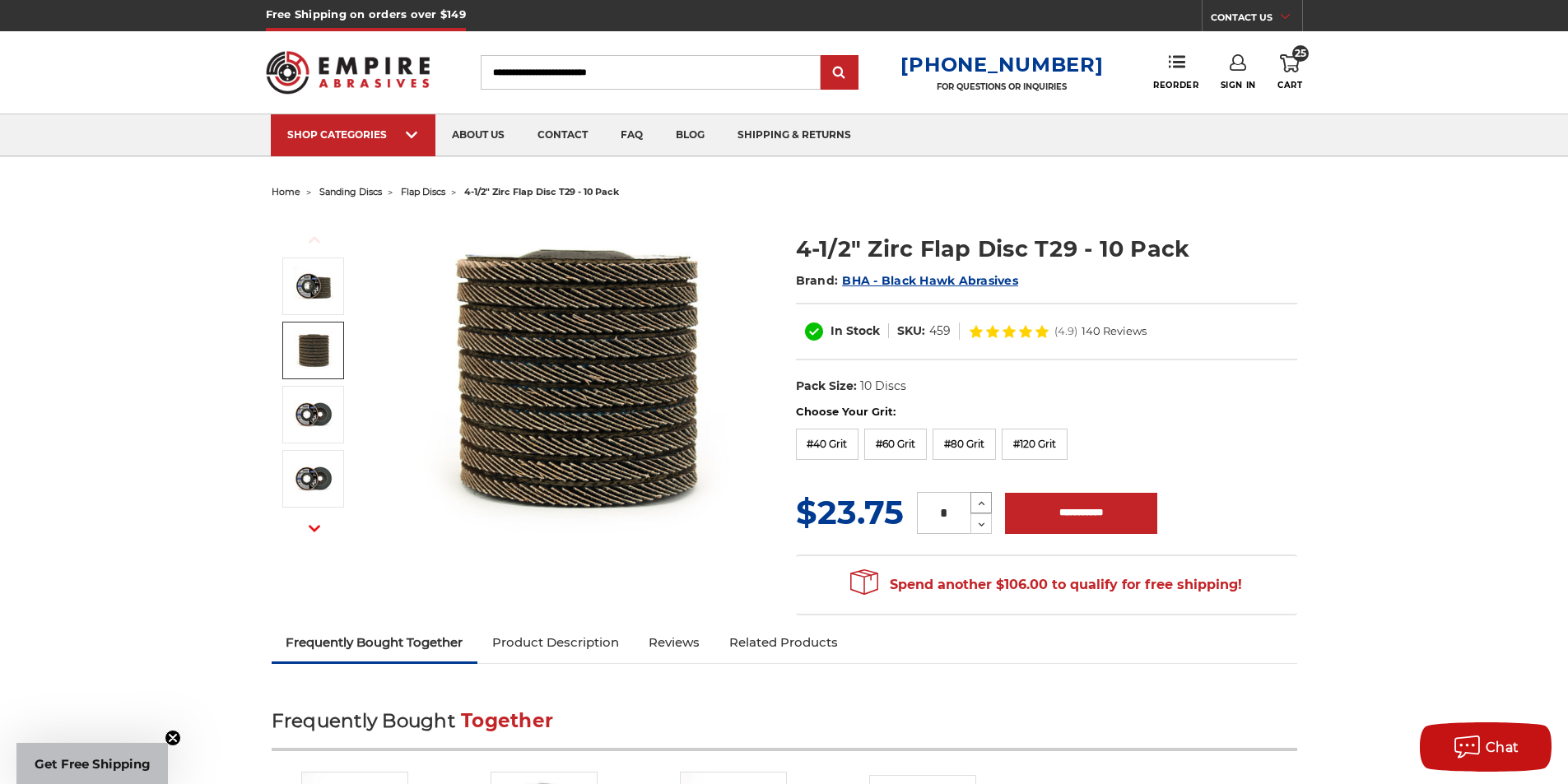
click at [975, 504] on icon at bounding box center [981, 503] width 13 height 14
click at [984, 504] on icon at bounding box center [981, 503] width 13 height 14
type input "*"
click at [1103, 518] on input "**********" at bounding box center [1080, 513] width 152 height 41
click at [1248, 485] on form "Choose Your Grit: #36 Grit #40 Grit #60 Grit #80 Grit #120 Grit MSRP: Was: Now:…" at bounding box center [1046, 471] width 501 height 133
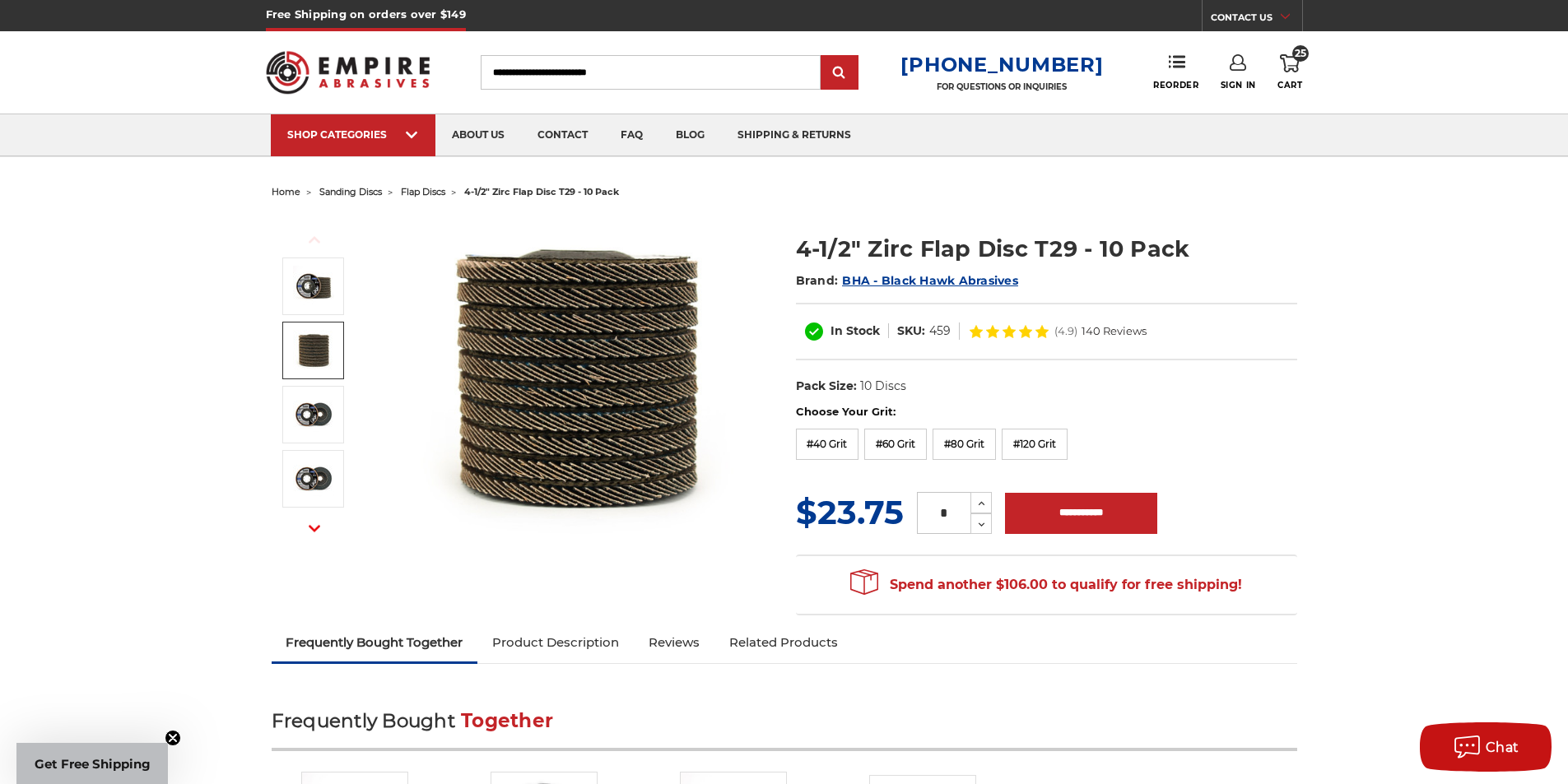
click at [967, 449] on label "#80 Grit" at bounding box center [964, 444] width 64 height 31
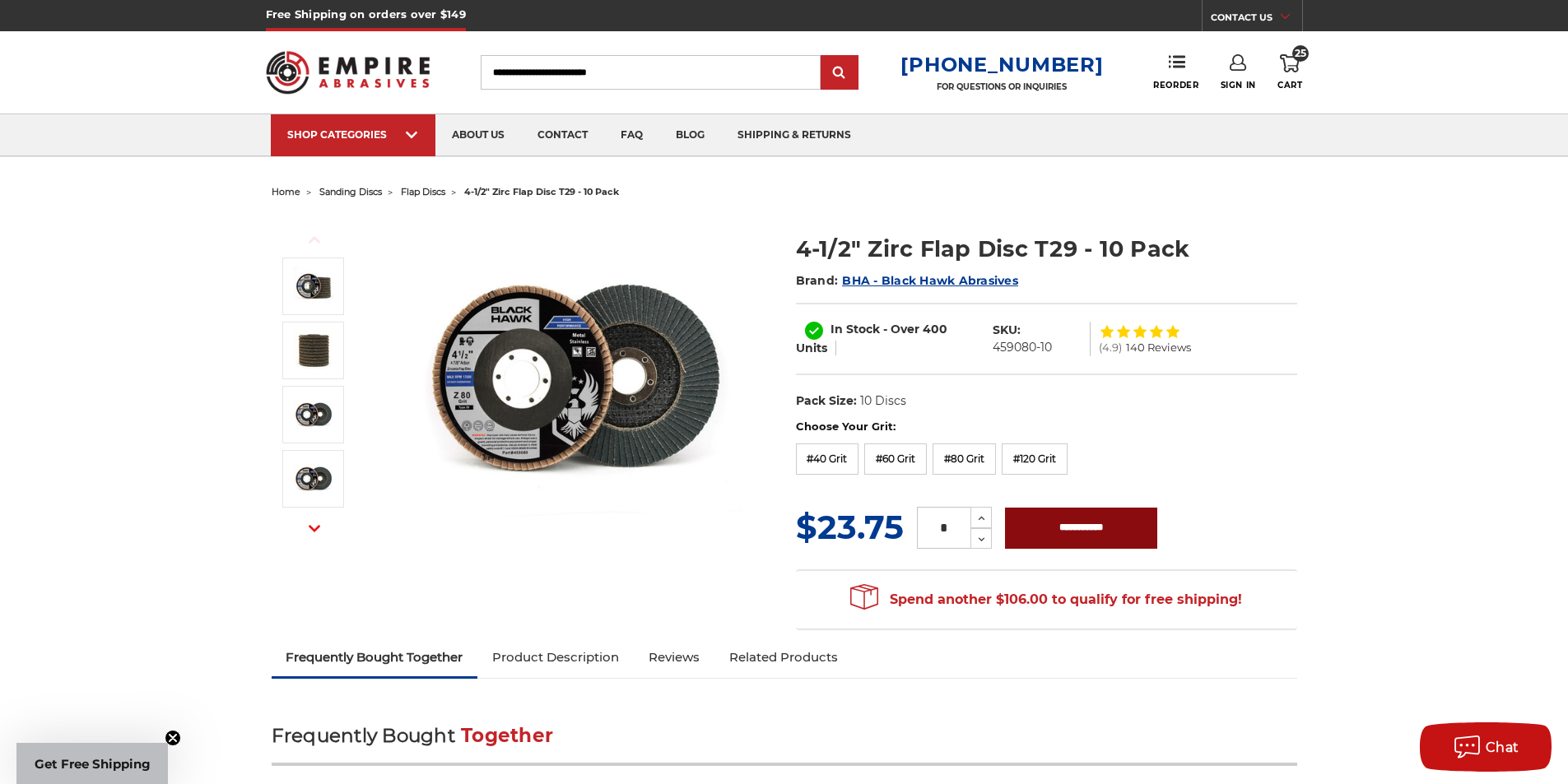
click at [1075, 521] on input "**********" at bounding box center [1080, 528] width 152 height 41
type input "**********"
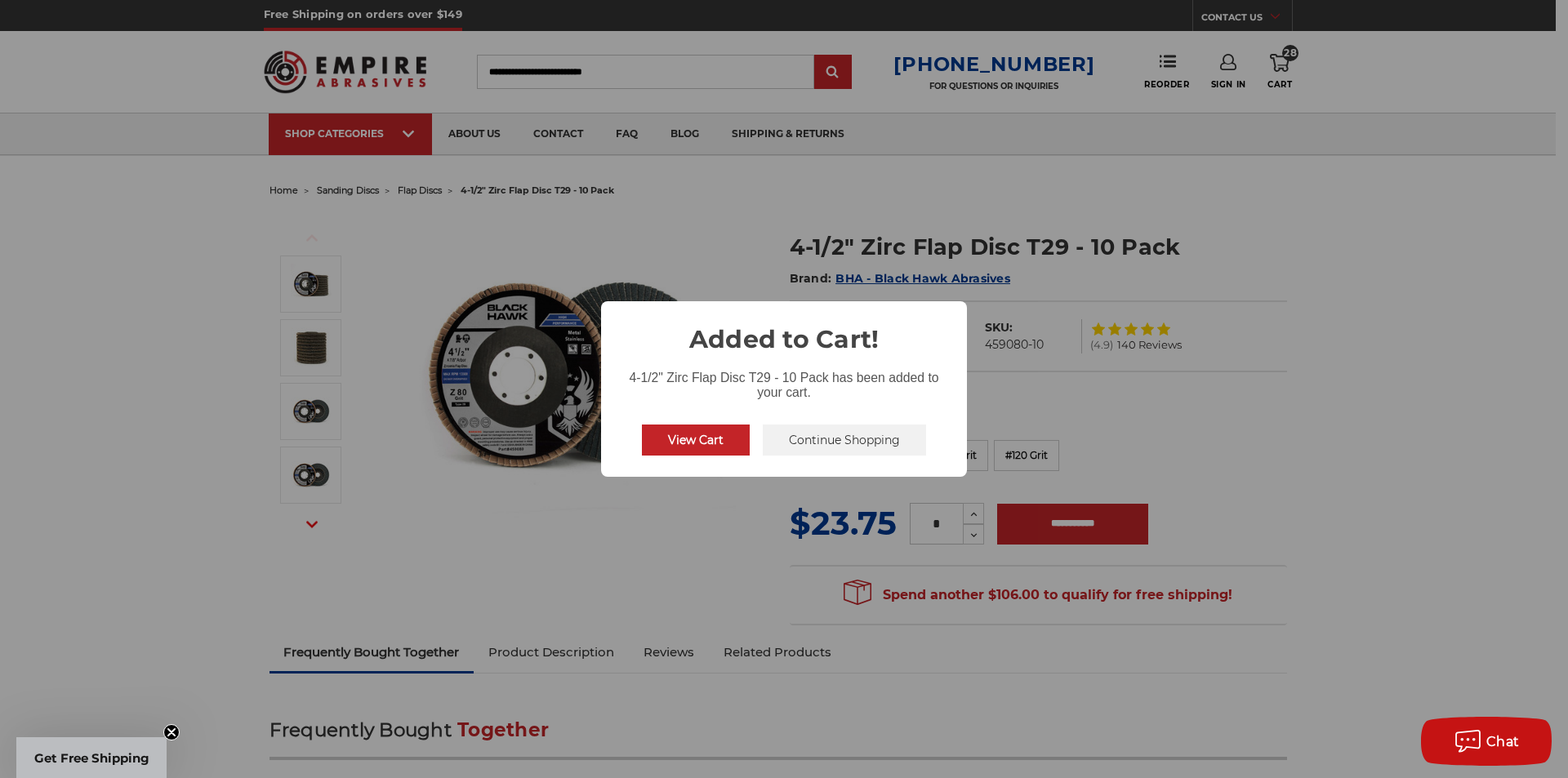
click at [815, 447] on button "Continue Shopping" at bounding box center [844, 440] width 163 height 31
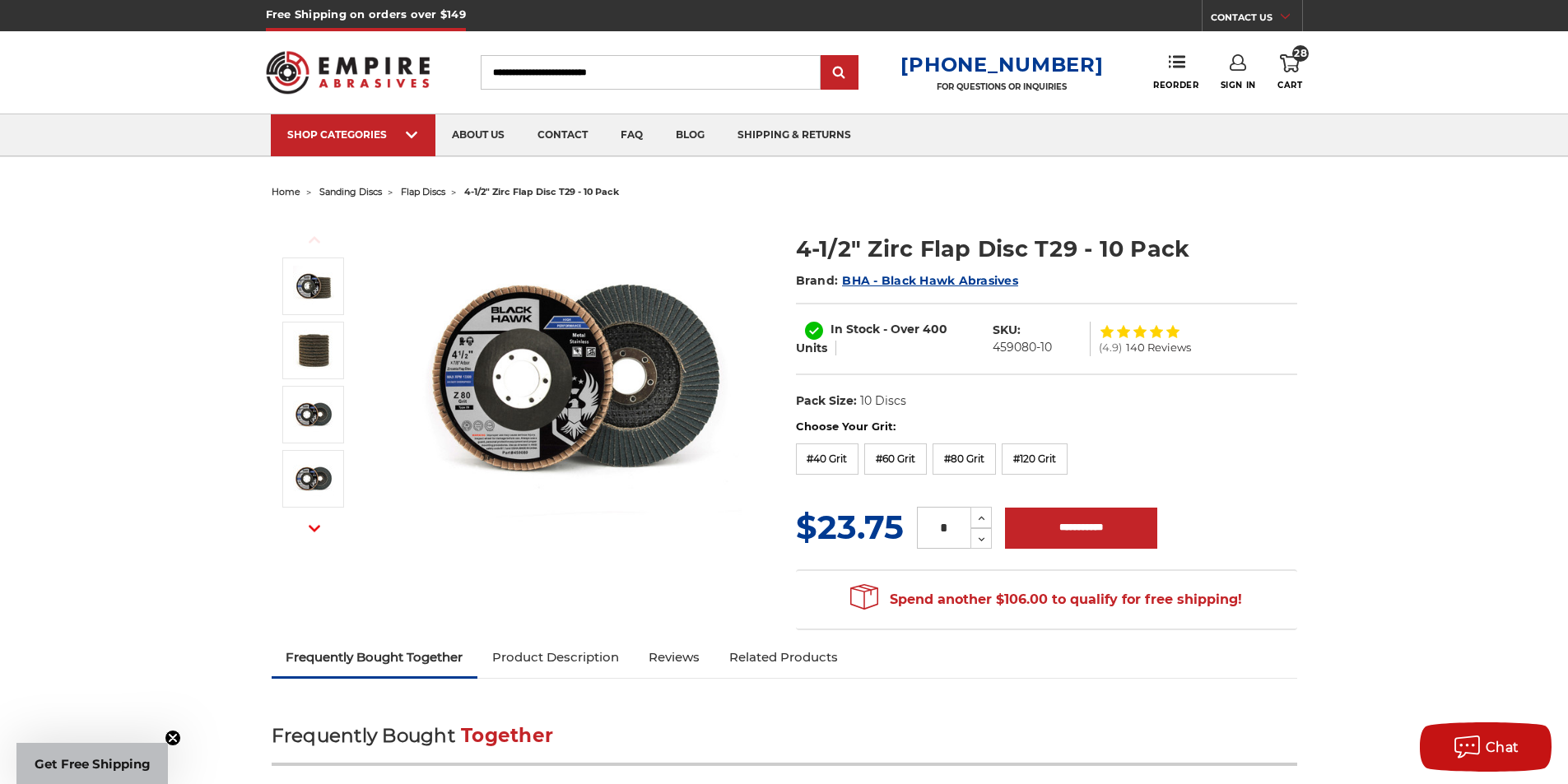
click at [718, 81] on input "Search" at bounding box center [651, 72] width 340 height 35
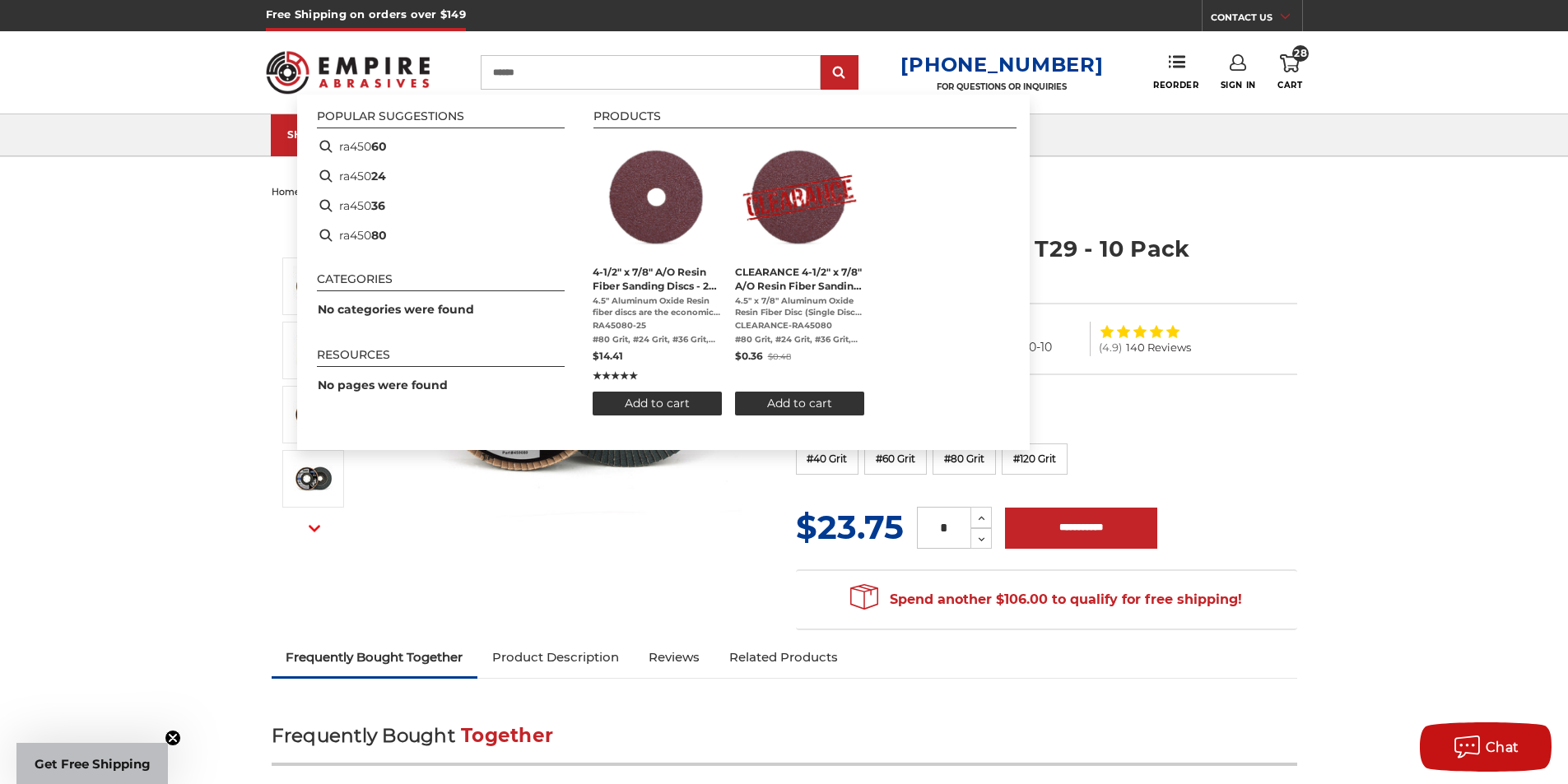
type input "*******"
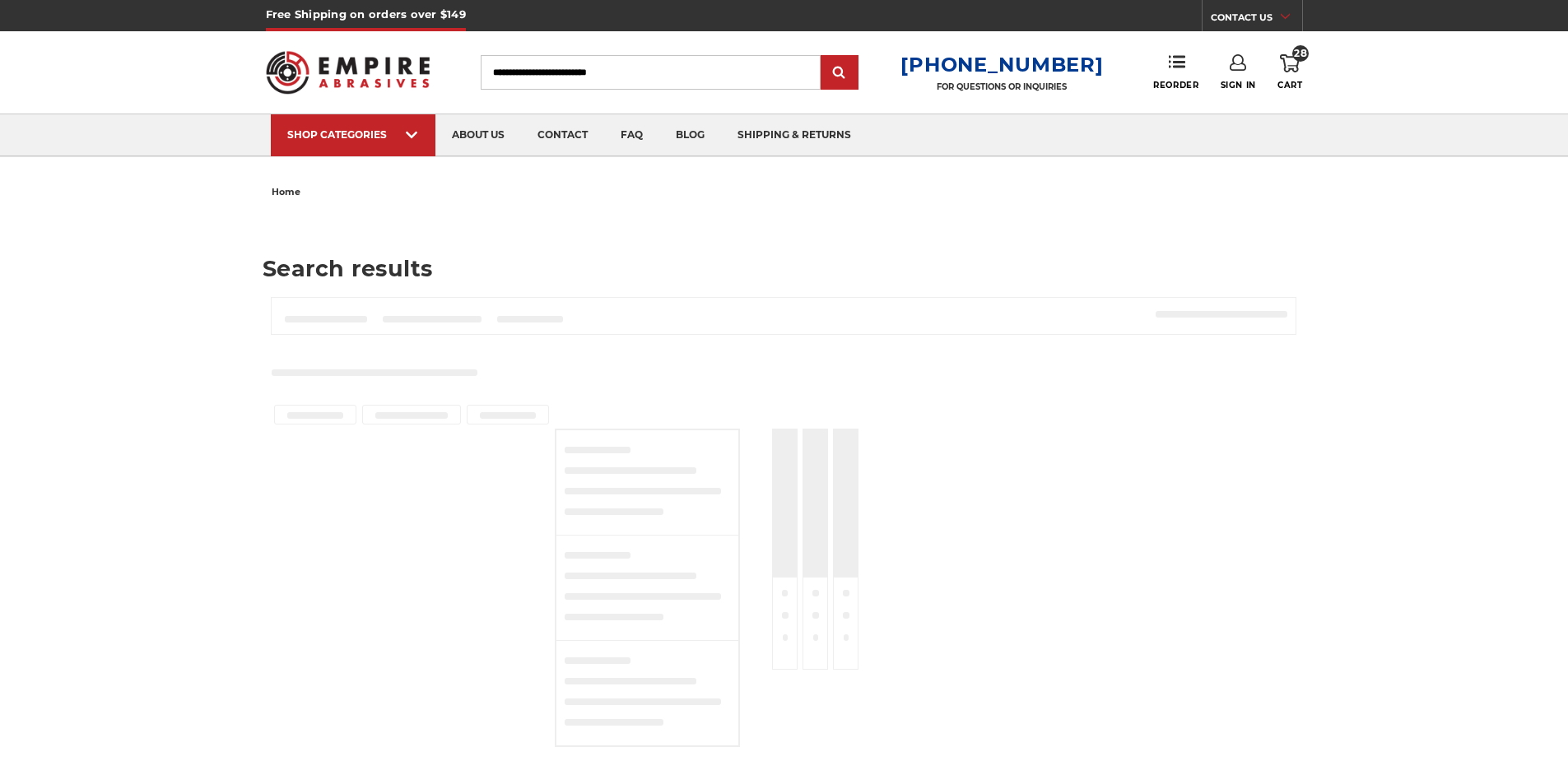
type input "*******"
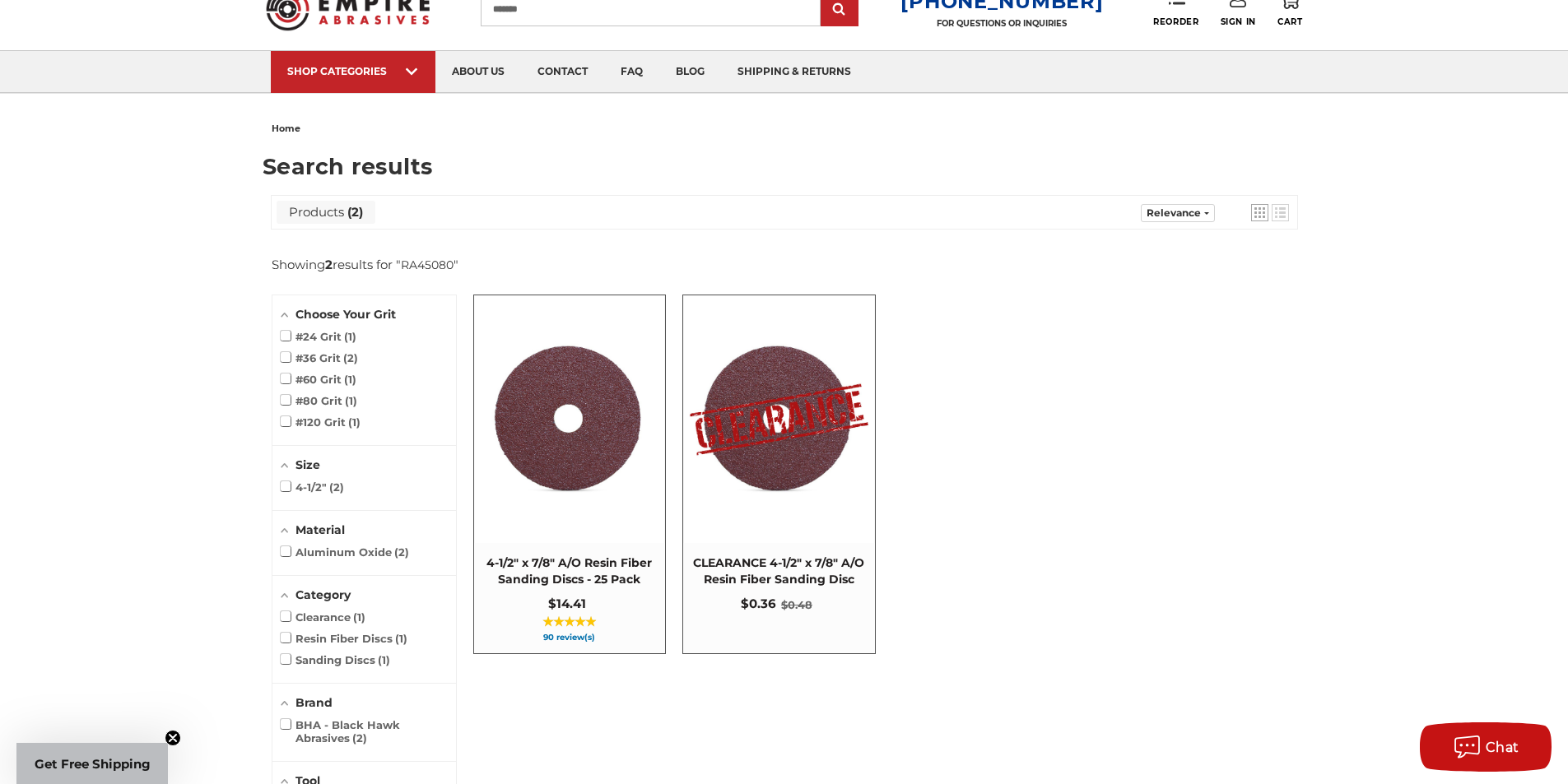
scroll to position [82, 0]
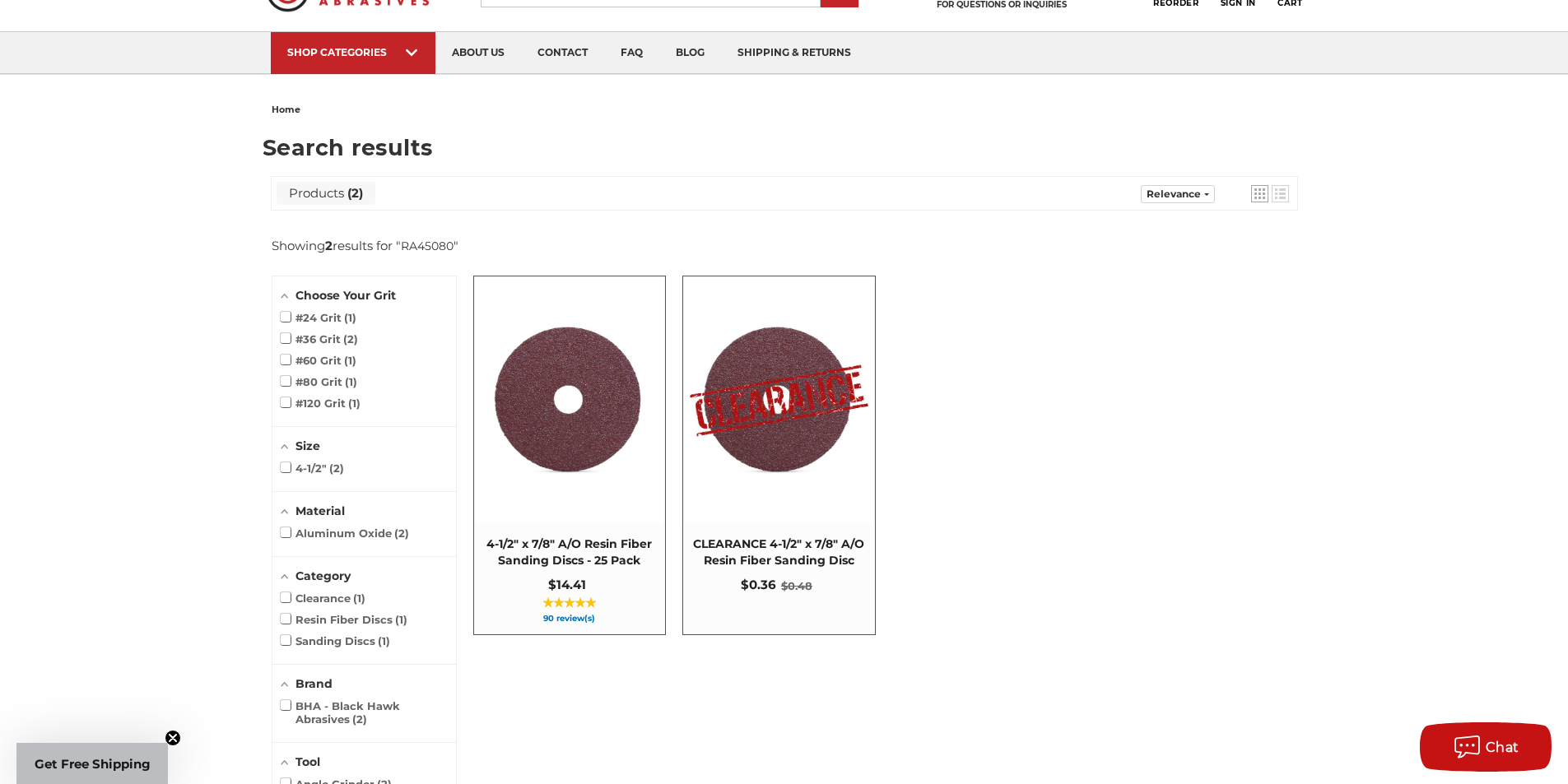
click at [577, 384] on img at bounding box center [569, 401] width 189 height 187
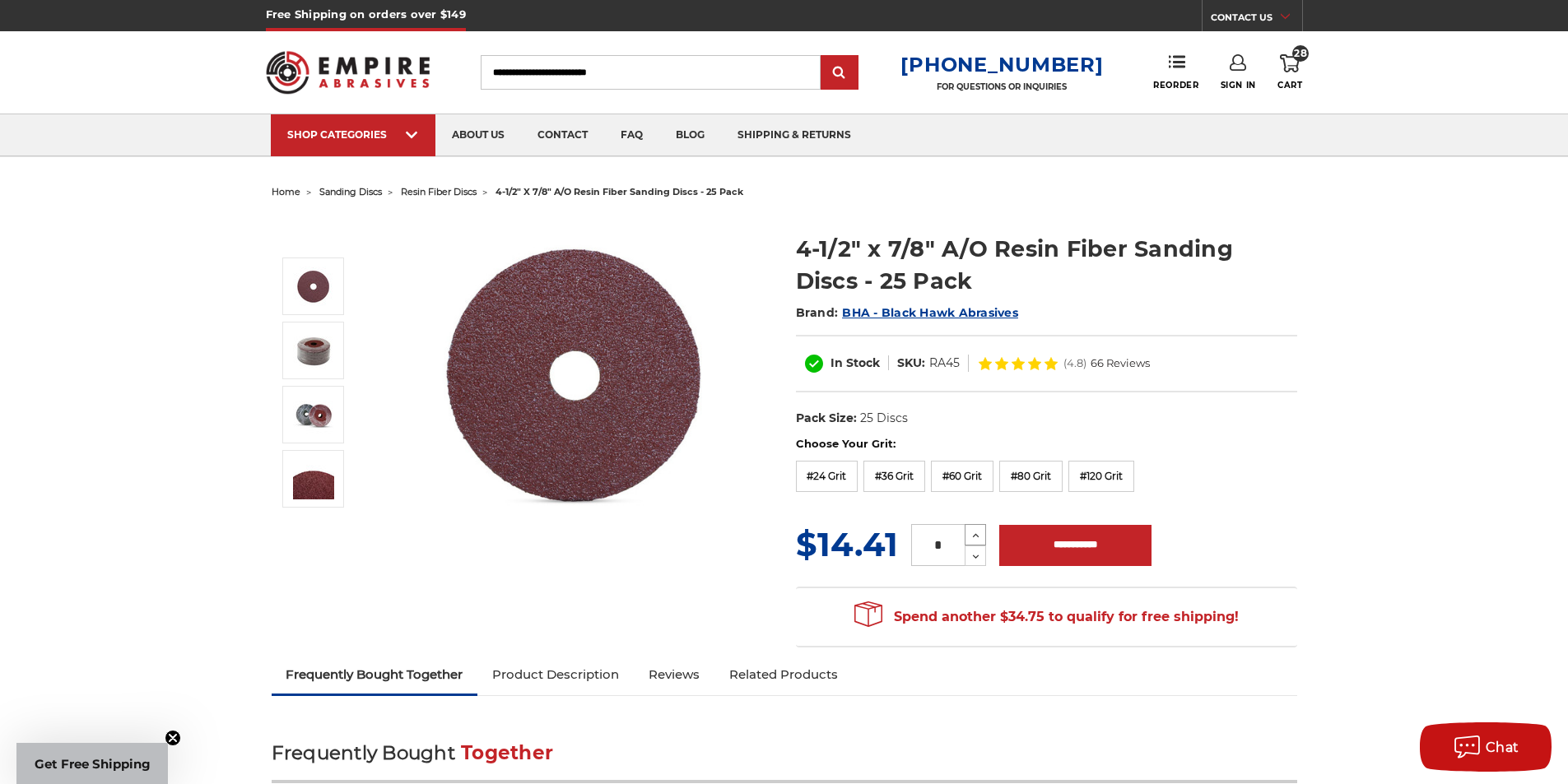
click at [976, 538] on use at bounding box center [976, 536] width 7 height 4
type input "*"
click at [1089, 545] on input "**********" at bounding box center [1074, 545] width 152 height 41
click at [1011, 479] on label "#80 Grit" at bounding box center [1030, 477] width 64 height 31
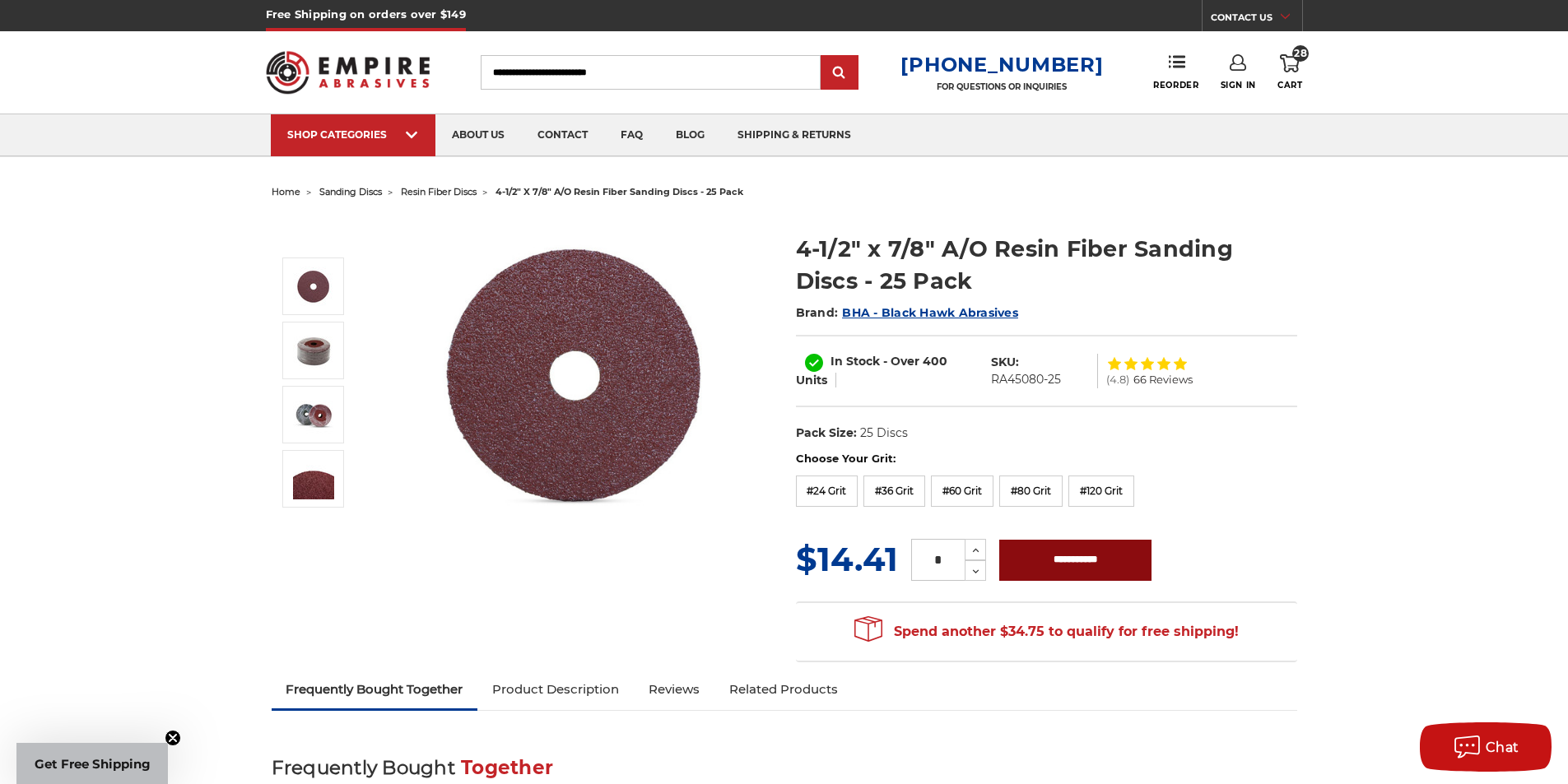
click at [1085, 552] on input "**********" at bounding box center [1074, 561] width 152 height 41
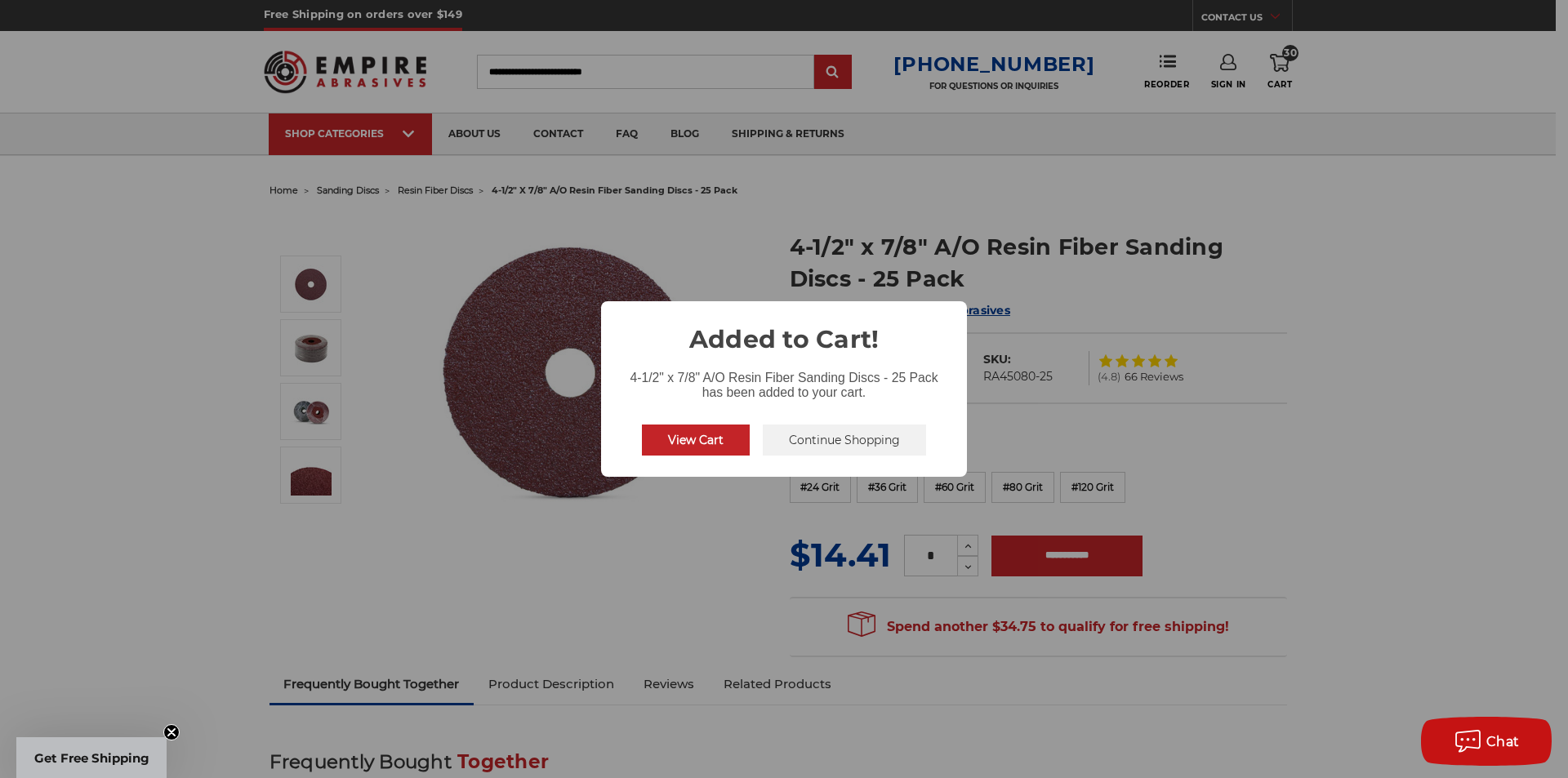
click at [787, 440] on button "Continue Shopping" at bounding box center [844, 440] width 163 height 31
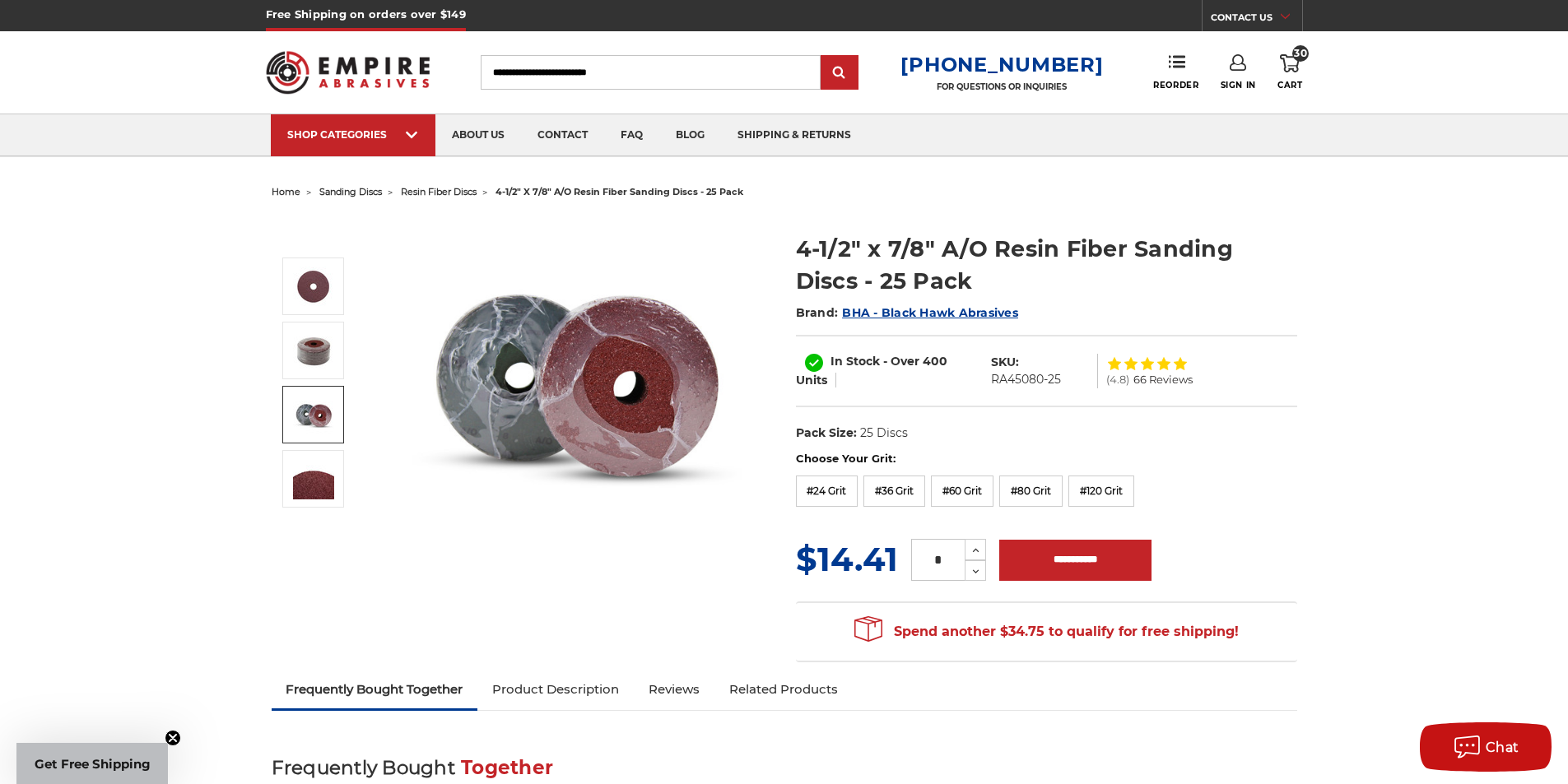
click at [318, 409] on img at bounding box center [313, 415] width 41 height 41
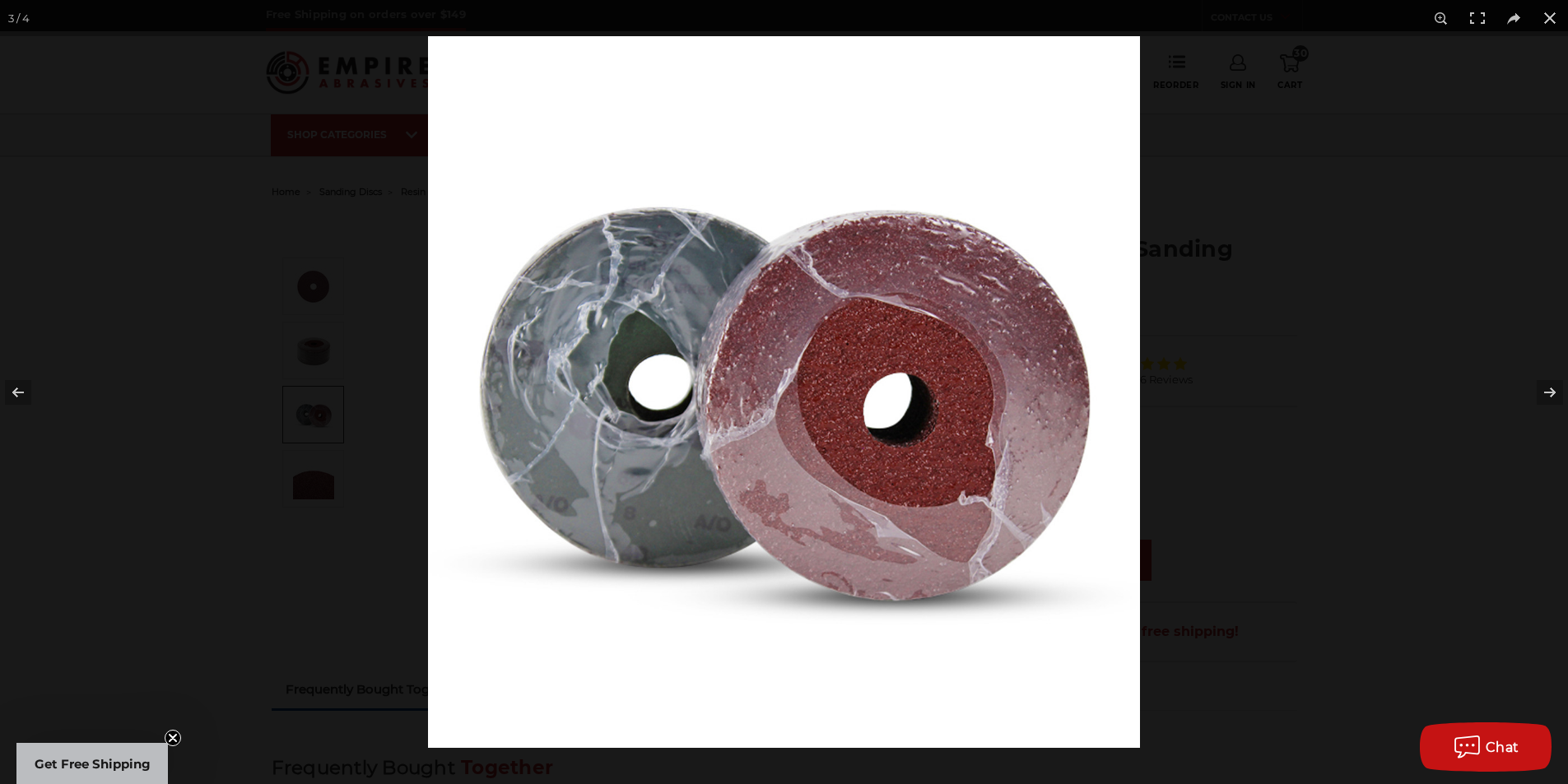
click at [1323, 394] on div at bounding box center [1212, 428] width 1568 height 784
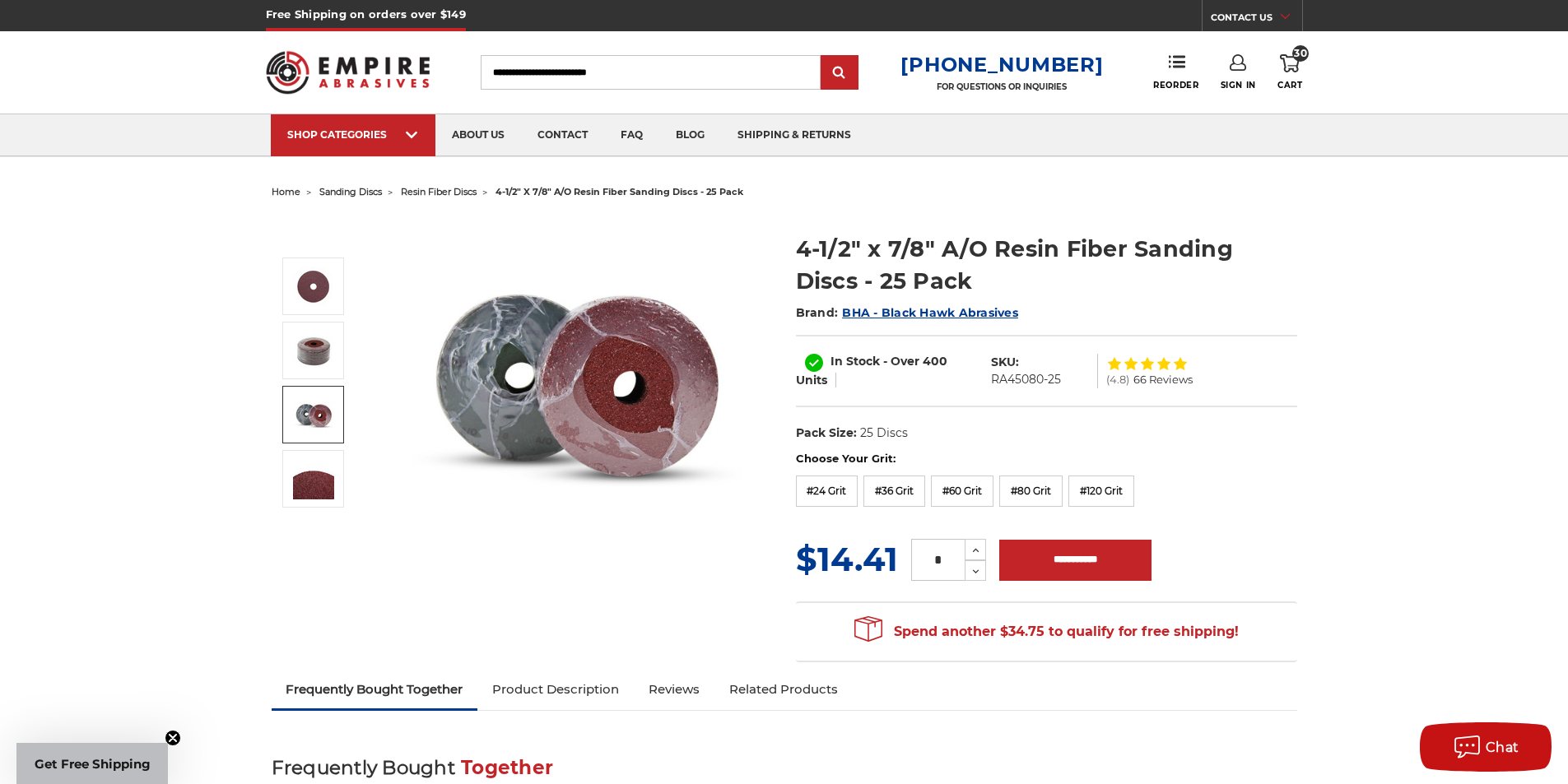
click at [988, 496] on label "#60 Grit" at bounding box center [962, 491] width 63 height 31
click at [1091, 562] on input "**********" at bounding box center [1074, 561] width 152 height 41
type input "**********"
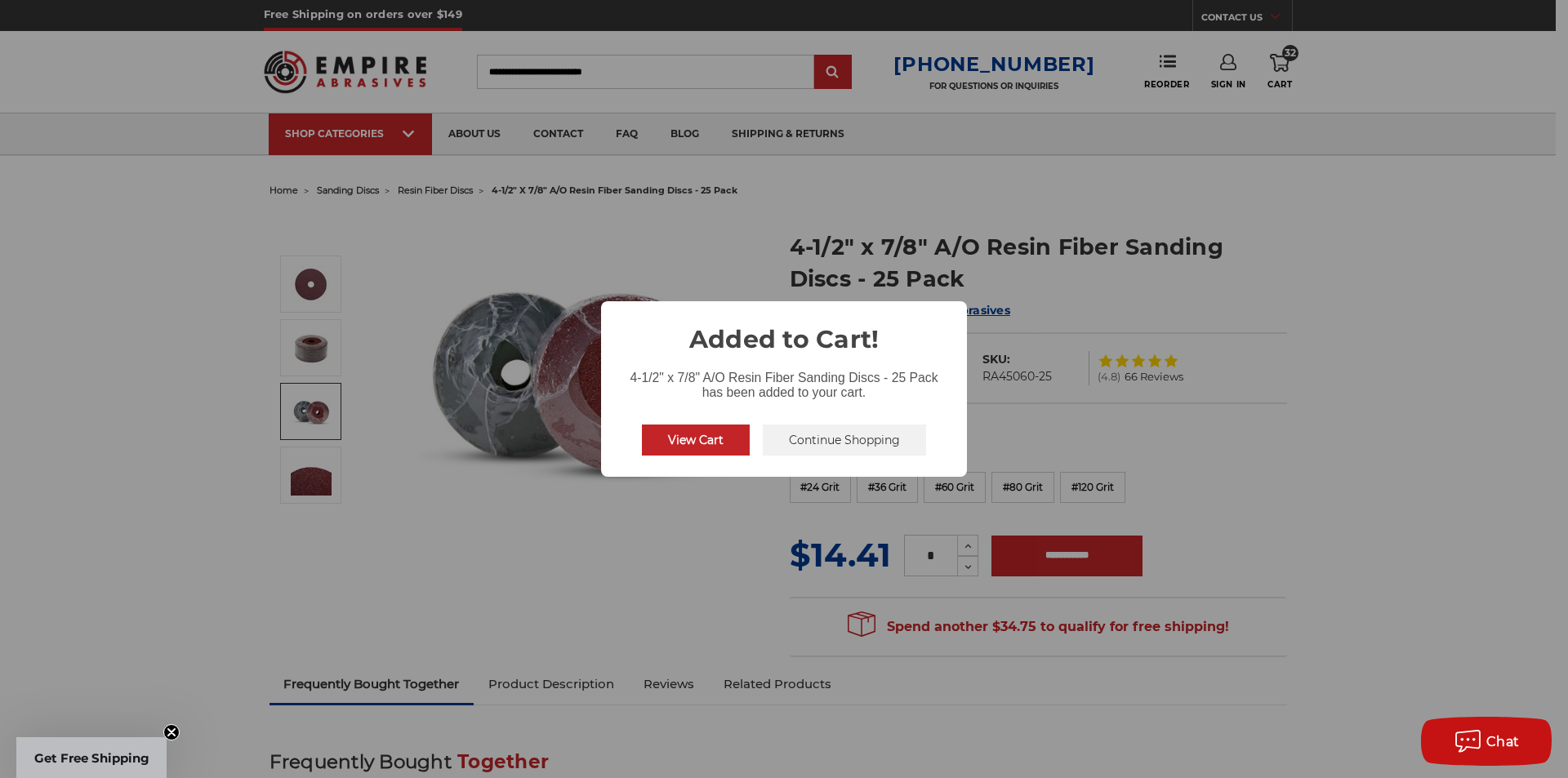
click at [879, 453] on button "Continue Shopping" at bounding box center [844, 440] width 163 height 31
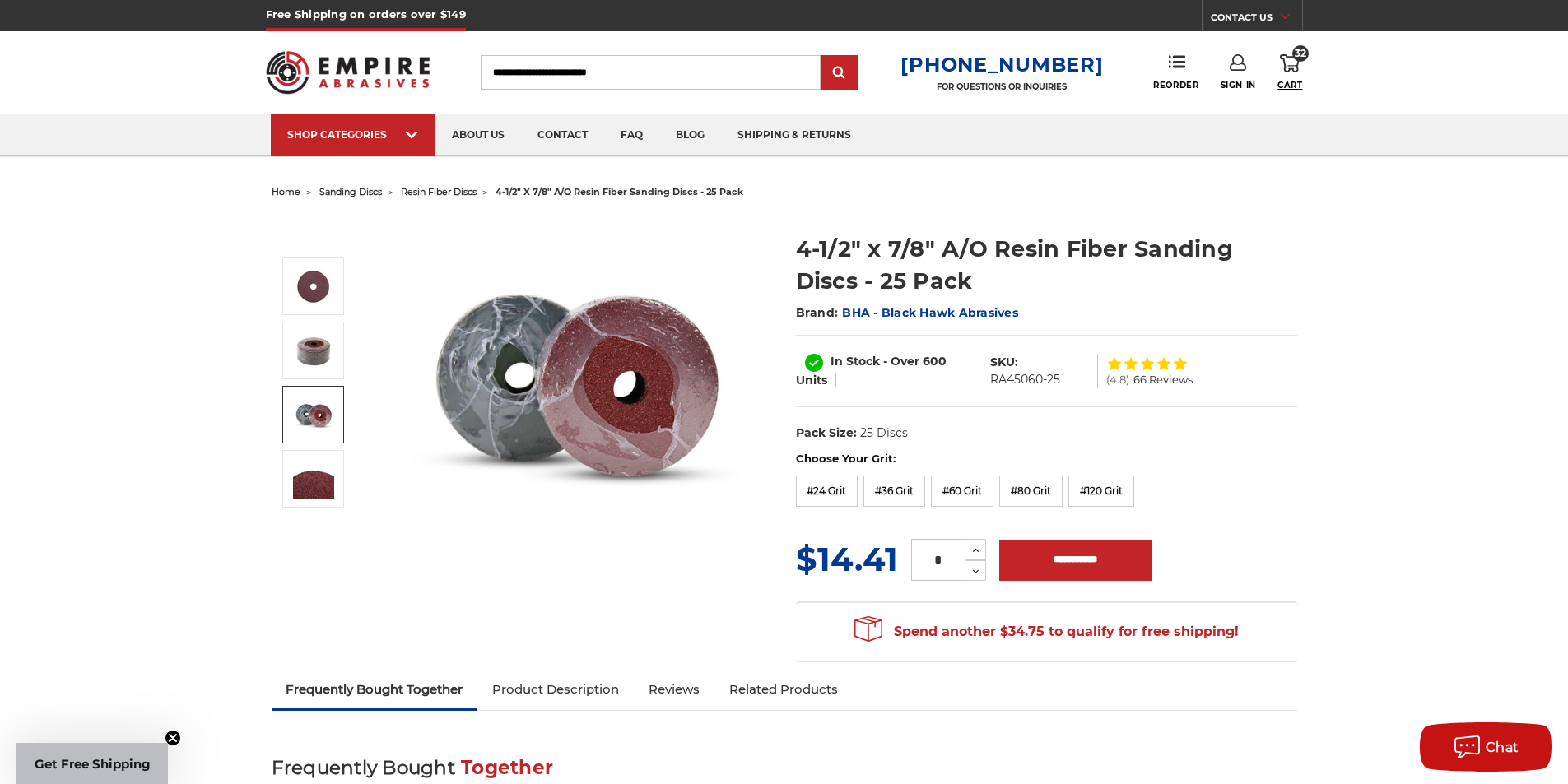
click at [1285, 73] on link "32 Cart" at bounding box center [1289, 72] width 25 height 37
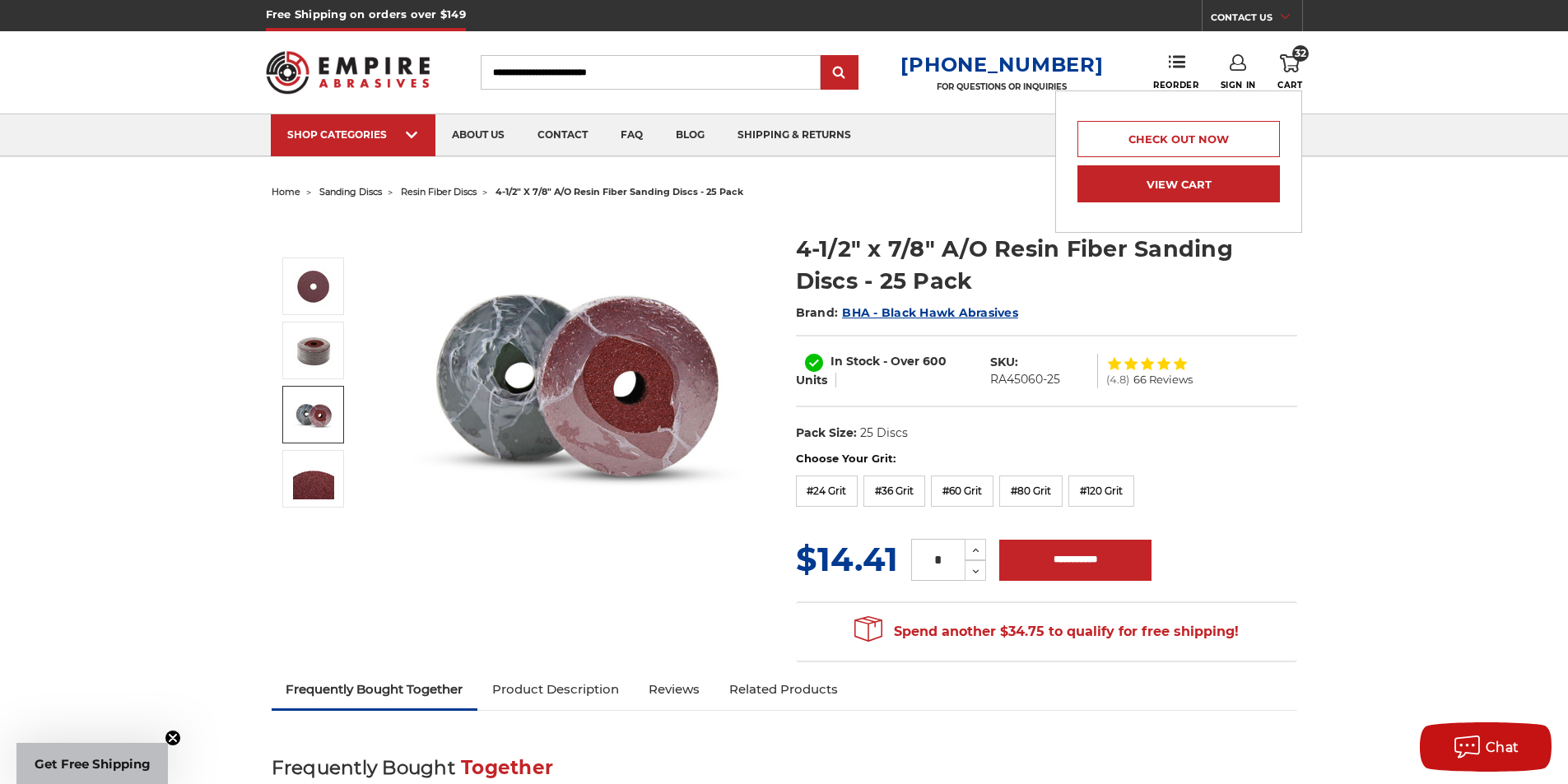
click at [1192, 186] on link "View Cart" at bounding box center [1178, 184] width 202 height 37
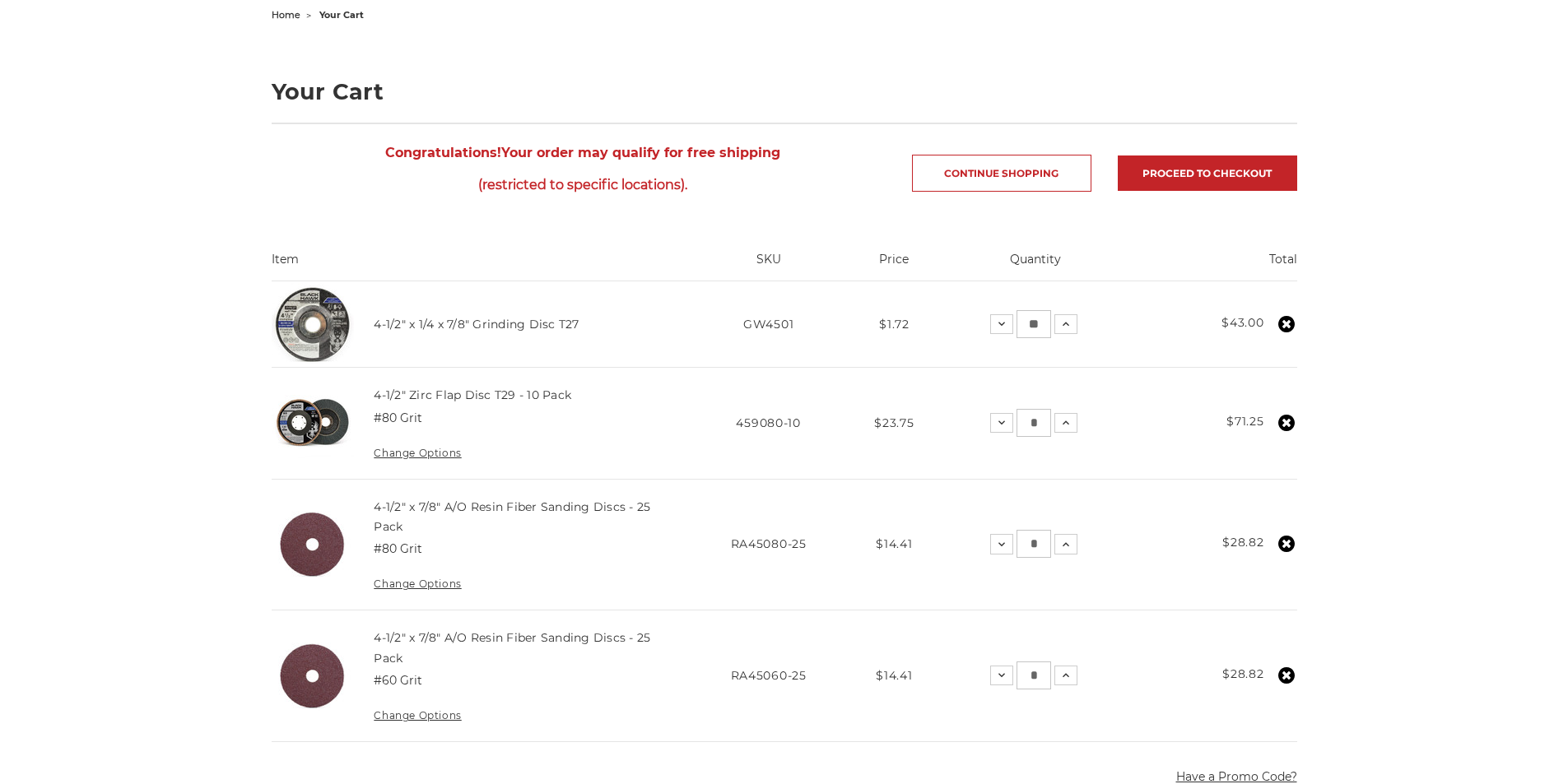
scroll to position [247, 0]
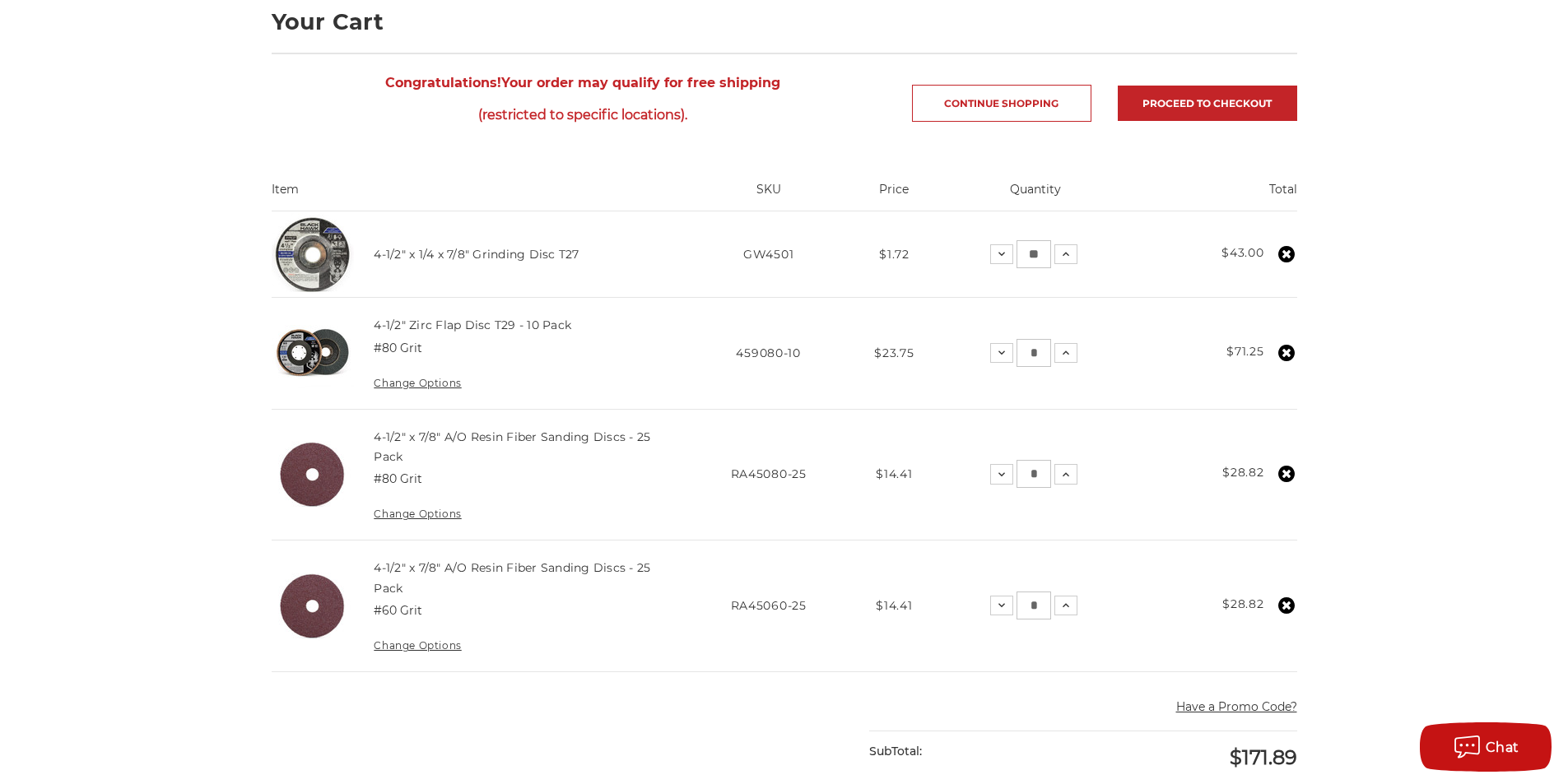
click at [1455, 249] on div "home your cart Your Cart Congratulations! Your order may qualify for free shipp…" at bounding box center [784, 613] width 1568 height 1359
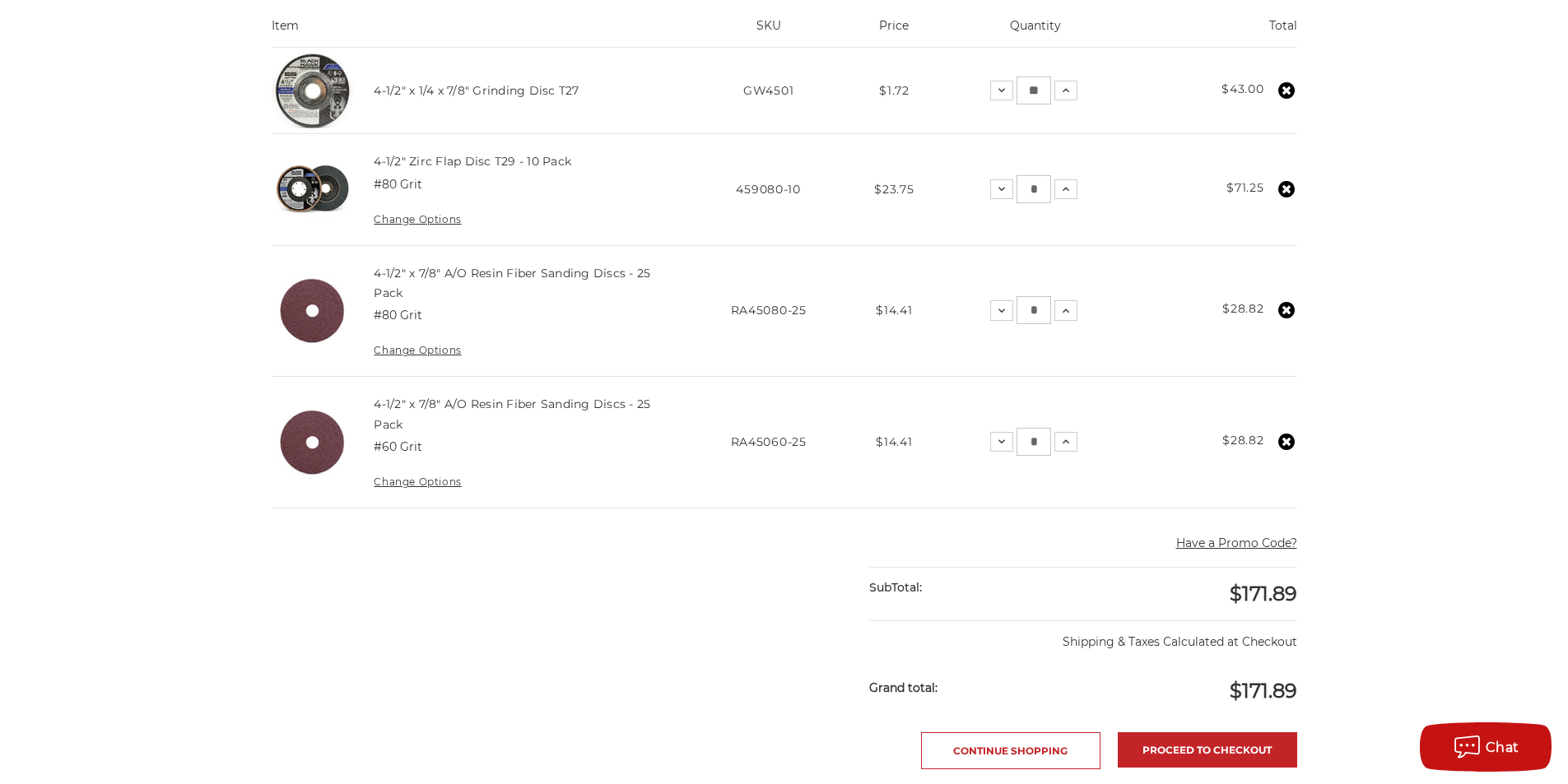
scroll to position [412, 0]
